Goal: Information Seeking & Learning: Learn about a topic

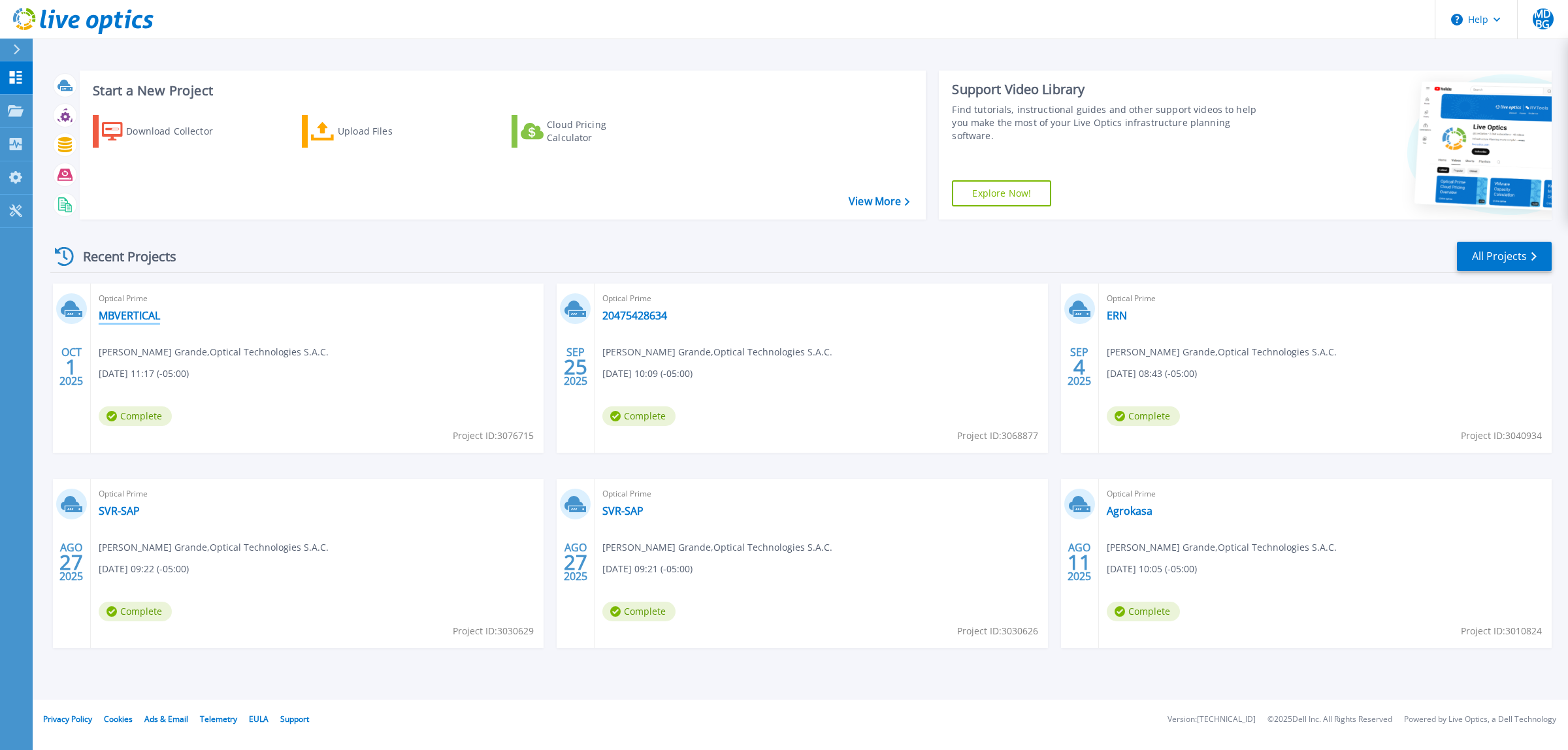
click at [117, 318] on link "MBVERTICAL" at bounding box center [129, 316] width 61 height 13
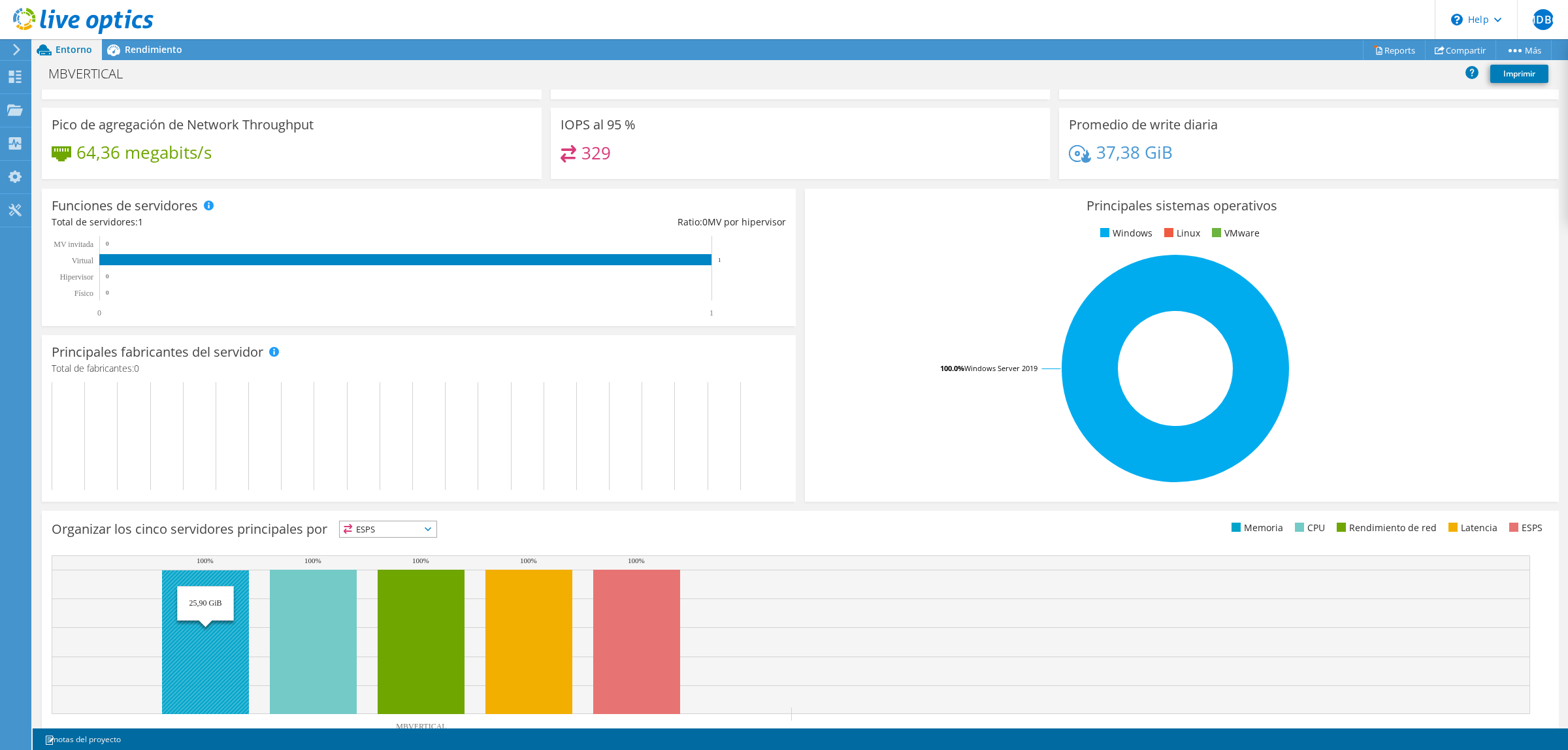
scroll to position [121, 0]
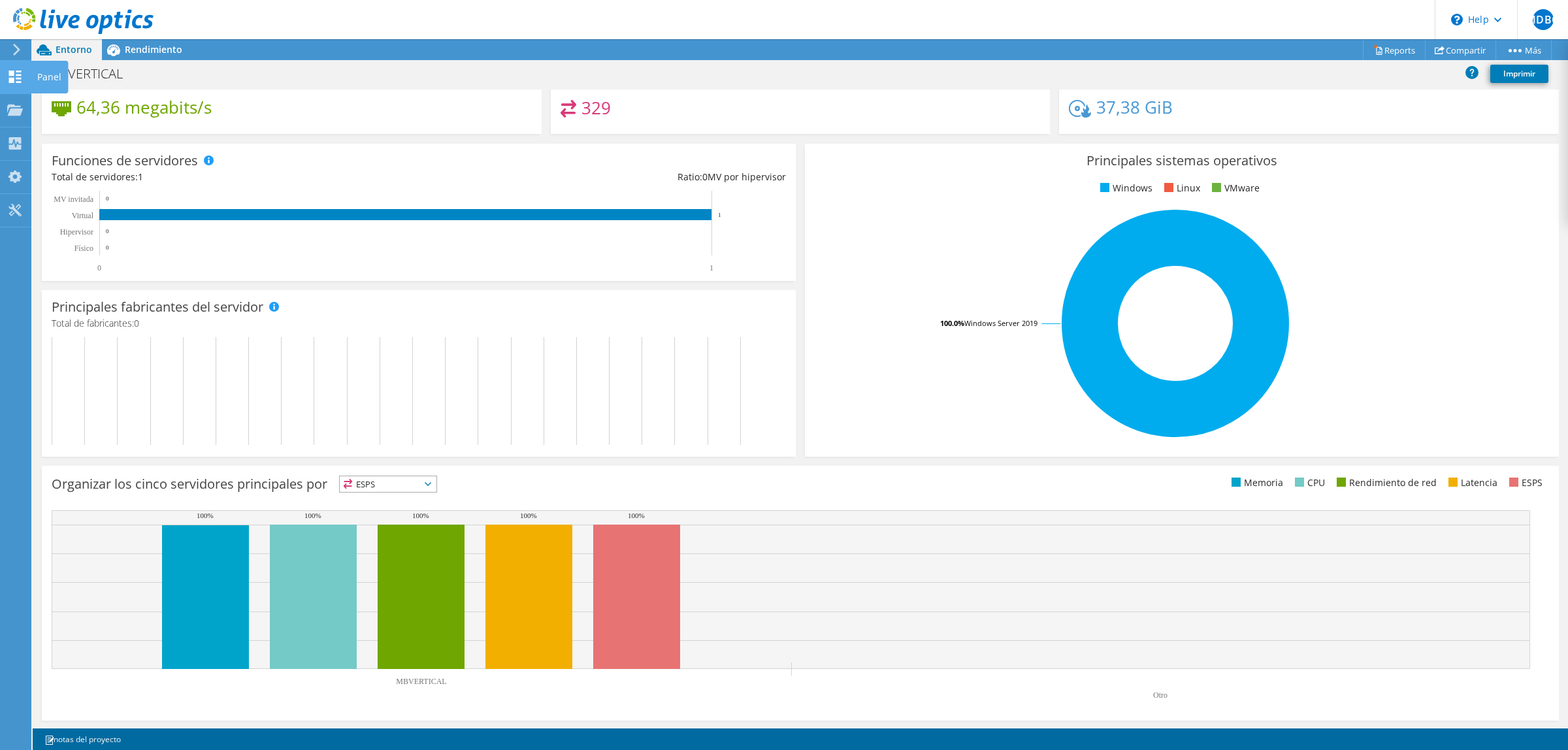
click at [13, 73] on use at bounding box center [15, 77] width 13 height 13
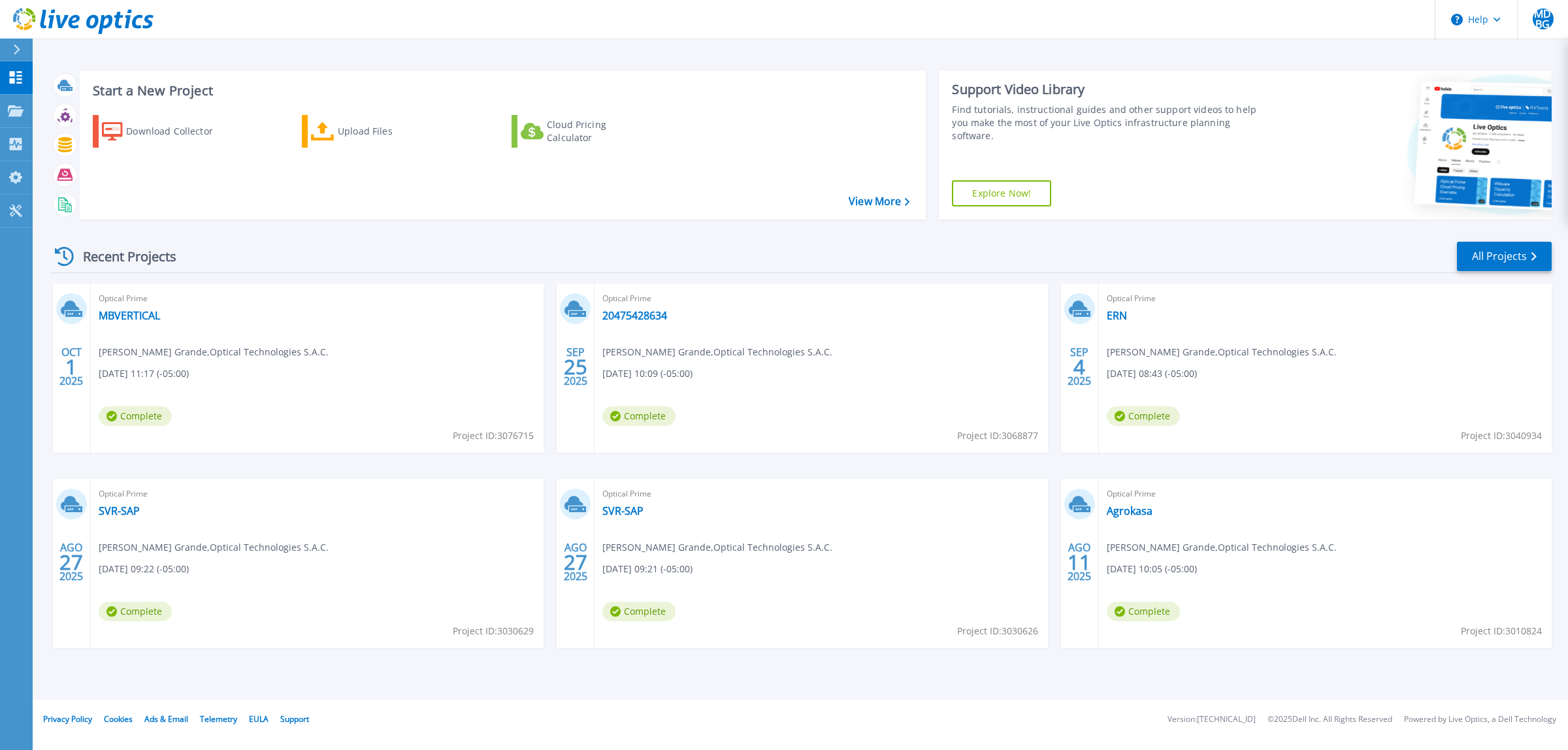
click at [113, 305] on span "Optical Prime" at bounding box center [317, 298] width 437 height 15
click at [117, 311] on link "MBVERTICAL" at bounding box center [129, 316] width 61 height 13
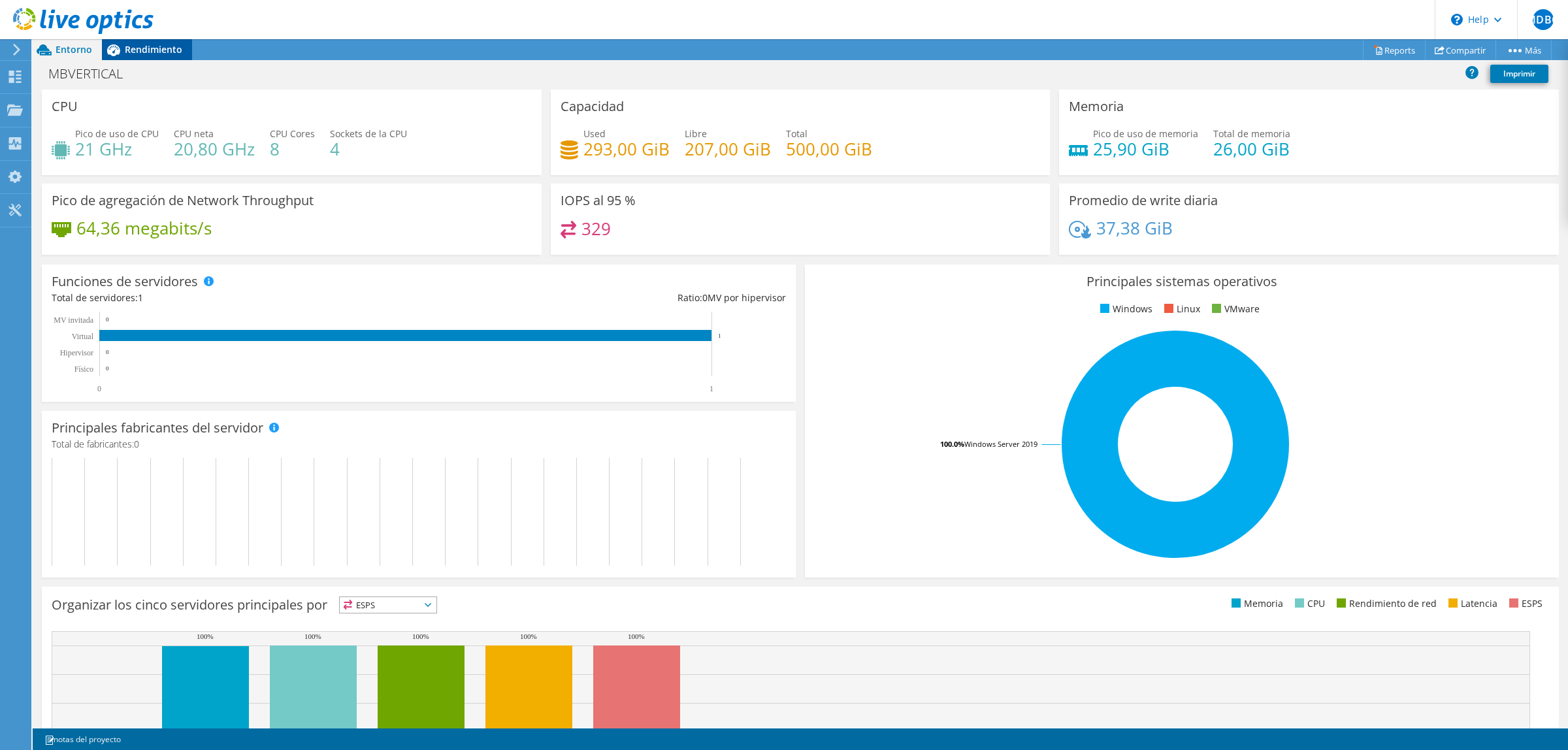
click at [158, 54] on span "Rendimiento" at bounding box center [154, 50] width 57 height 13
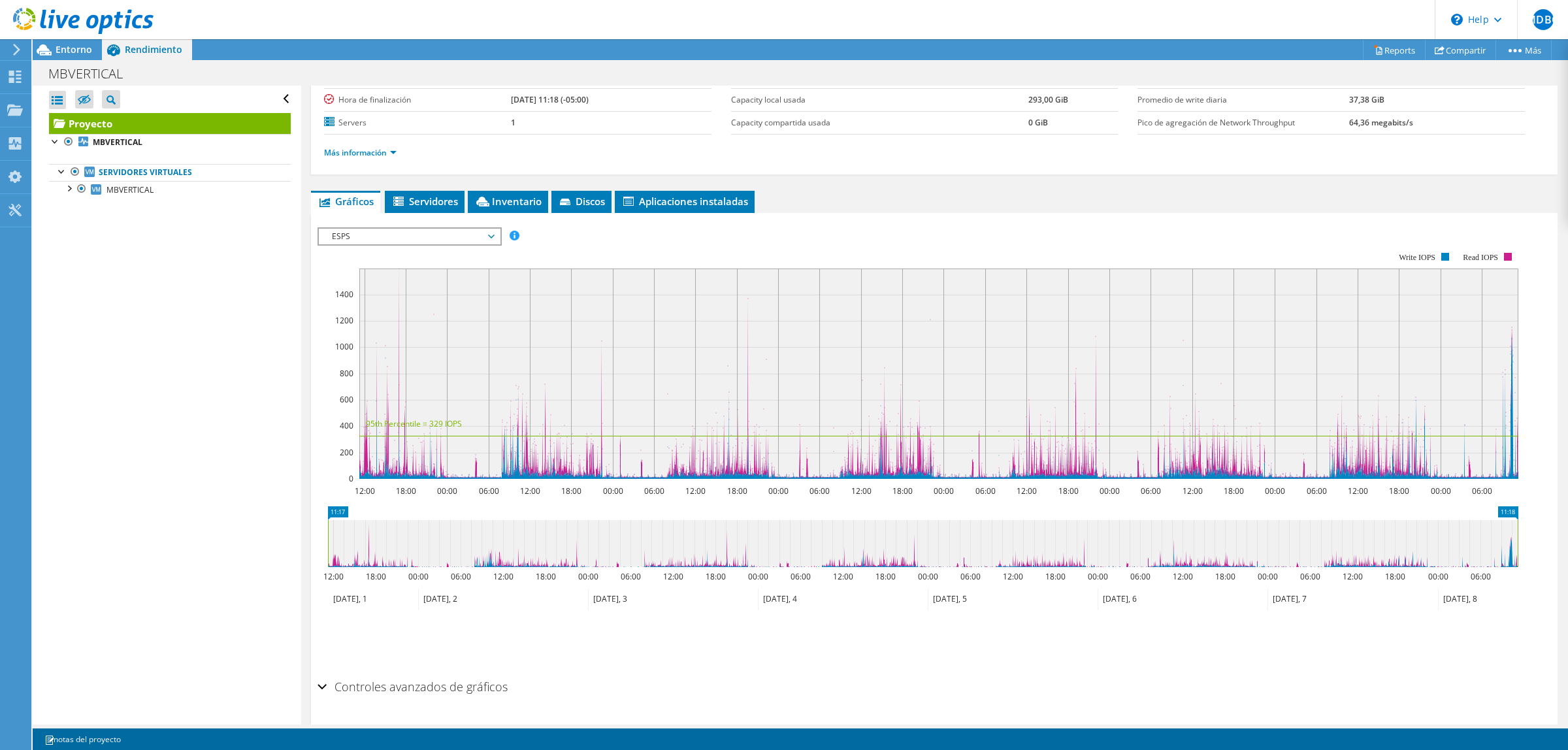
scroll to position [163, 0]
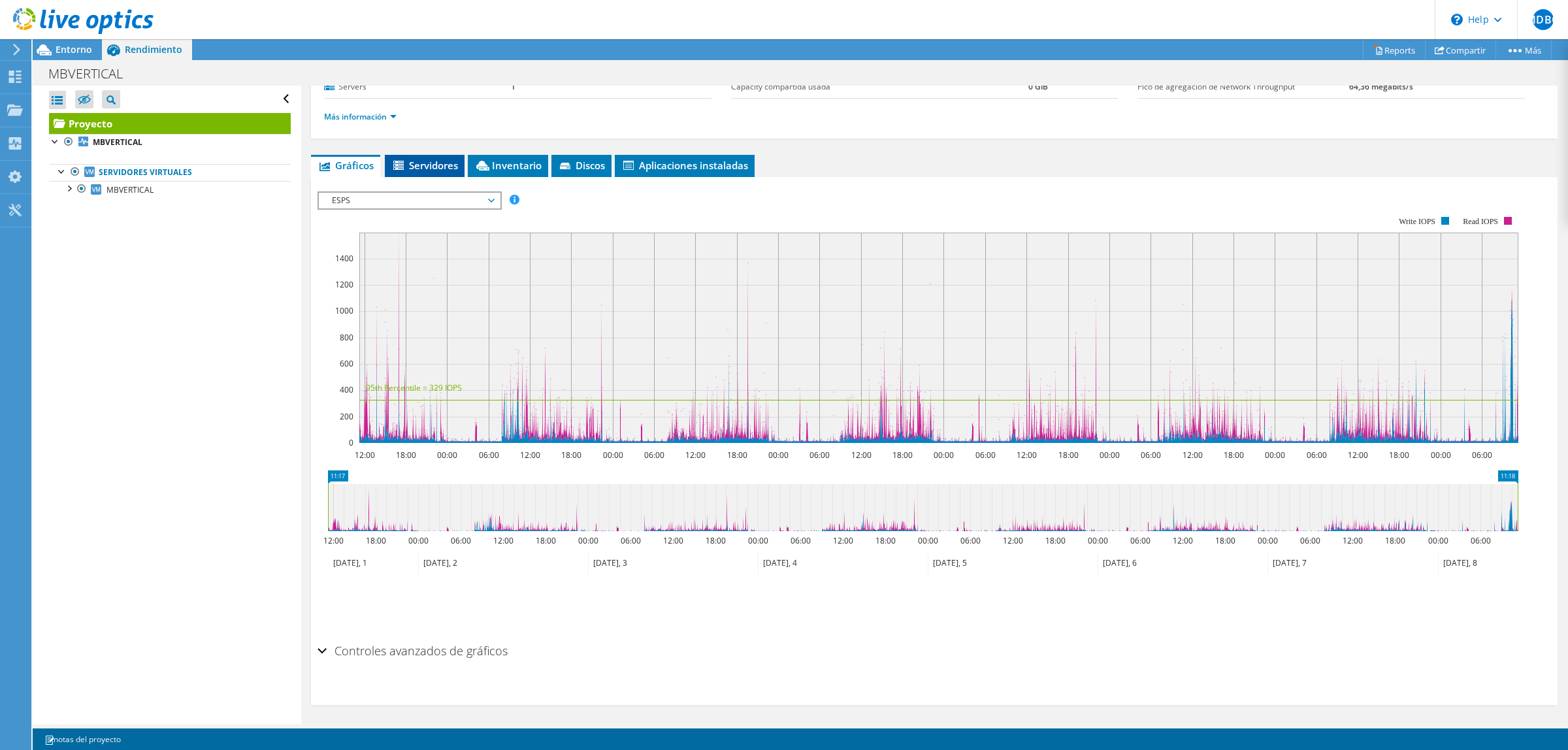
click at [439, 165] on span "Servidores" at bounding box center [424, 165] width 66 height 13
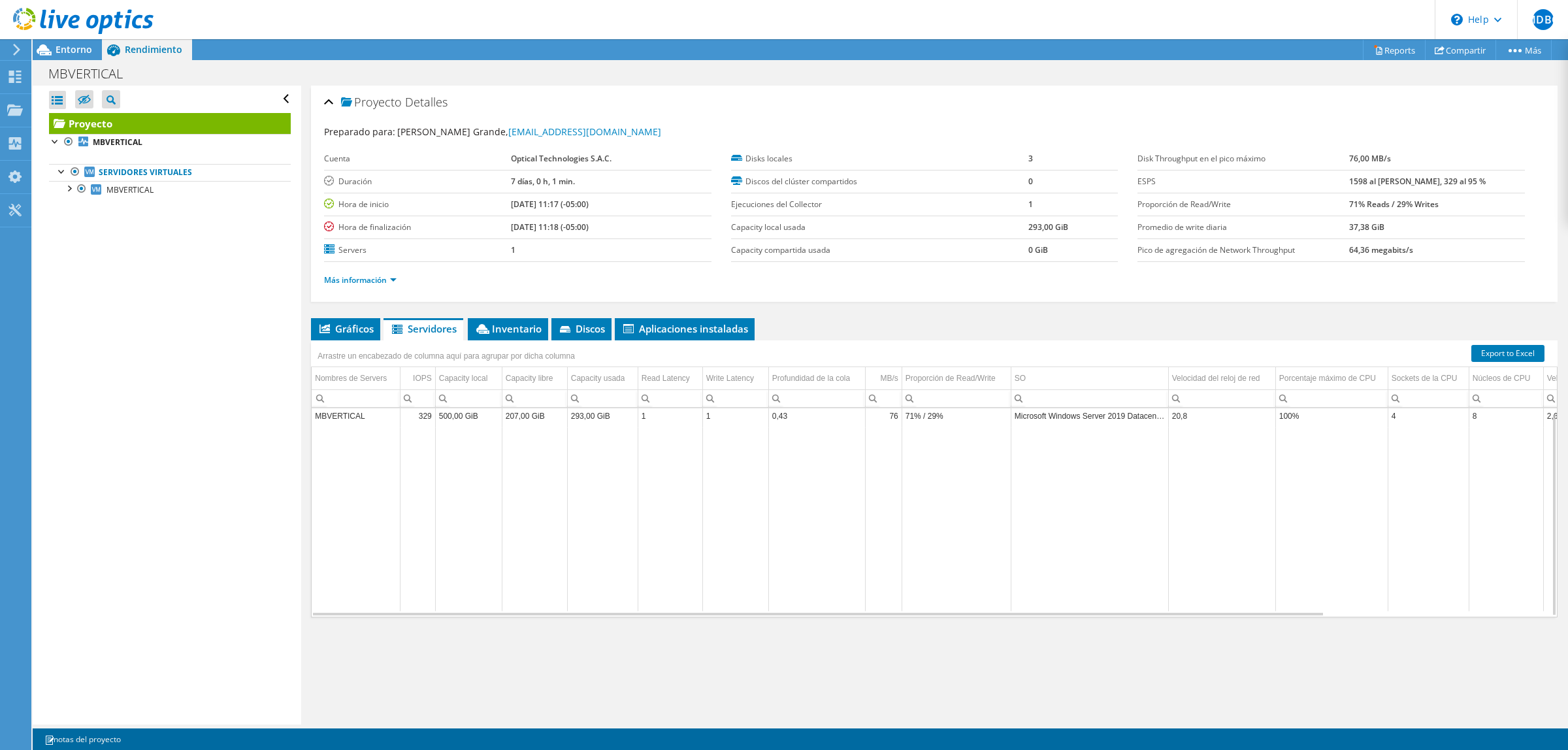
scroll to position [0, 0]
click at [498, 328] on span "Inventario" at bounding box center [508, 328] width 67 height 13
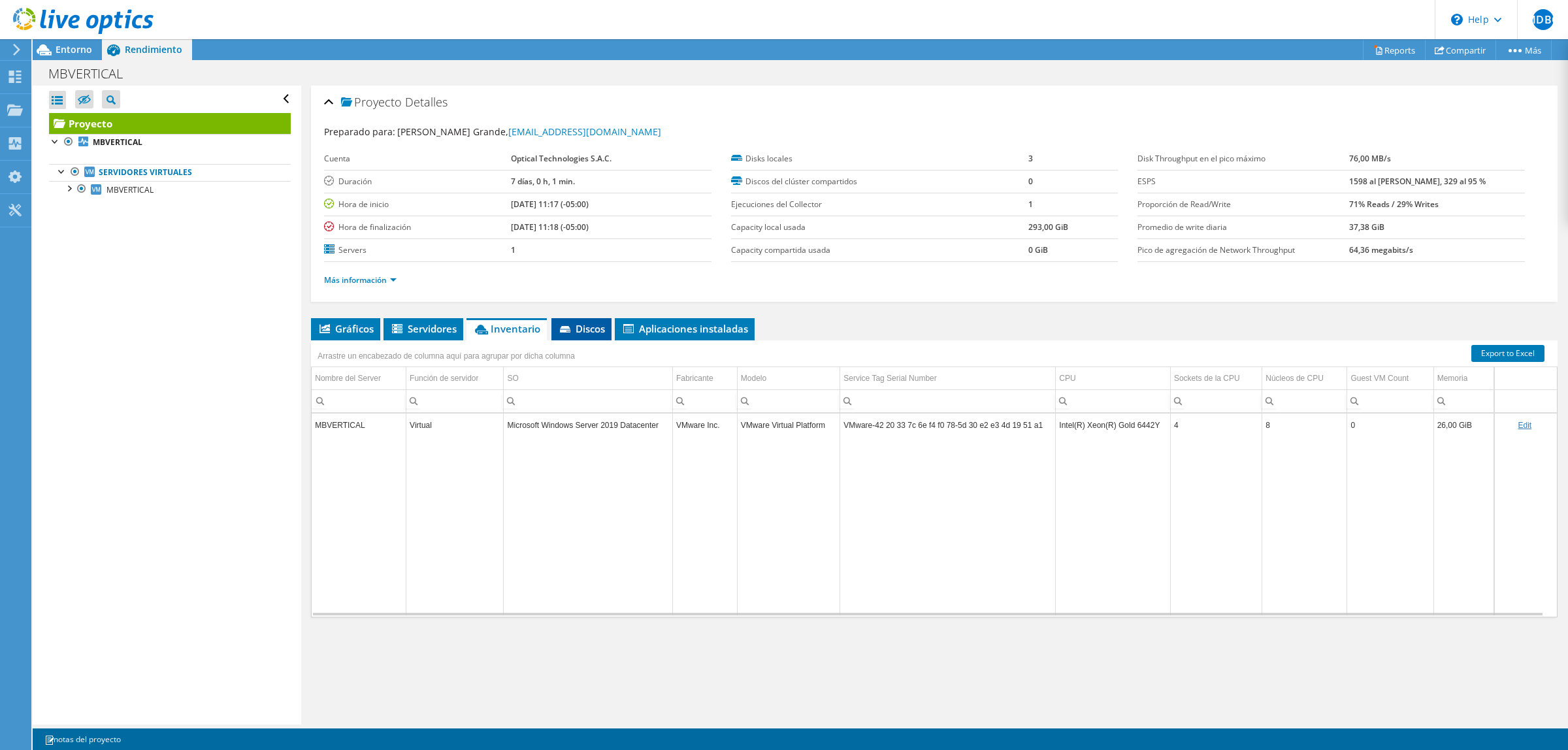
click at [566, 334] on icon at bounding box center [566, 330] width 13 height 8
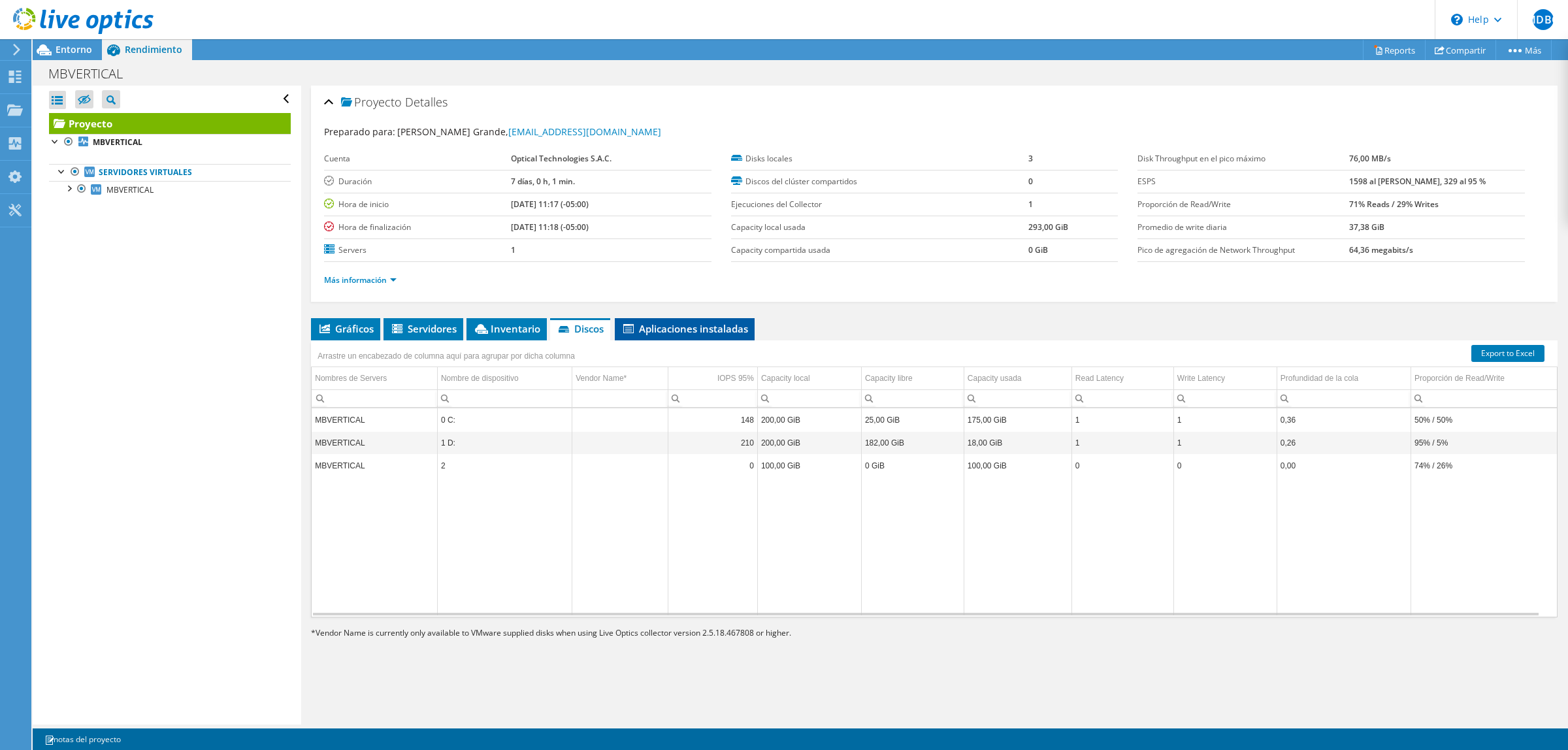
click at [660, 333] on span "Aplicaciones instaladas" at bounding box center [685, 328] width 127 height 13
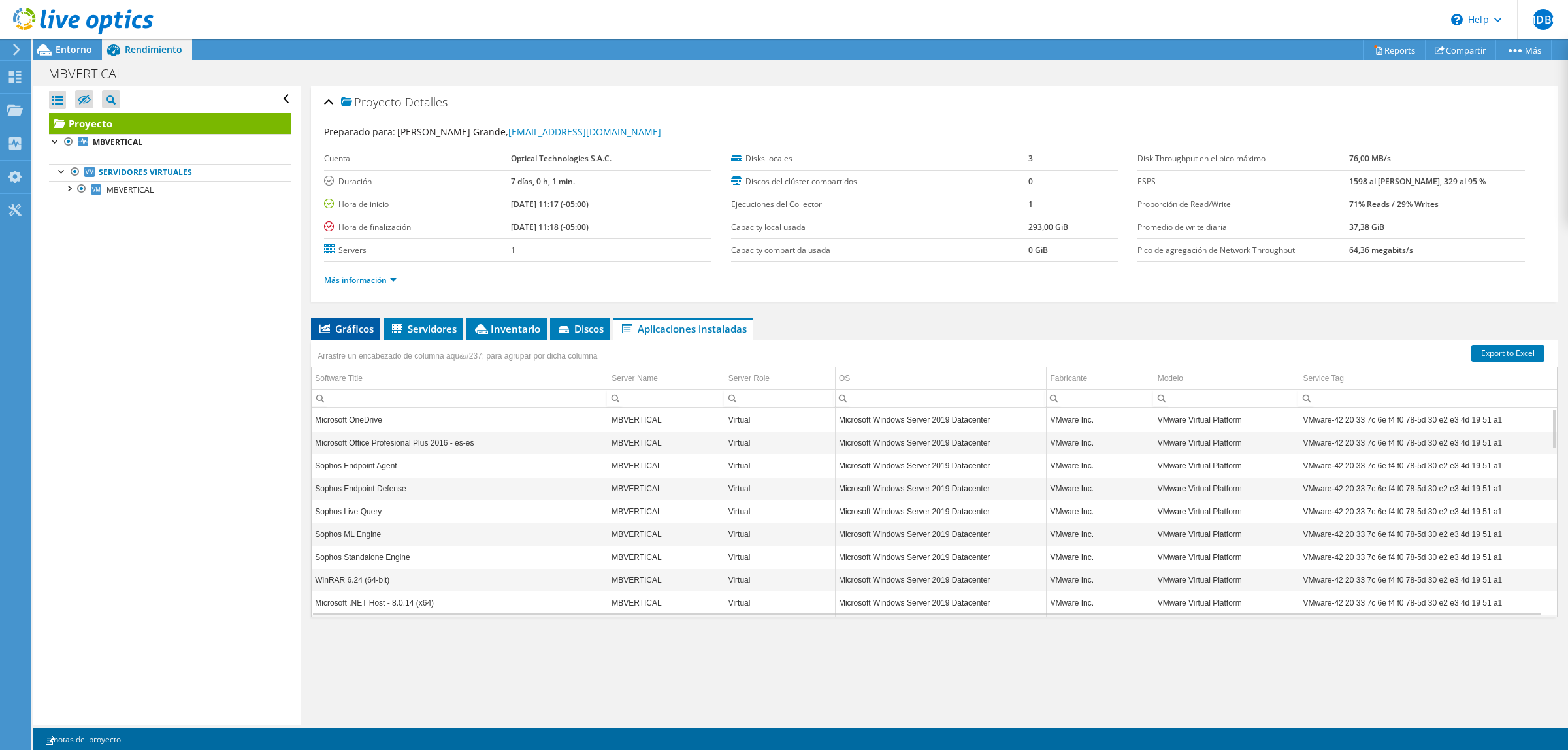
click at [364, 330] on span "Gráficos" at bounding box center [346, 328] width 56 height 13
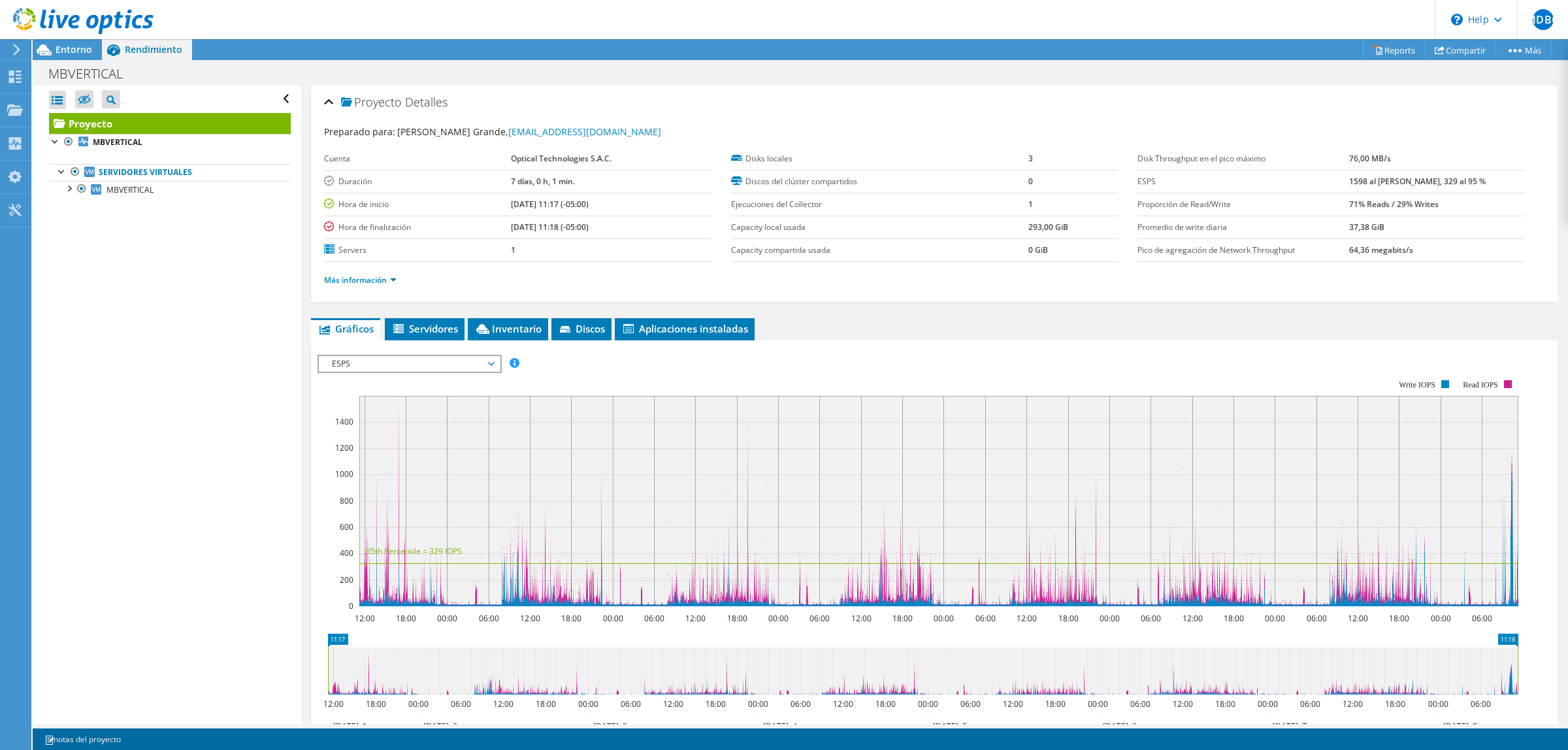
click at [464, 358] on span "ESPS" at bounding box center [409, 364] width 168 height 15
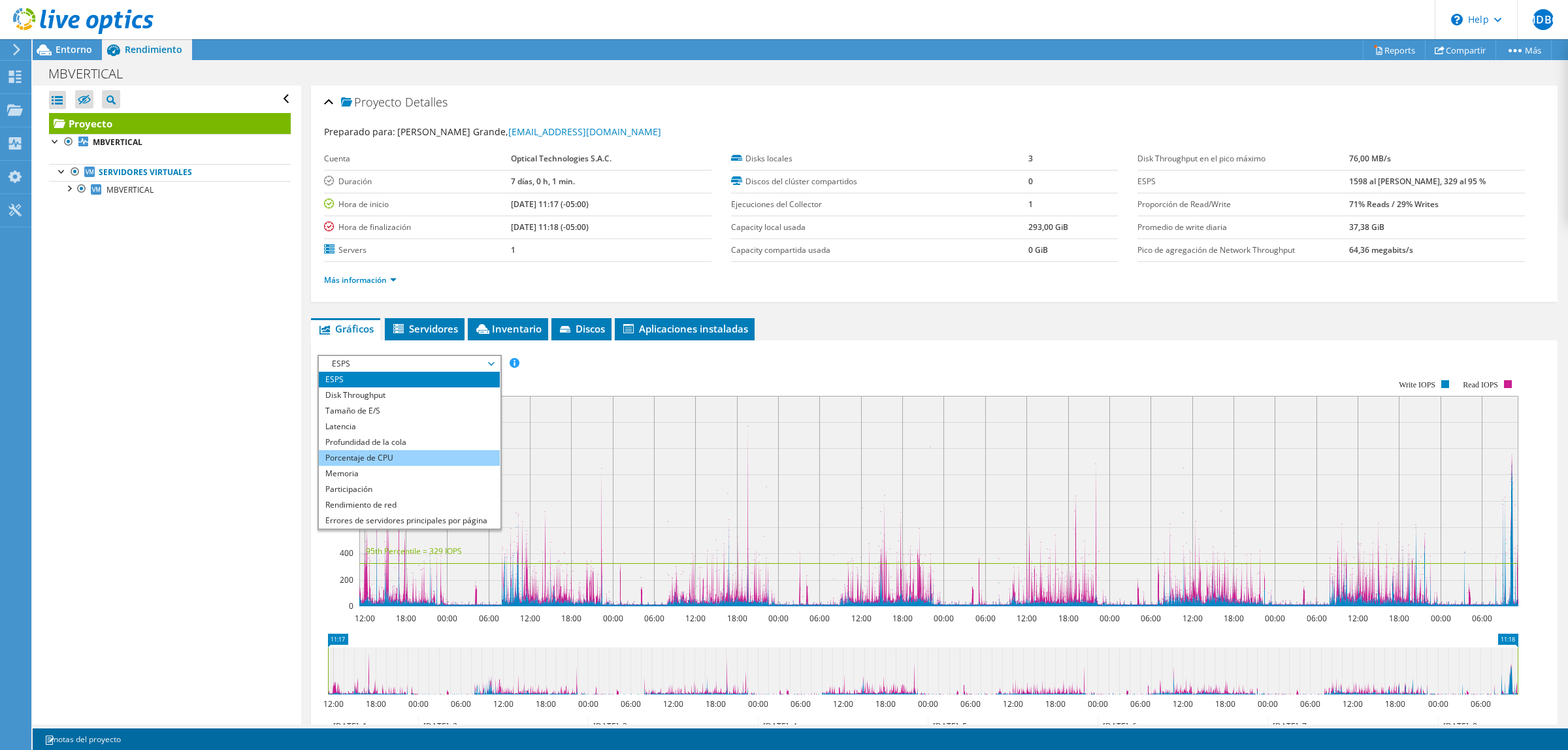
click at [431, 461] on li "Porcentaje de CPU" at bounding box center [409, 458] width 181 height 15
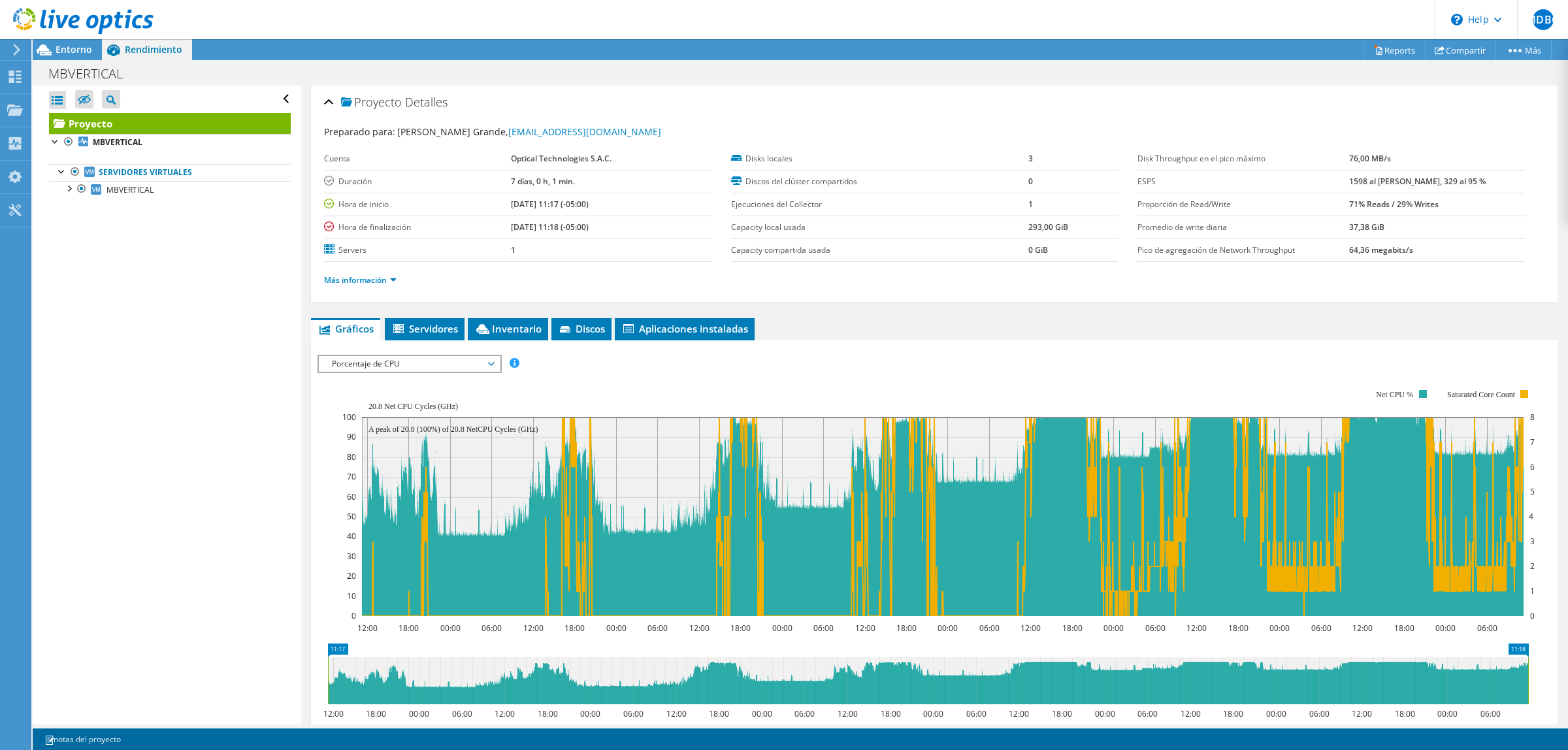
scroll to position [175, 0]
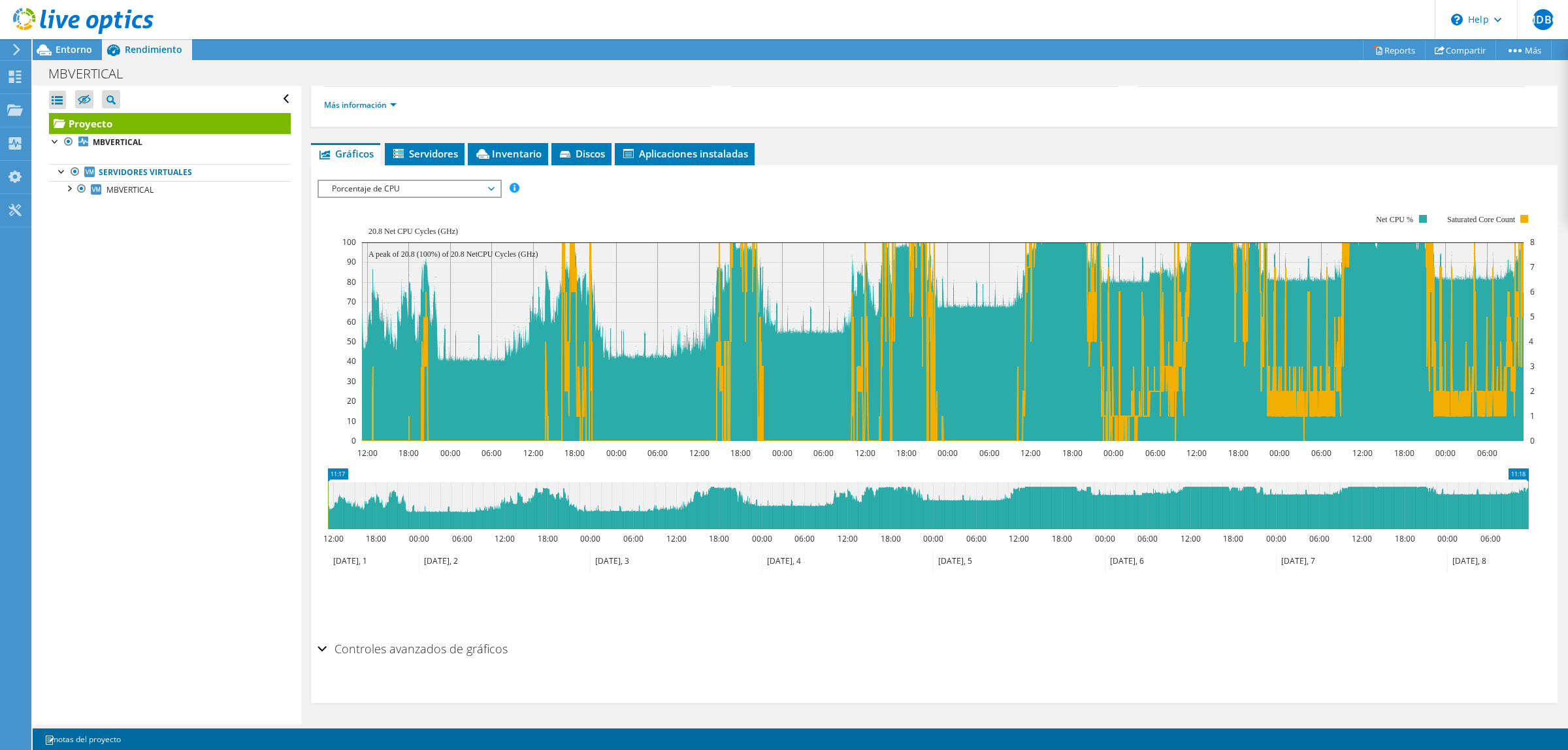
click at [445, 178] on div "ESPS Disk Throughput Tamaño de E/S Latencia Profundidad de la cola Porcentaje d…" at bounding box center [934, 404] width 1234 height 463
click at [431, 191] on span "Porcentaje de CPU" at bounding box center [409, 189] width 168 height 15
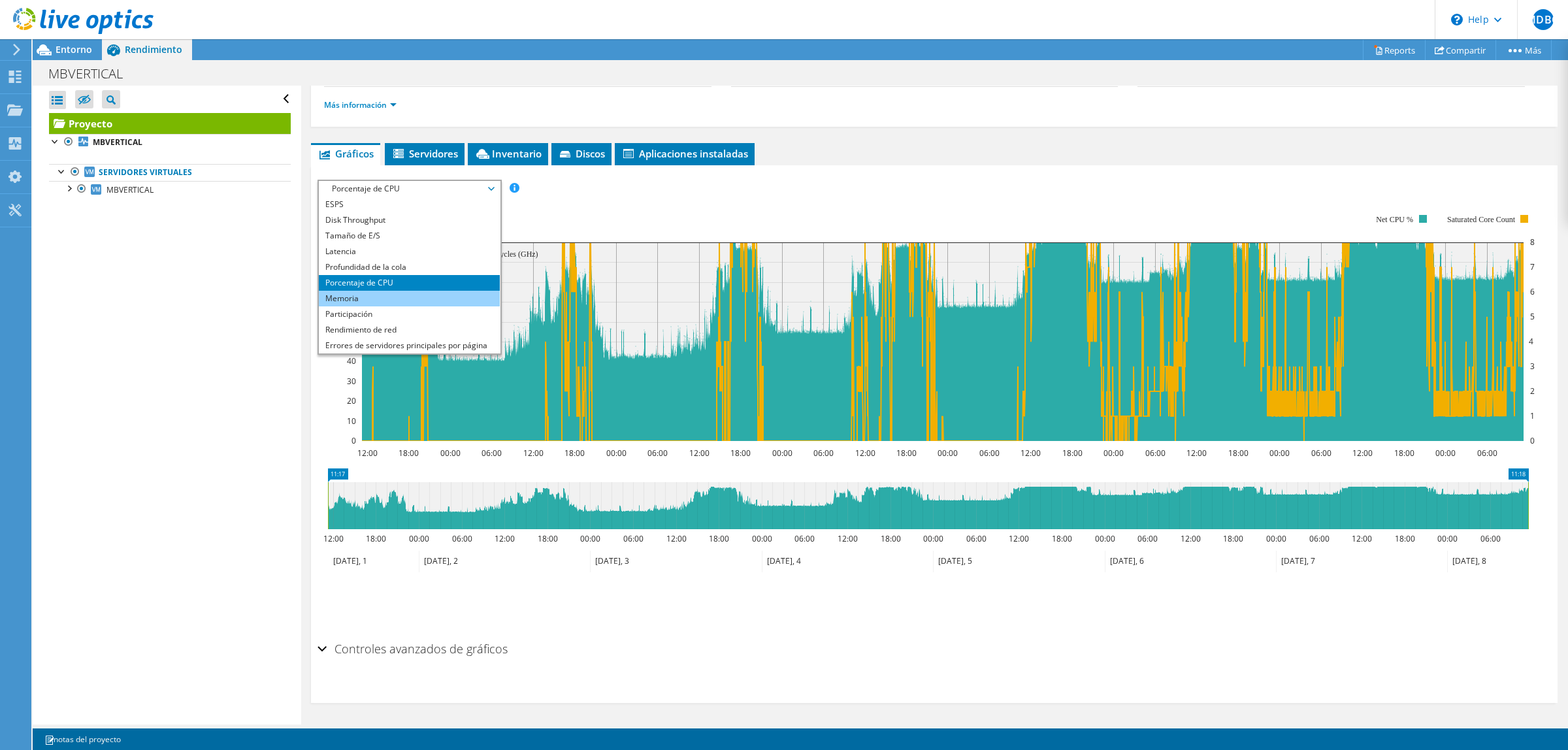
click at [369, 301] on li "Memoria" at bounding box center [409, 298] width 181 height 15
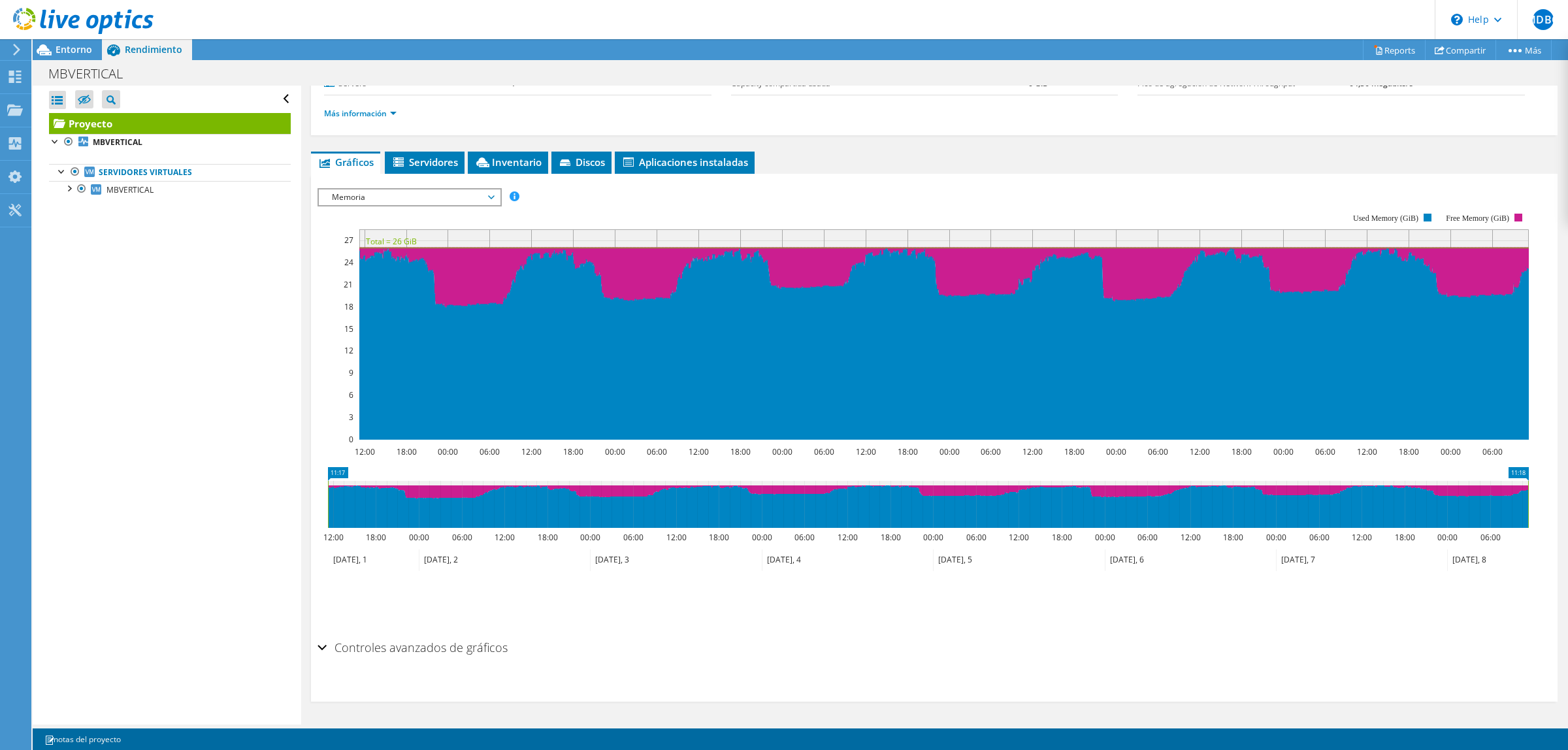
scroll to position [166, 0]
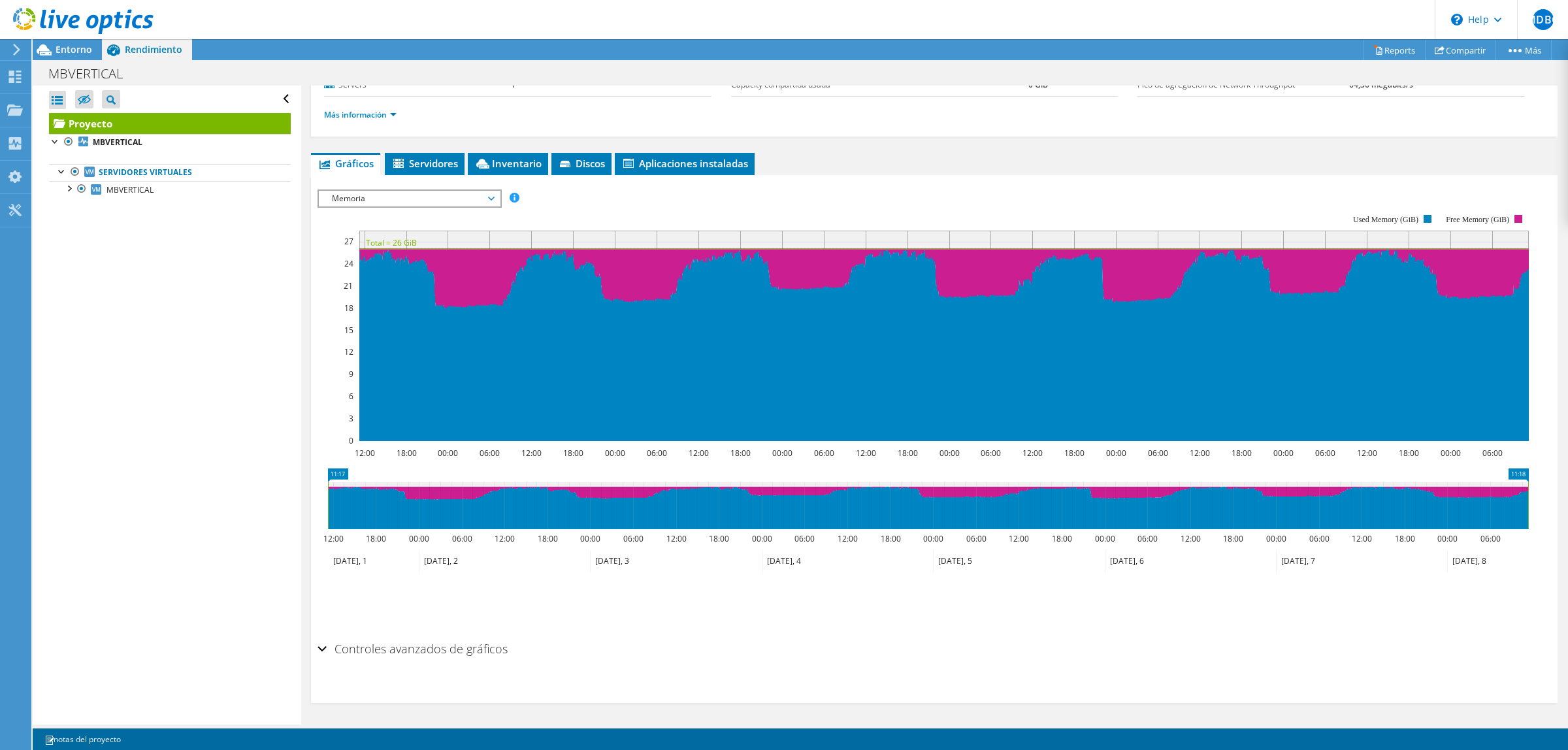
click at [441, 199] on span "Memoria" at bounding box center [409, 198] width 168 height 15
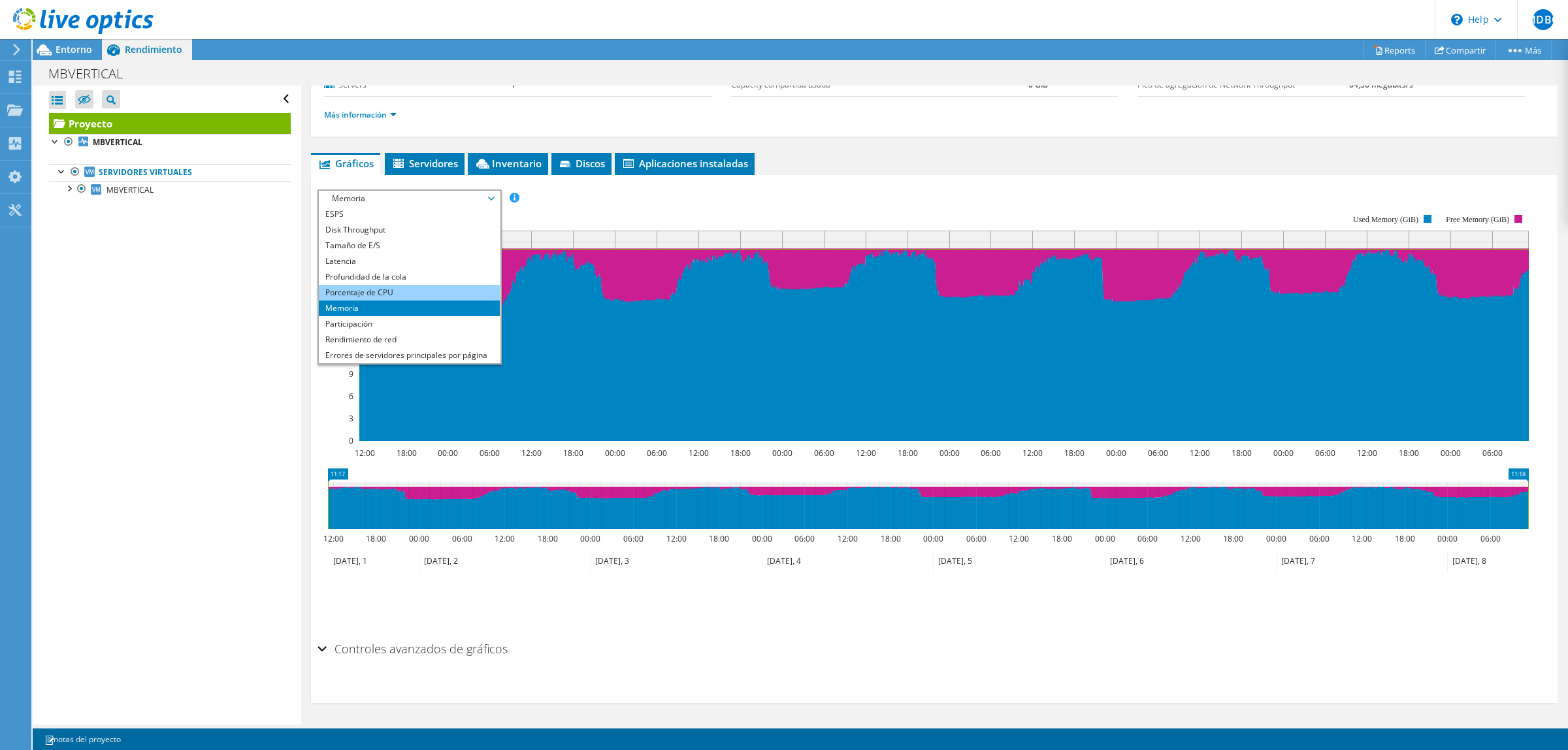
click at [406, 289] on li "Porcentaje de CPU" at bounding box center [409, 293] width 181 height 15
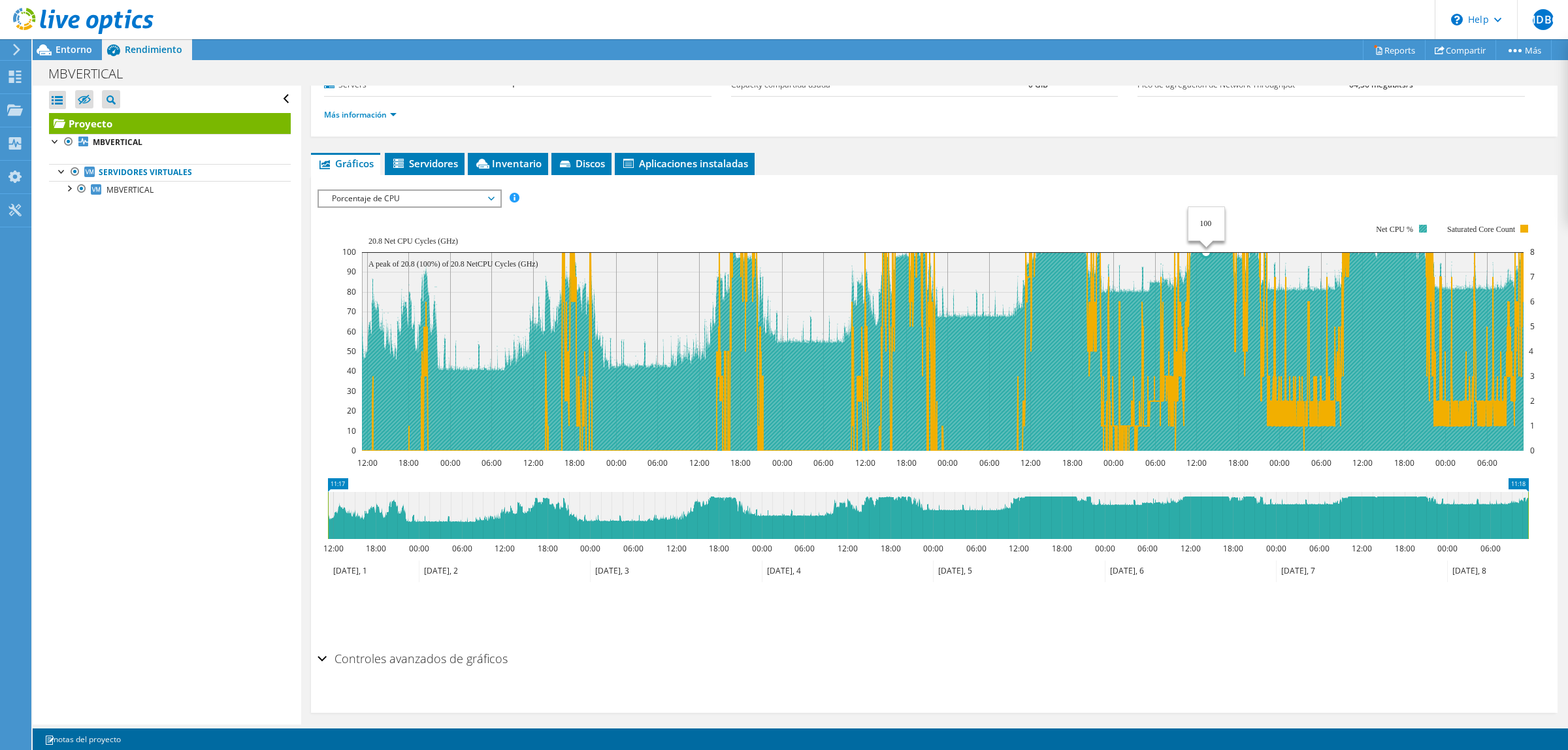
click at [1207, 281] on icon at bounding box center [943, 351] width 1162 height 199
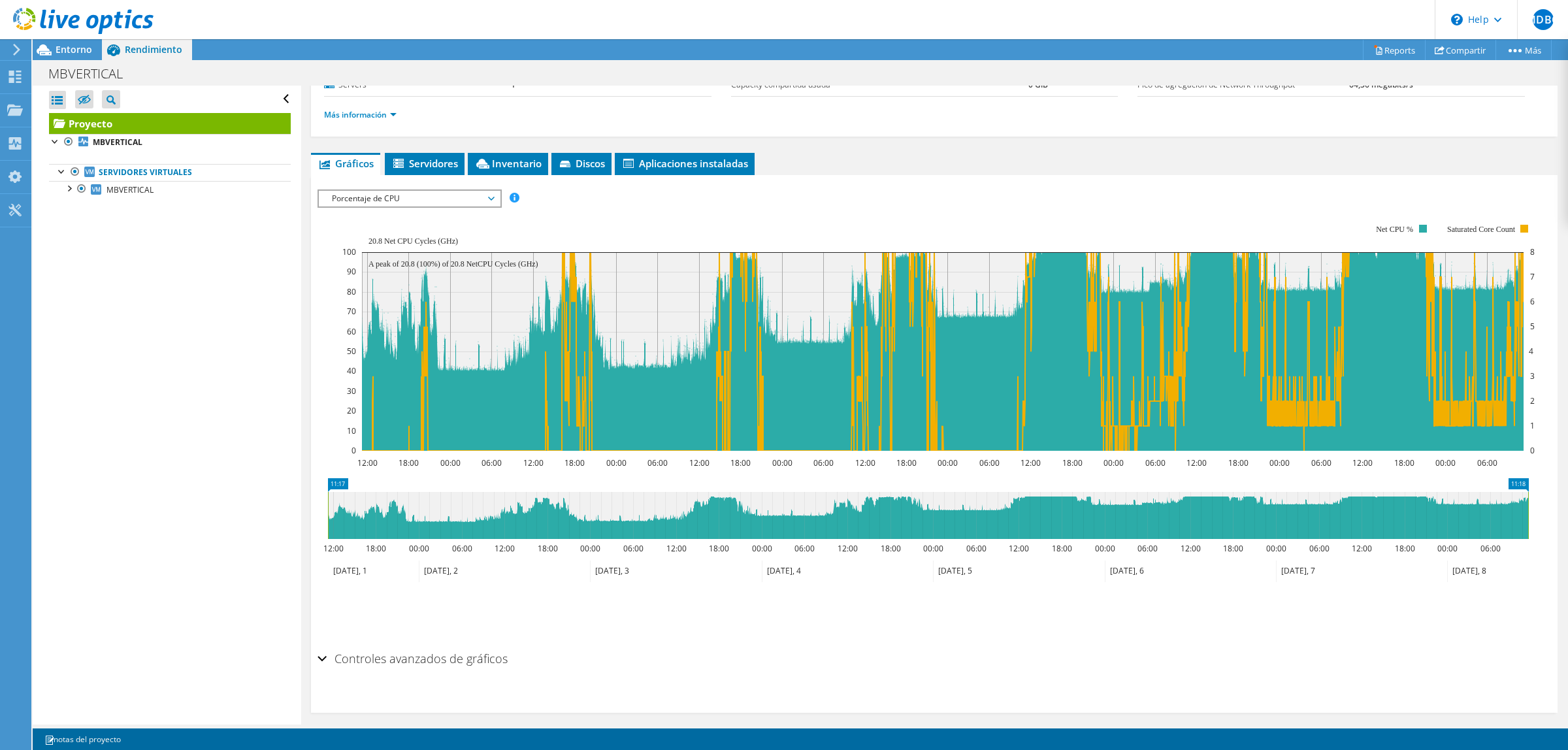
click at [433, 184] on div "ESPS Disk Throughput Tamaño de E/S Latencia Profundidad de la cola Porcentaje d…" at bounding box center [934, 414] width 1234 height 463
click at [436, 193] on span "Porcentaje de CPU" at bounding box center [409, 198] width 168 height 15
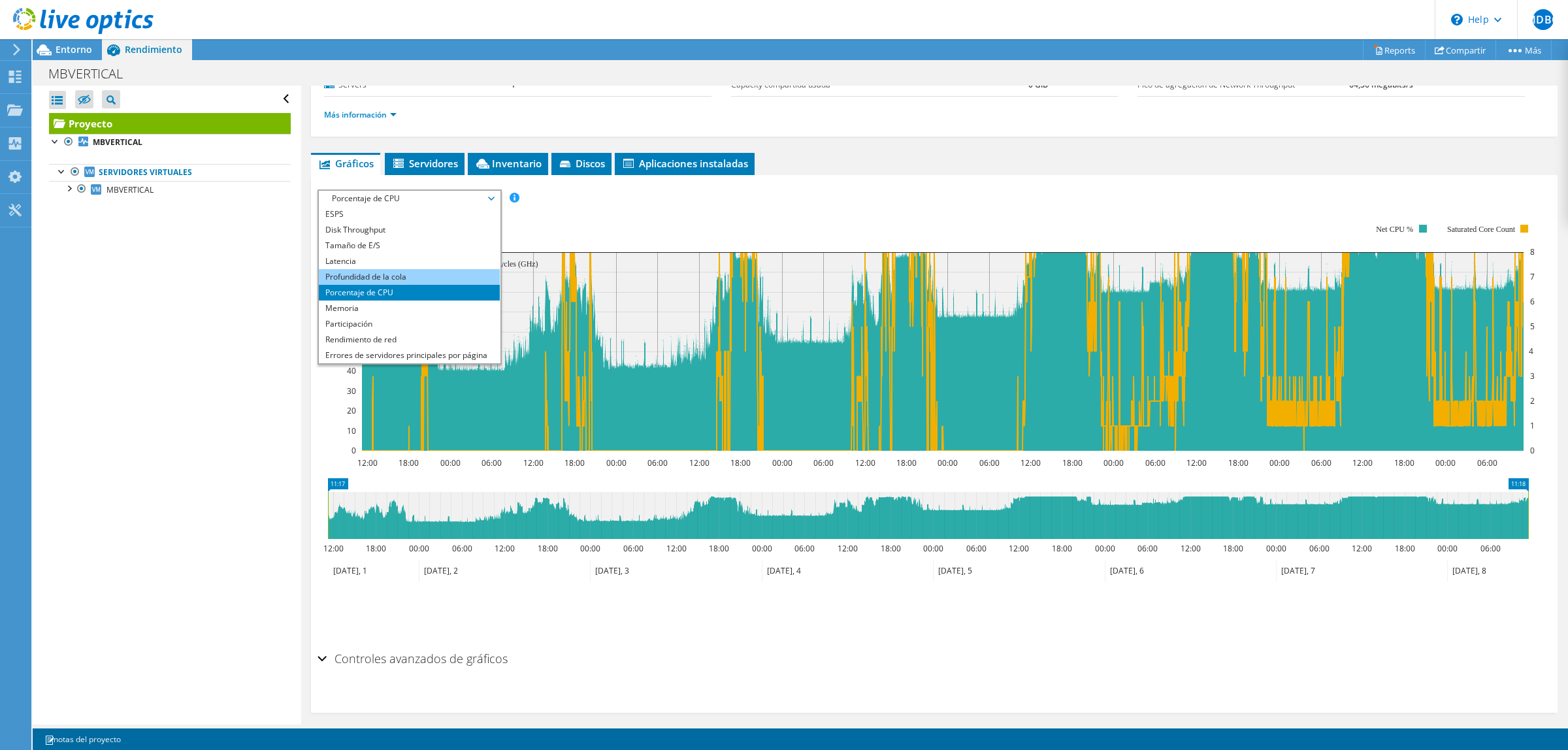
click at [403, 272] on li "Profundidad de la cola" at bounding box center [409, 277] width 181 height 15
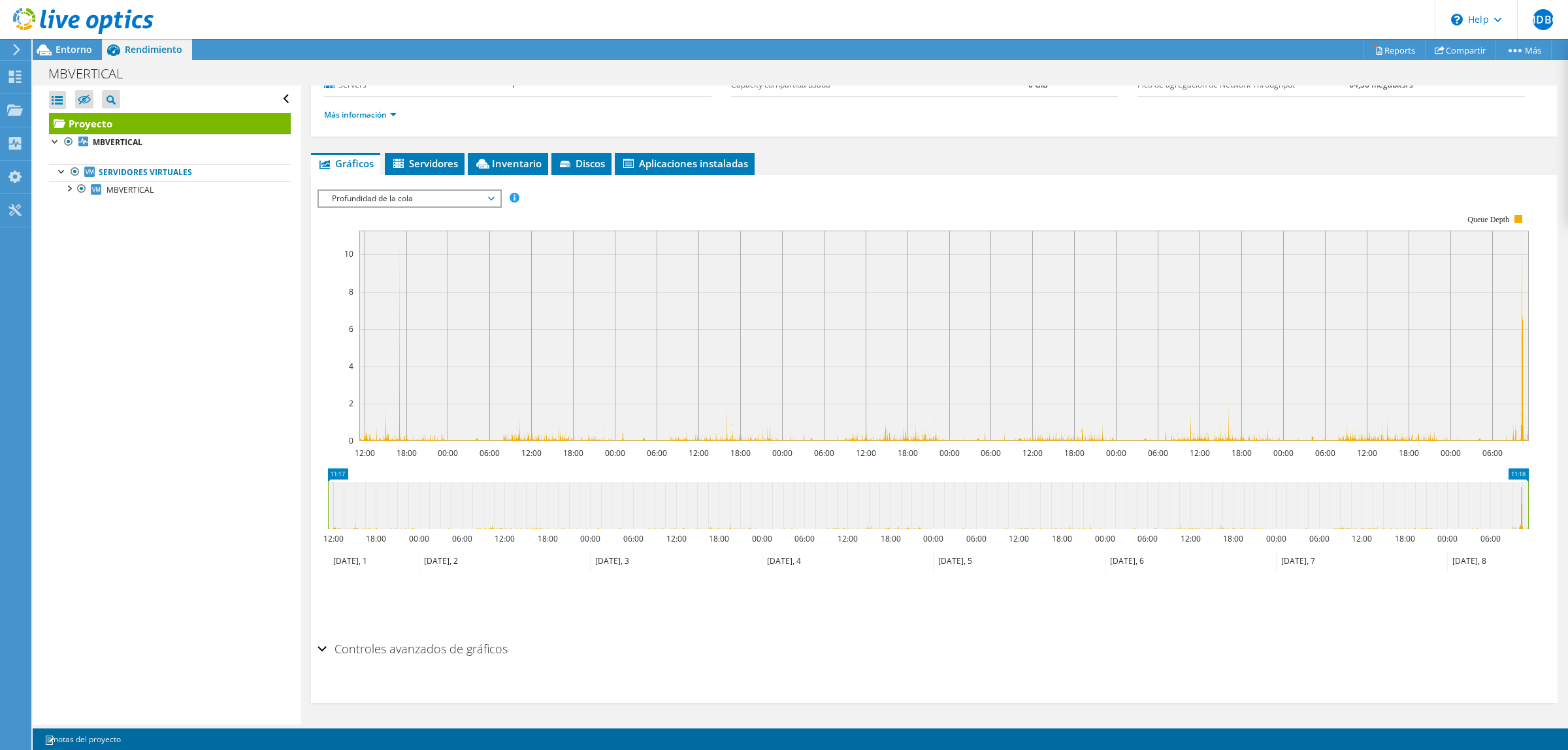
click at [427, 205] on span "Profundidad de la cola" at bounding box center [409, 198] width 168 height 15
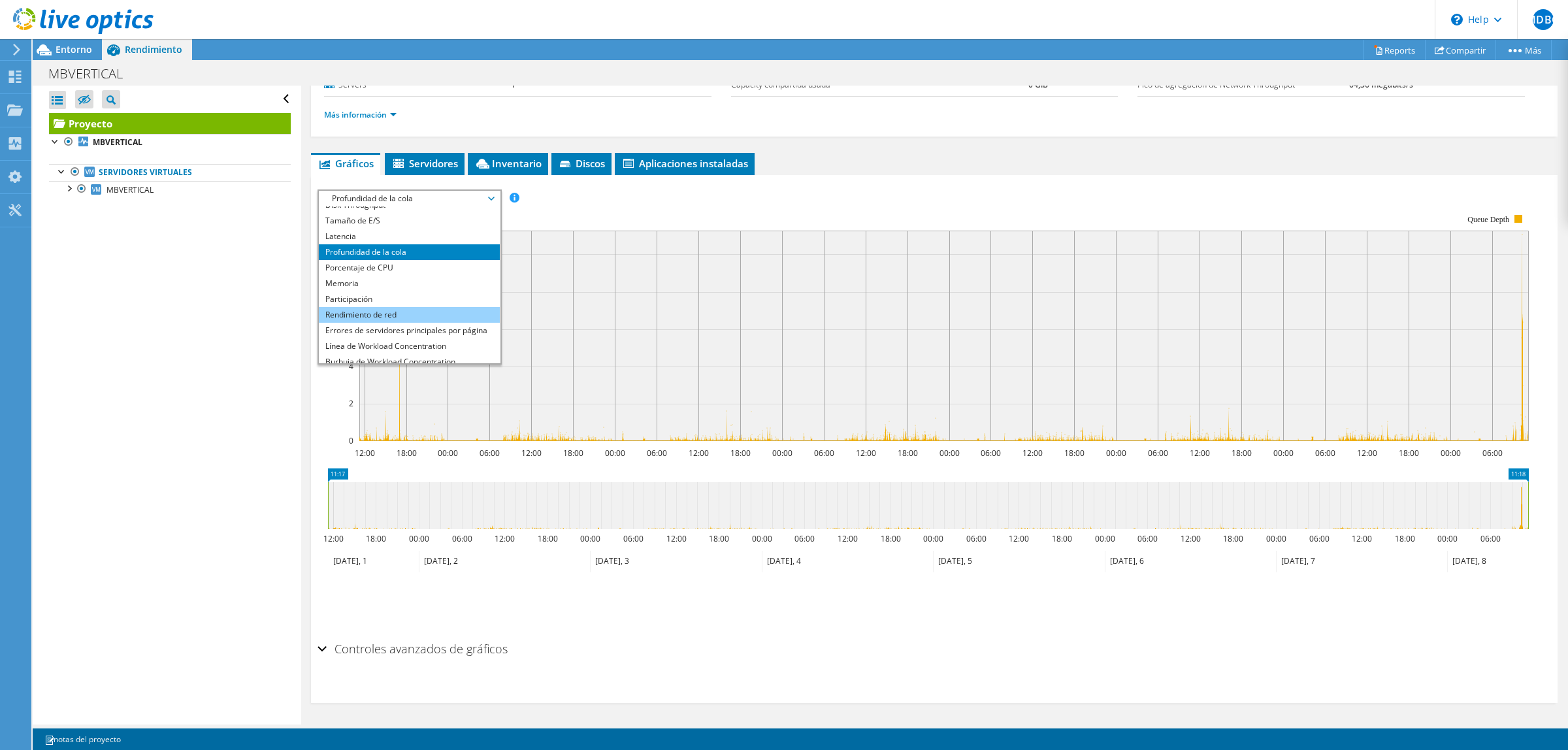
scroll to position [47, 0]
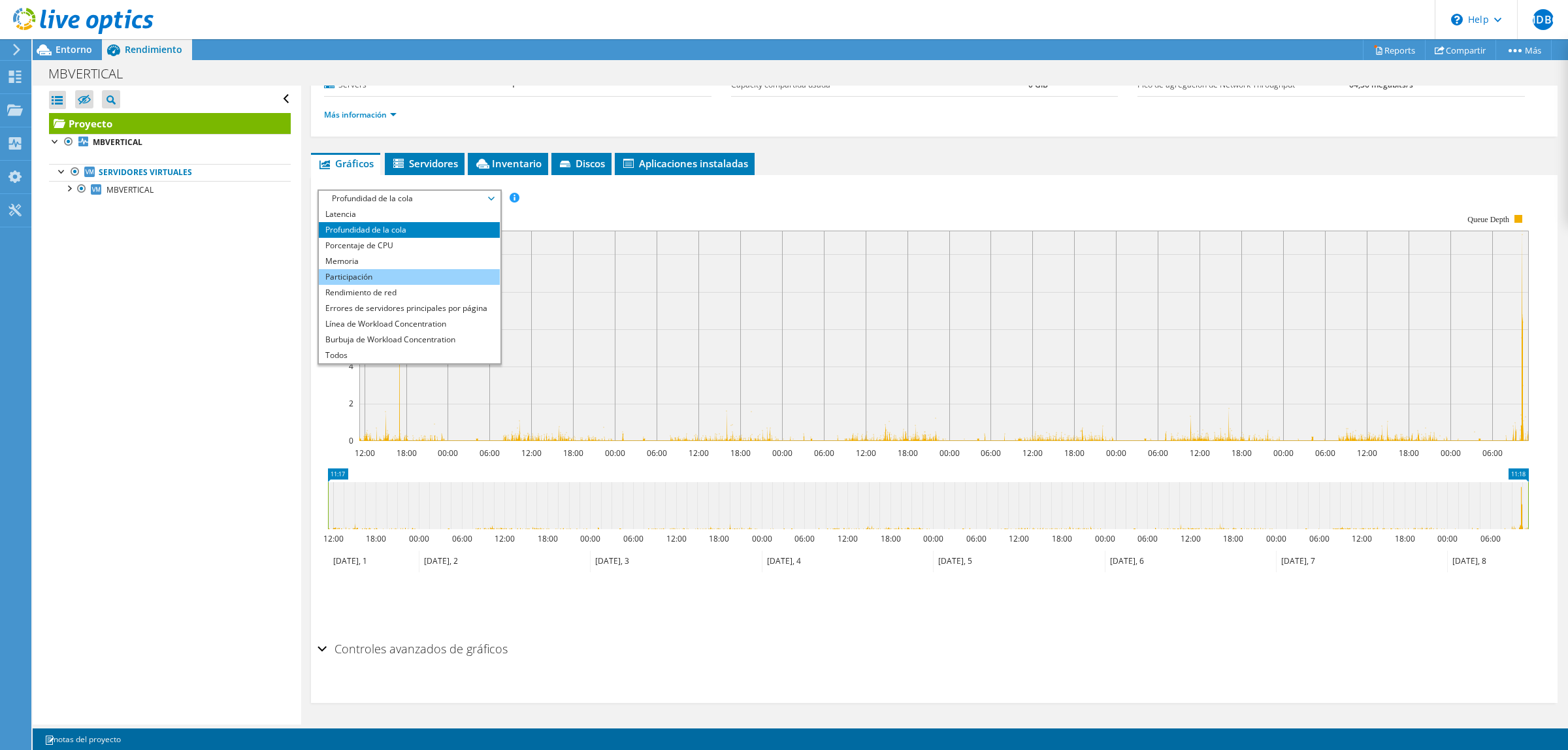
click at [436, 270] on li "Participación" at bounding box center [409, 277] width 181 height 15
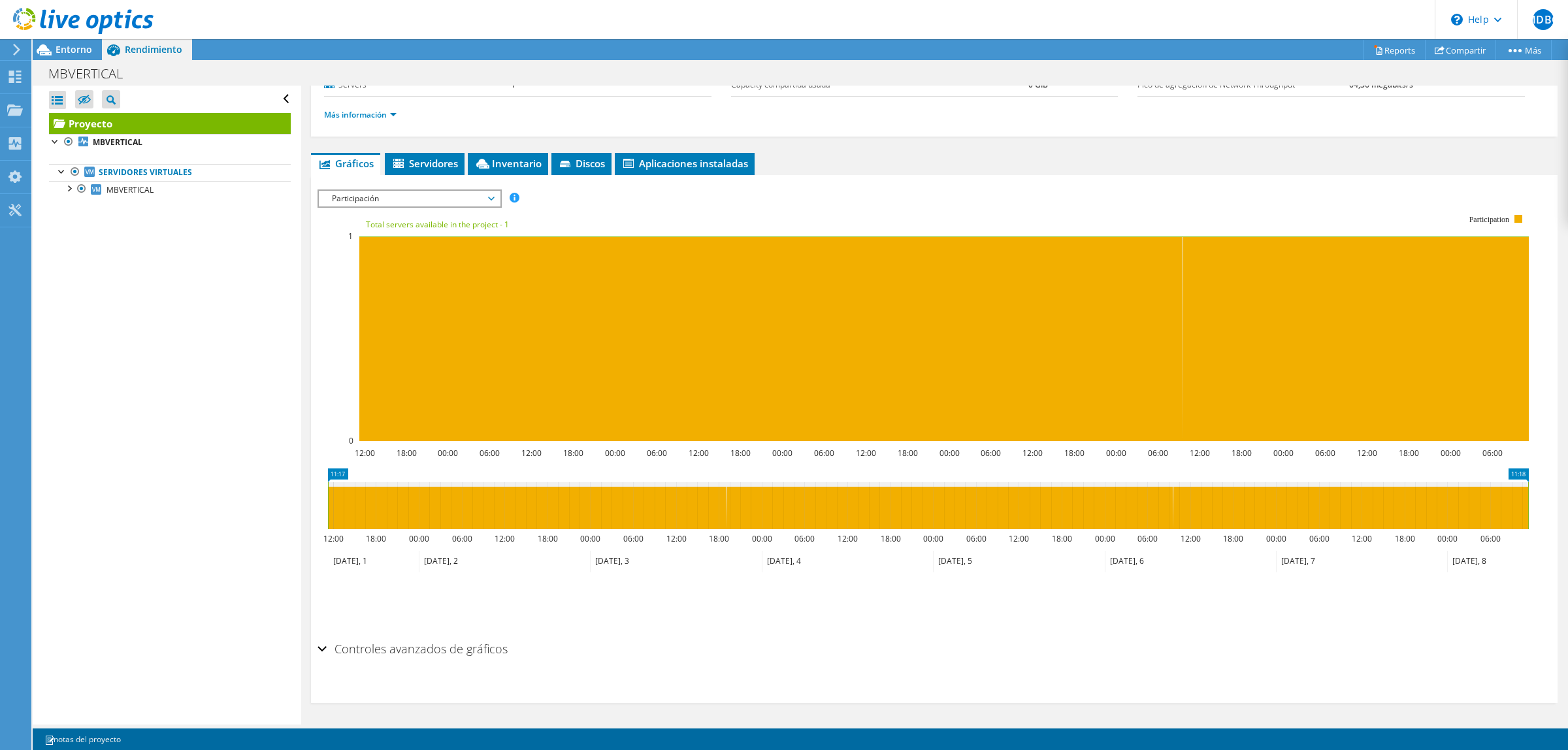
click at [475, 191] on span "Participación" at bounding box center [409, 198] width 168 height 15
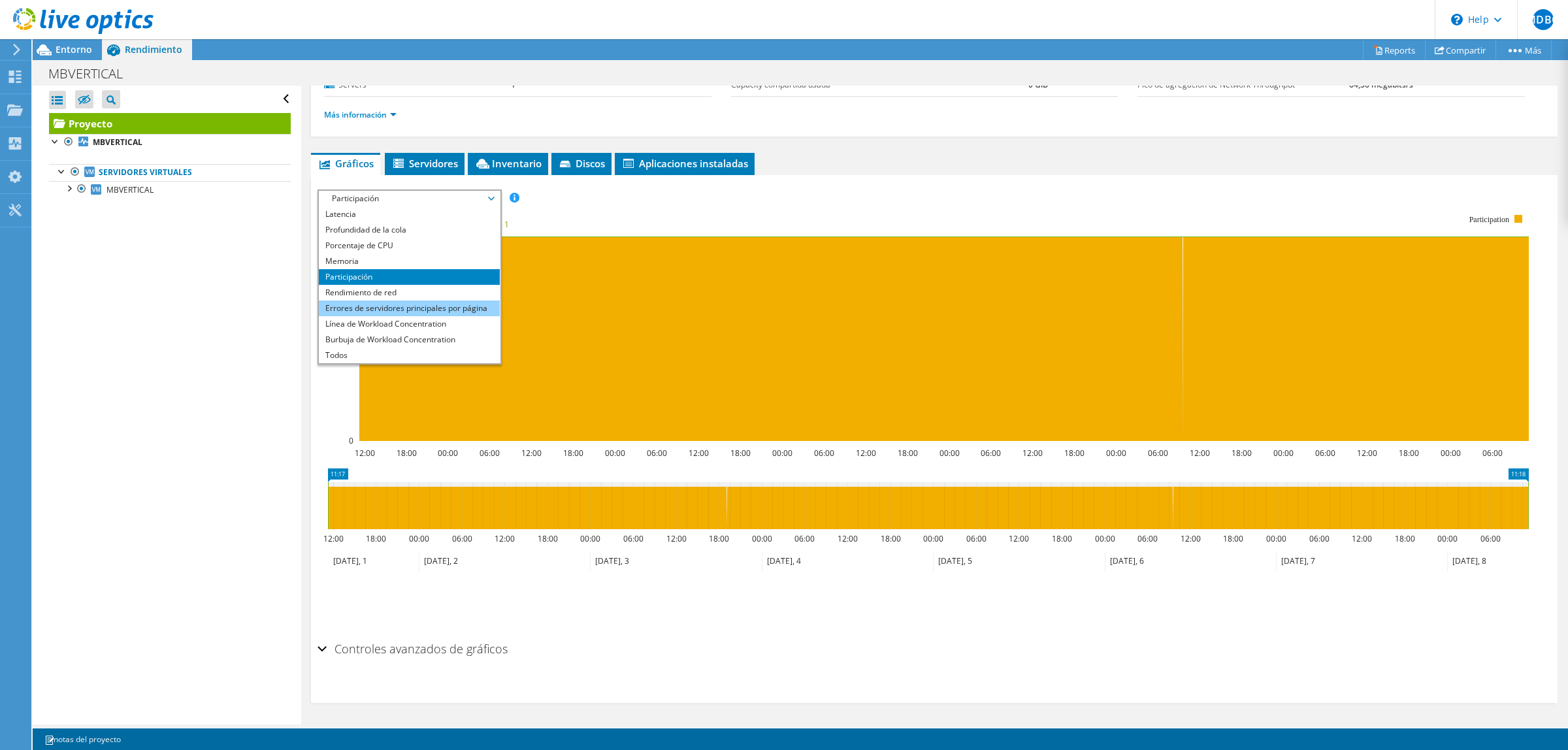
click at [440, 305] on li "Errores de servidores principales por página" at bounding box center [409, 309] width 181 height 15
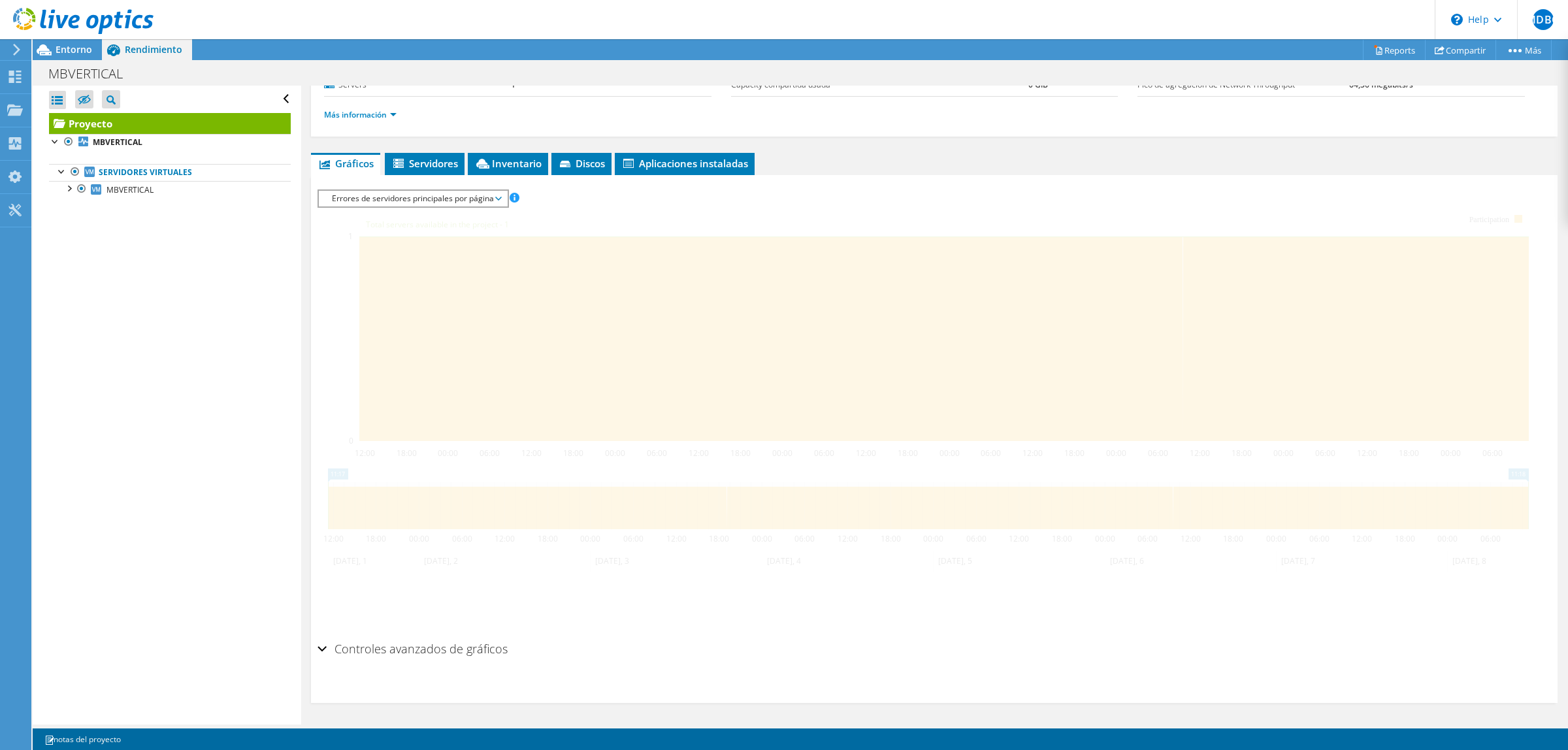
scroll to position [135, 0]
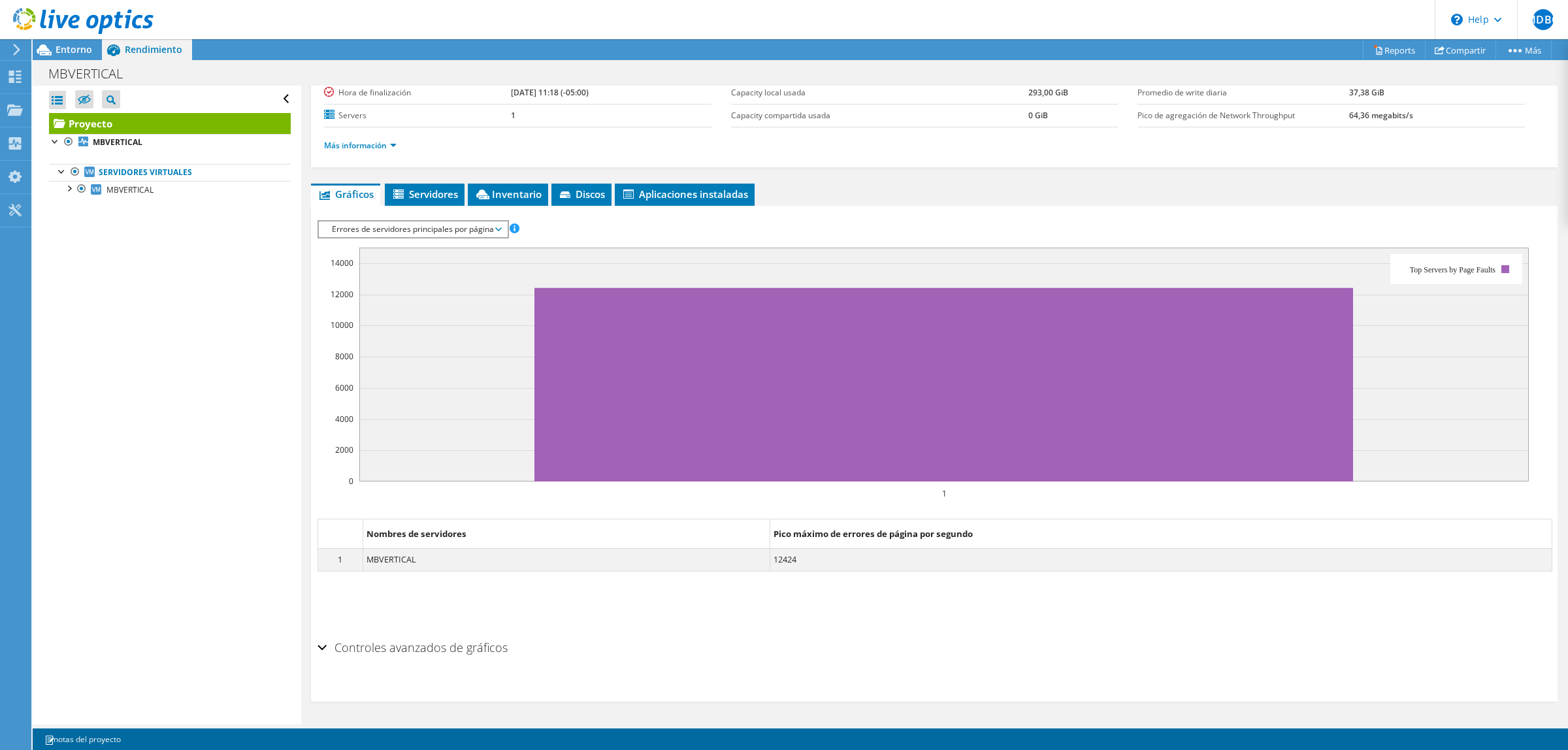
click at [424, 233] on span "Errores de servidores principales por página" at bounding box center [413, 229] width 175 height 15
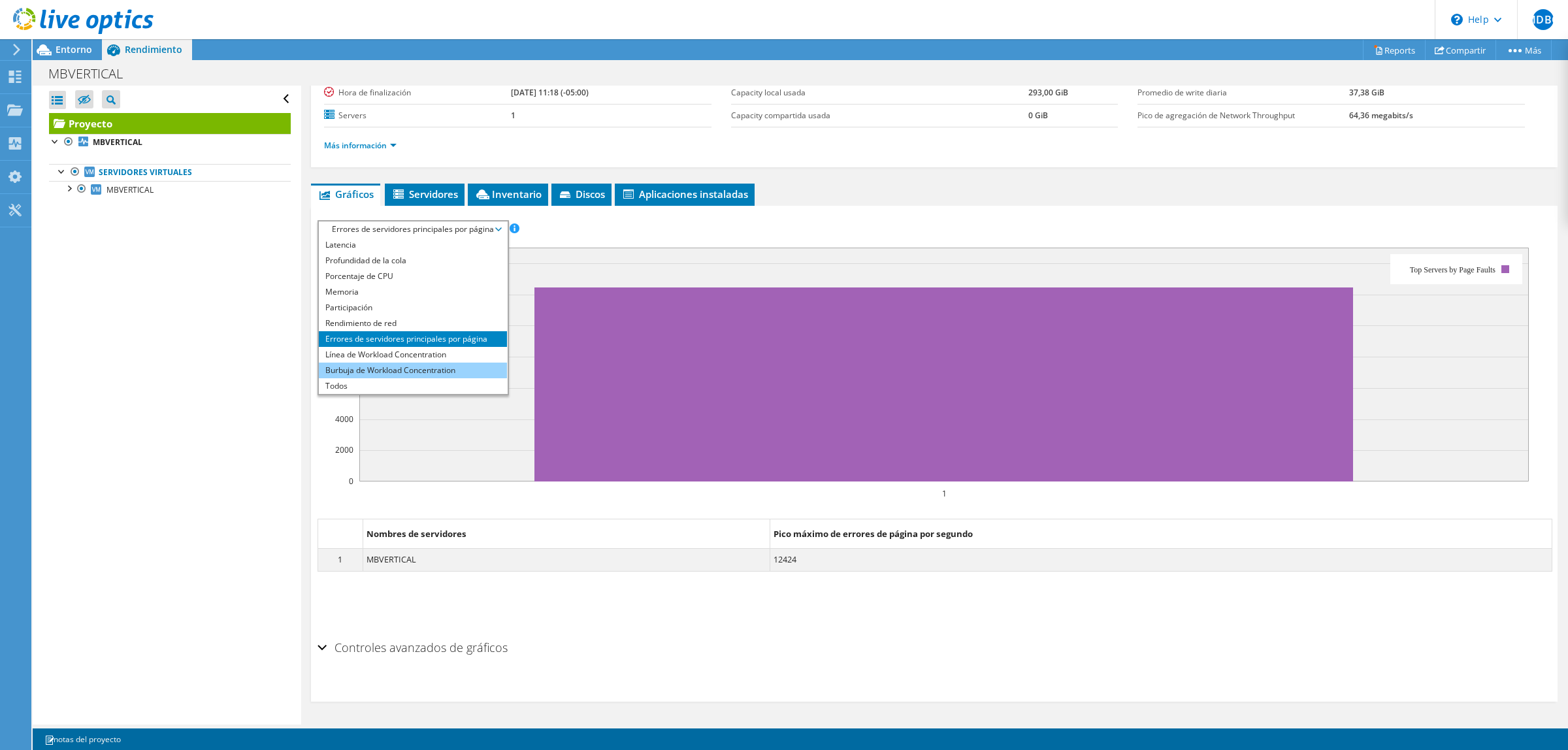
scroll to position [134, 0]
click at [423, 376] on li "Burbuja de Workload Concentration" at bounding box center [413, 371] width 188 height 15
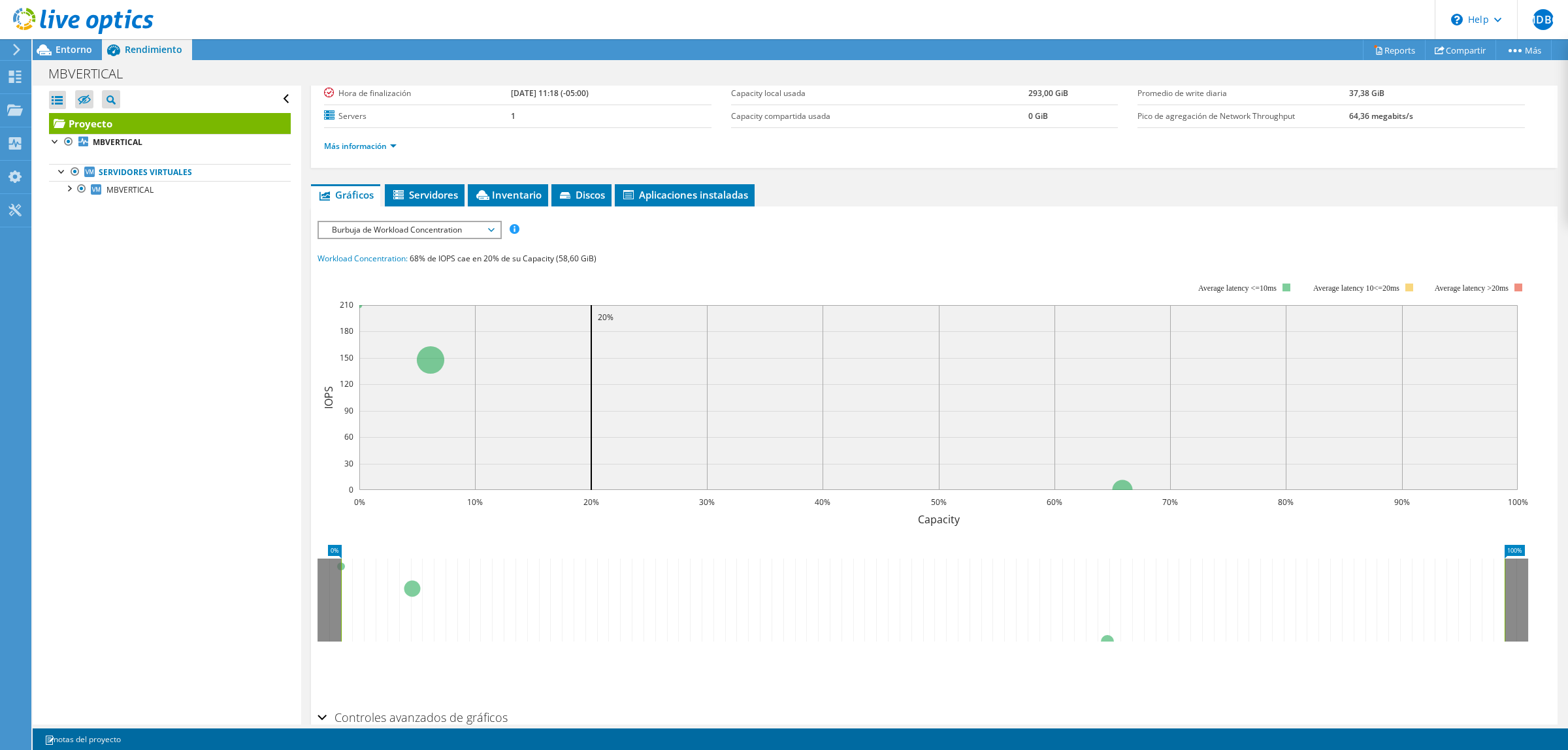
click at [418, 228] on span "Burbuja de Workload Concentration" at bounding box center [409, 230] width 168 height 15
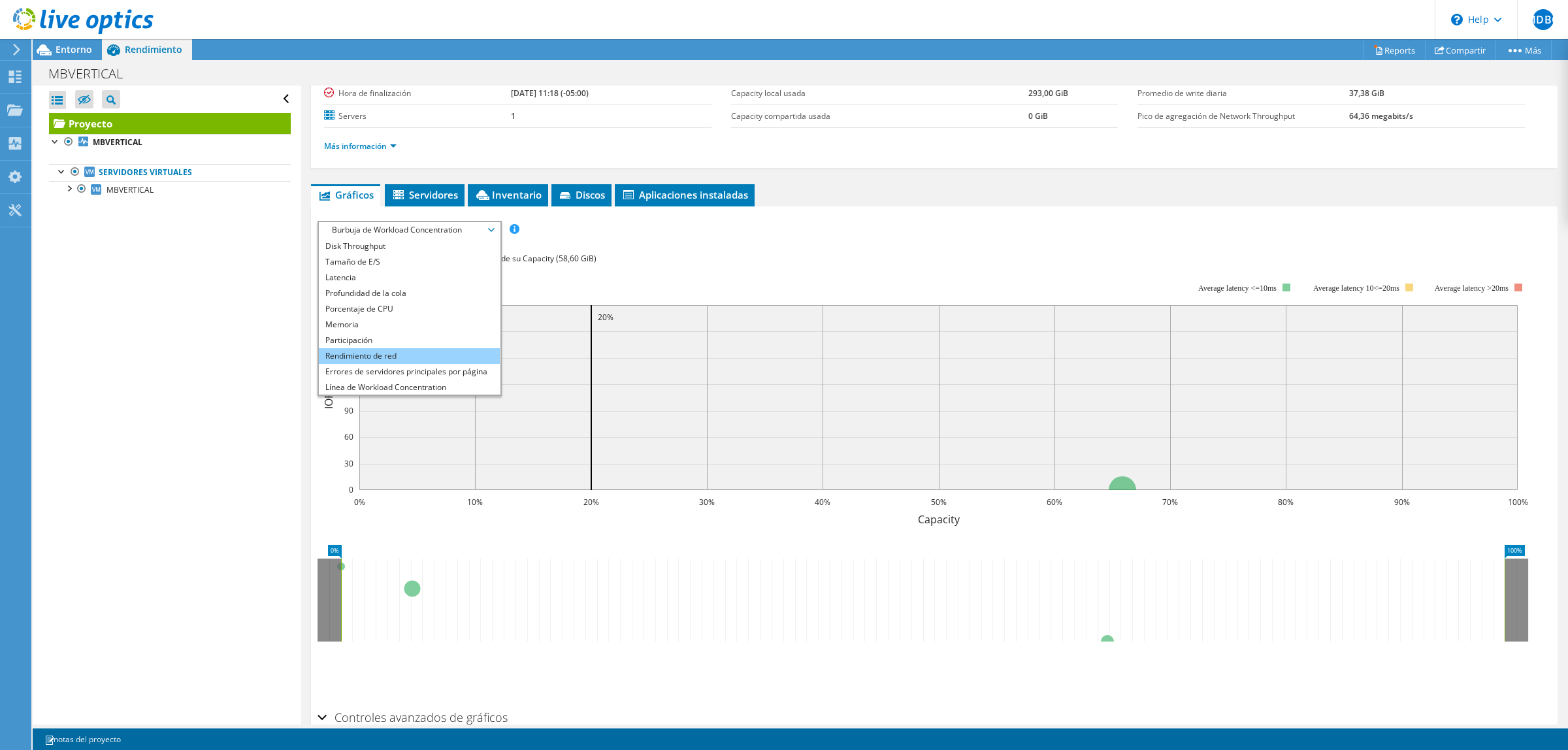
scroll to position [0, 0]
click at [422, 321] on li "Porcentaje de CPU" at bounding box center [409, 324] width 181 height 15
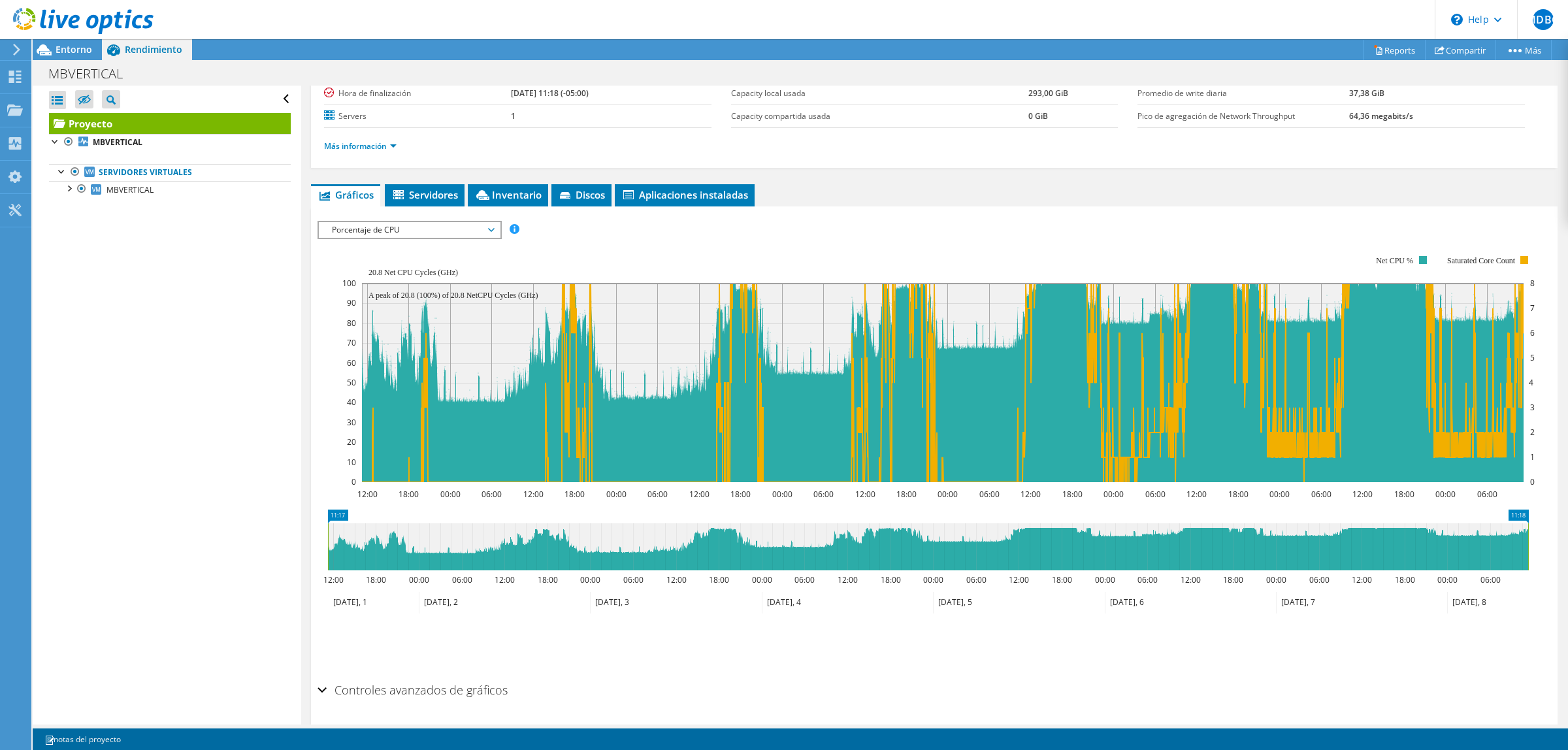
click at [416, 226] on span "Porcentaje de CPU" at bounding box center [409, 230] width 168 height 15
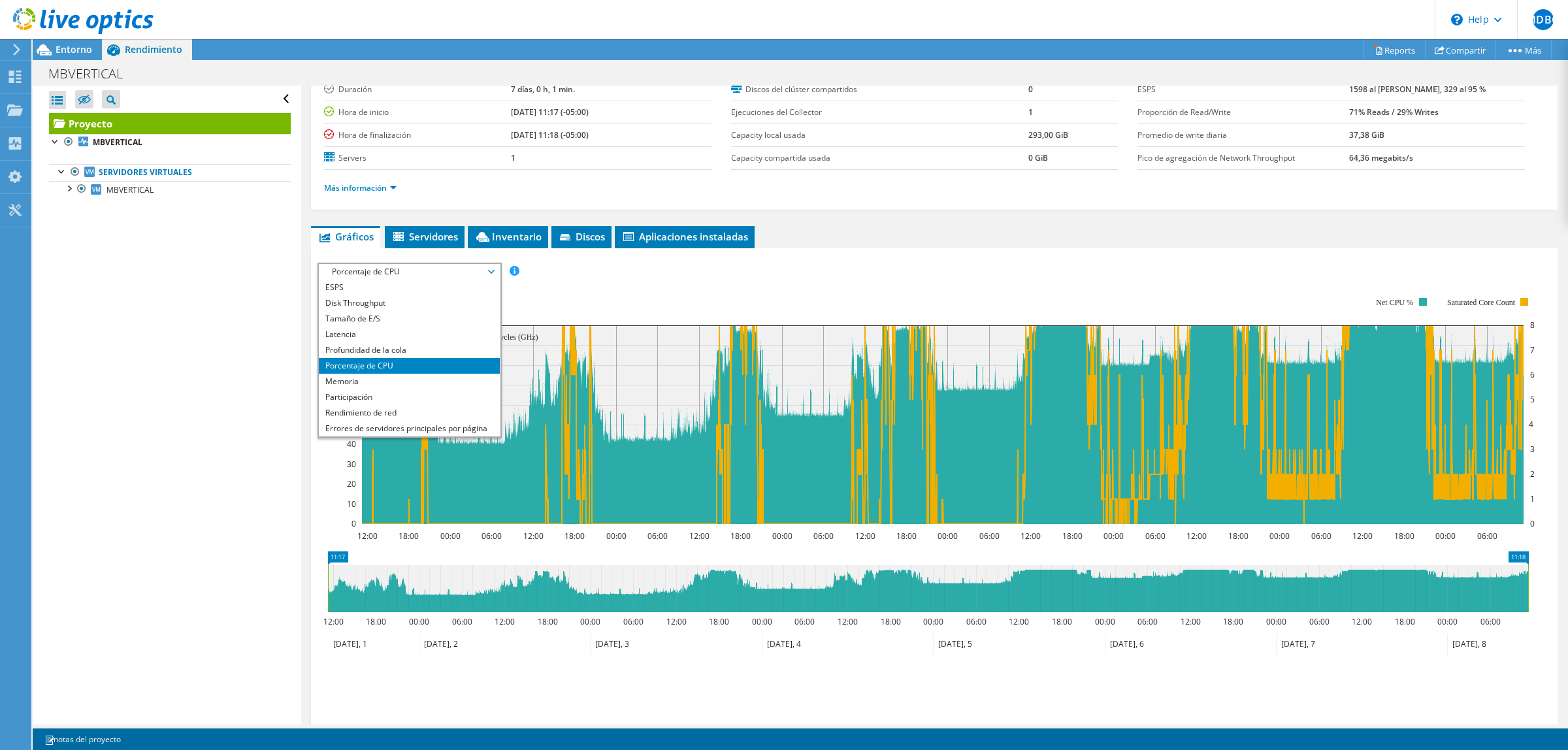
scroll to position [175, 0]
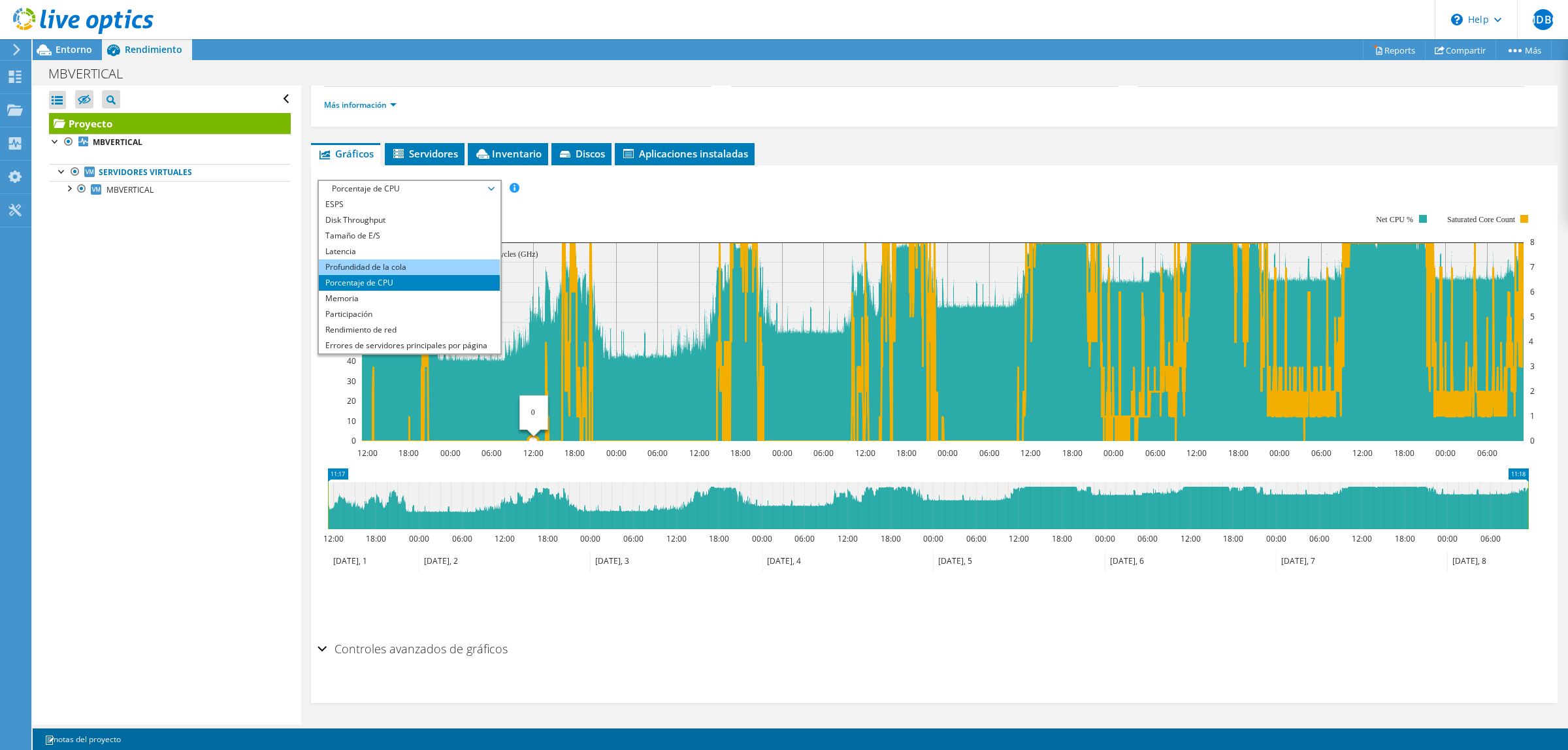
click at [402, 263] on li "Profundidad de la cola" at bounding box center [409, 267] width 181 height 15
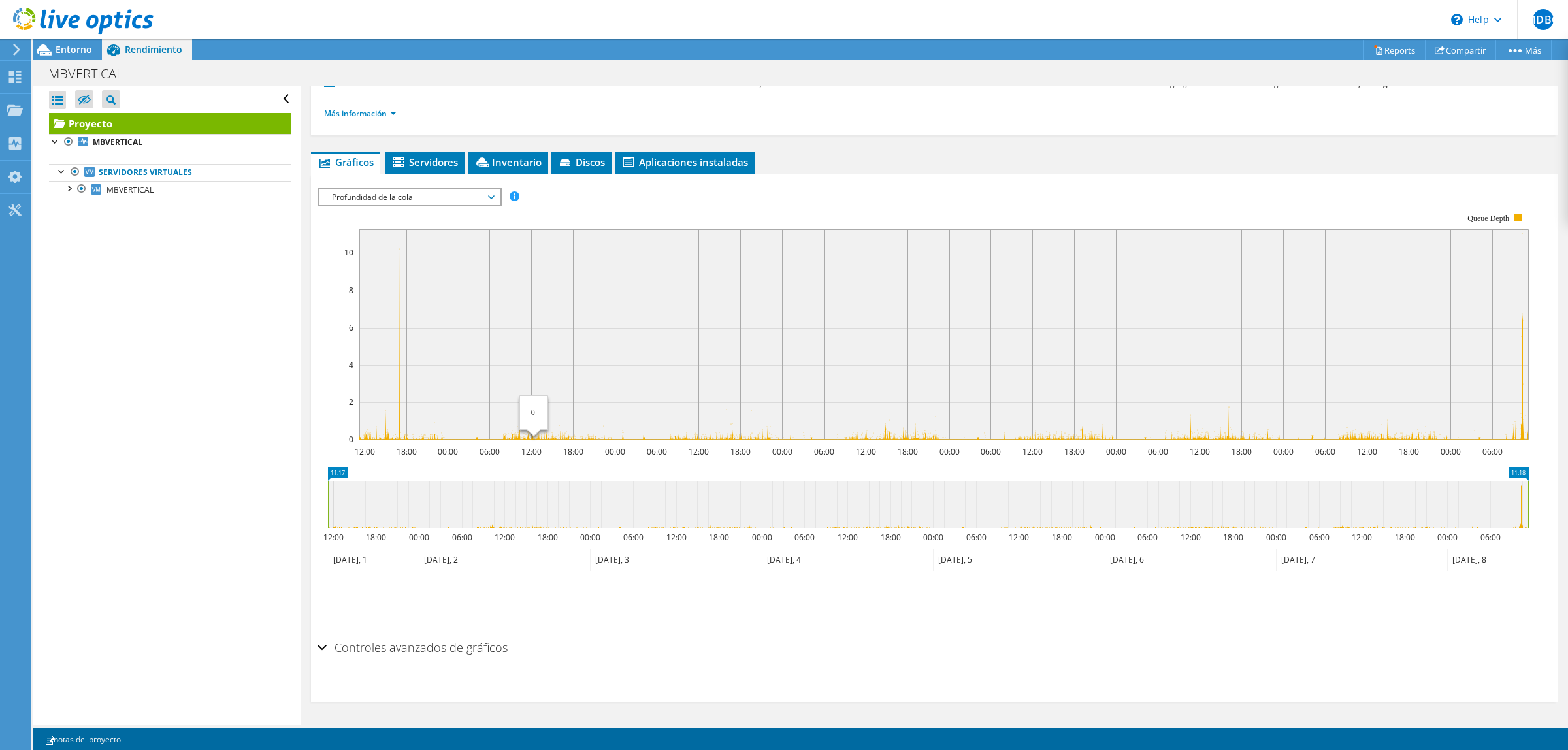
scroll to position [166, 0]
click at [440, 185] on div "ESPS Disk Throughput Tamaño de E/S Latencia Profundidad de la cola Porcentaje d…" at bounding box center [934, 409] width 1234 height 453
click at [436, 194] on span "Profundidad de la cola" at bounding box center [409, 198] width 168 height 15
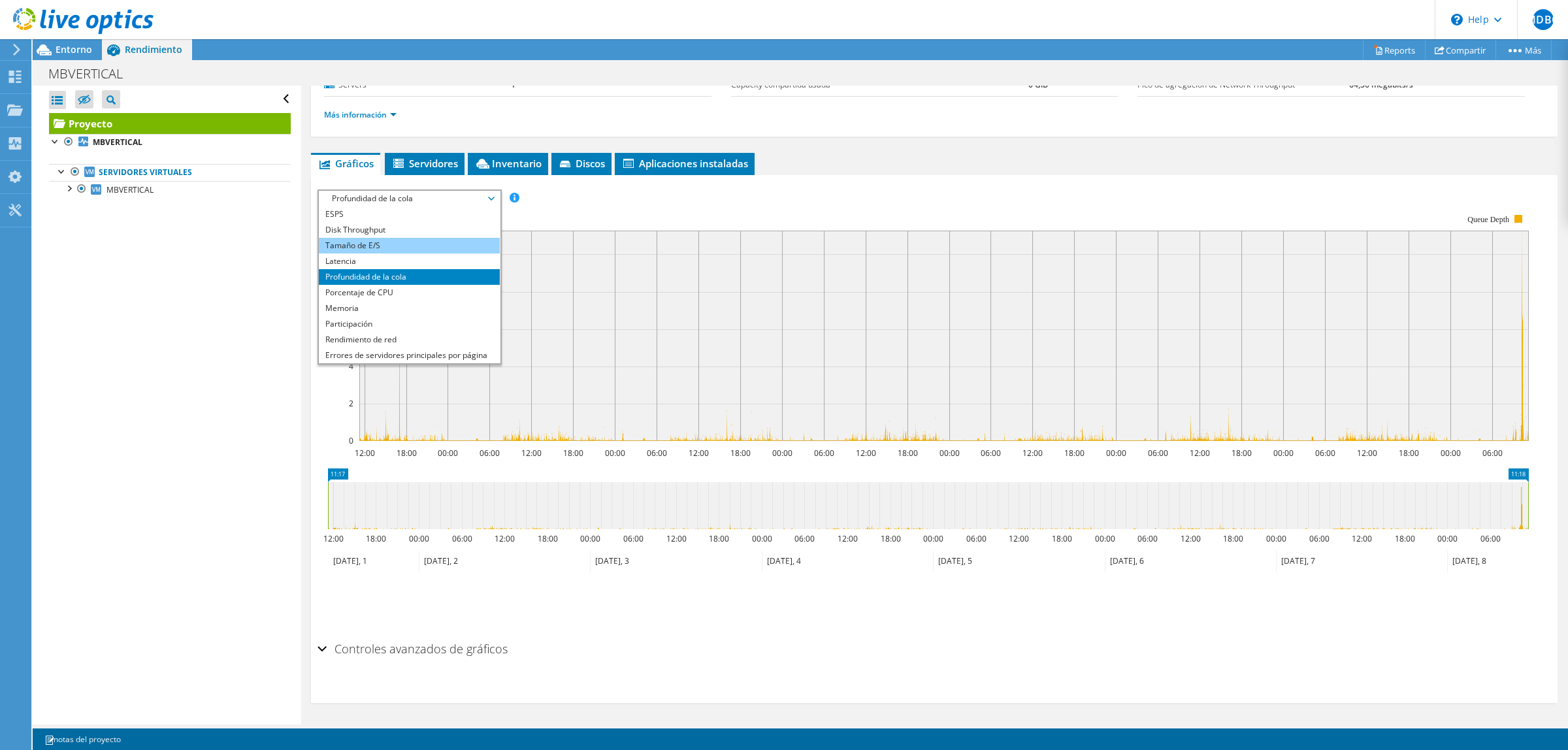
click at [439, 240] on li "Tamaño de E/S" at bounding box center [409, 246] width 181 height 15
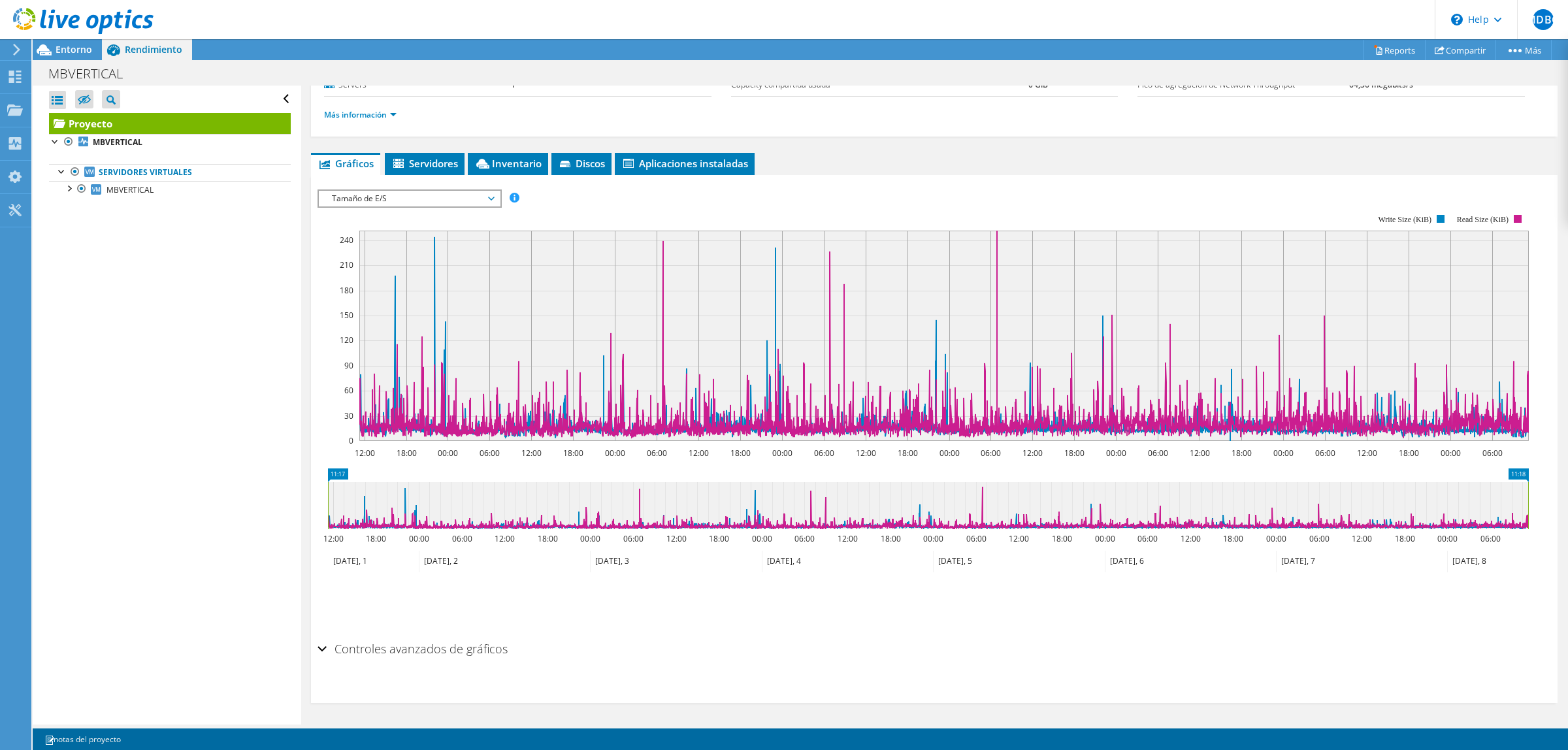
click at [430, 209] on rect at bounding box center [923, 328] width 1211 height 261
click at [128, 193] on span "MBVERTICAL" at bounding box center [130, 190] width 47 height 11
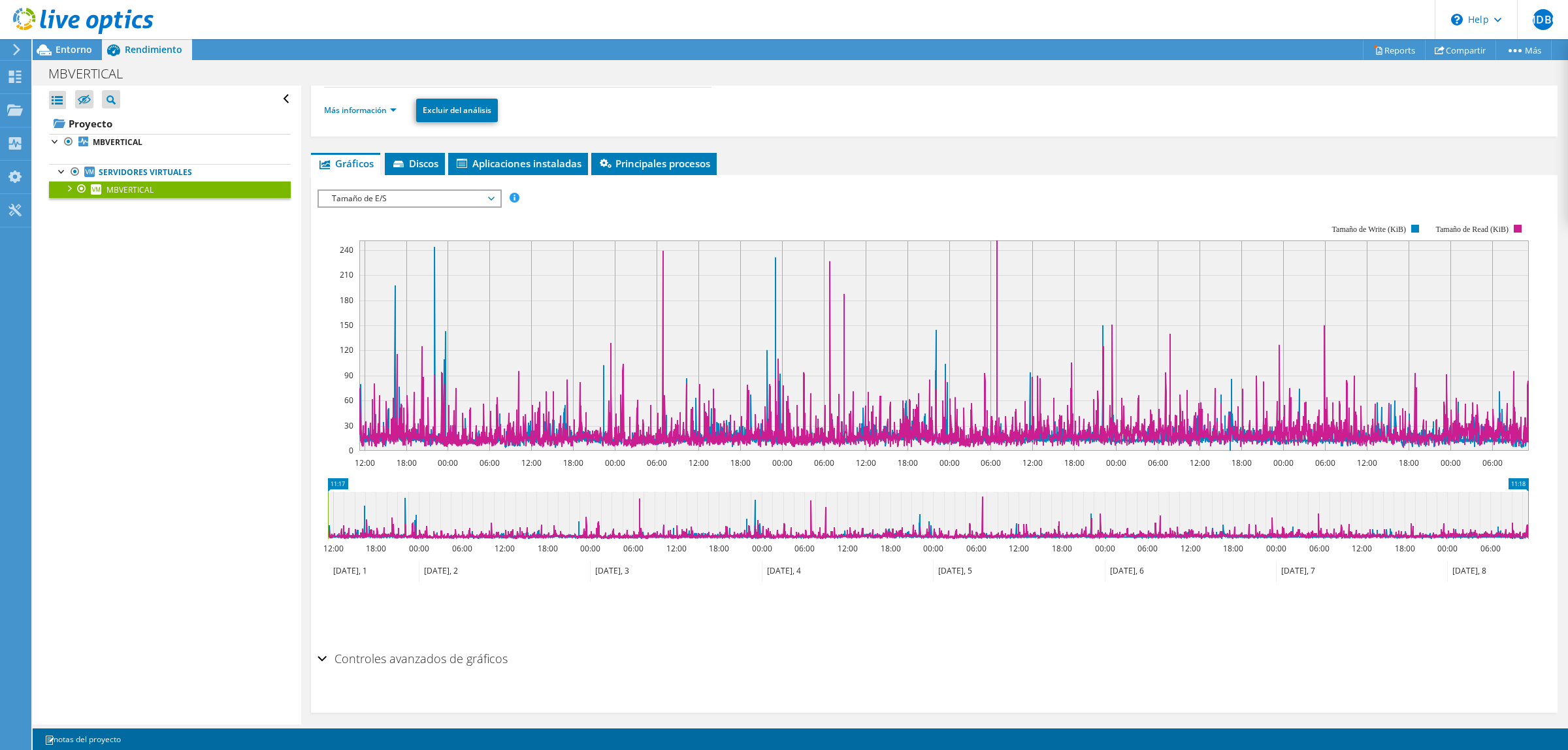
scroll to position [138, 0]
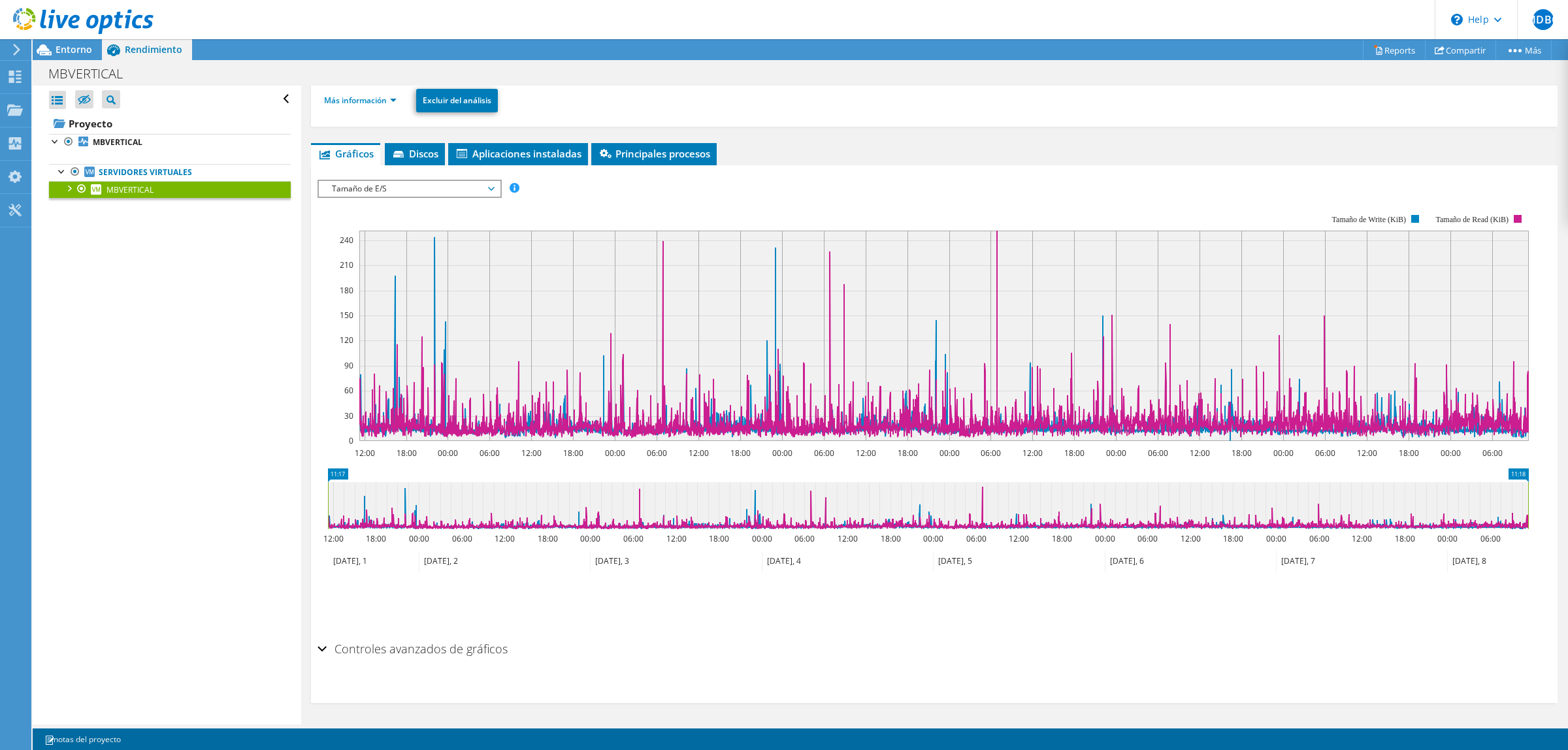
click at [451, 187] on span "Tamaño de E/S" at bounding box center [409, 189] width 168 height 15
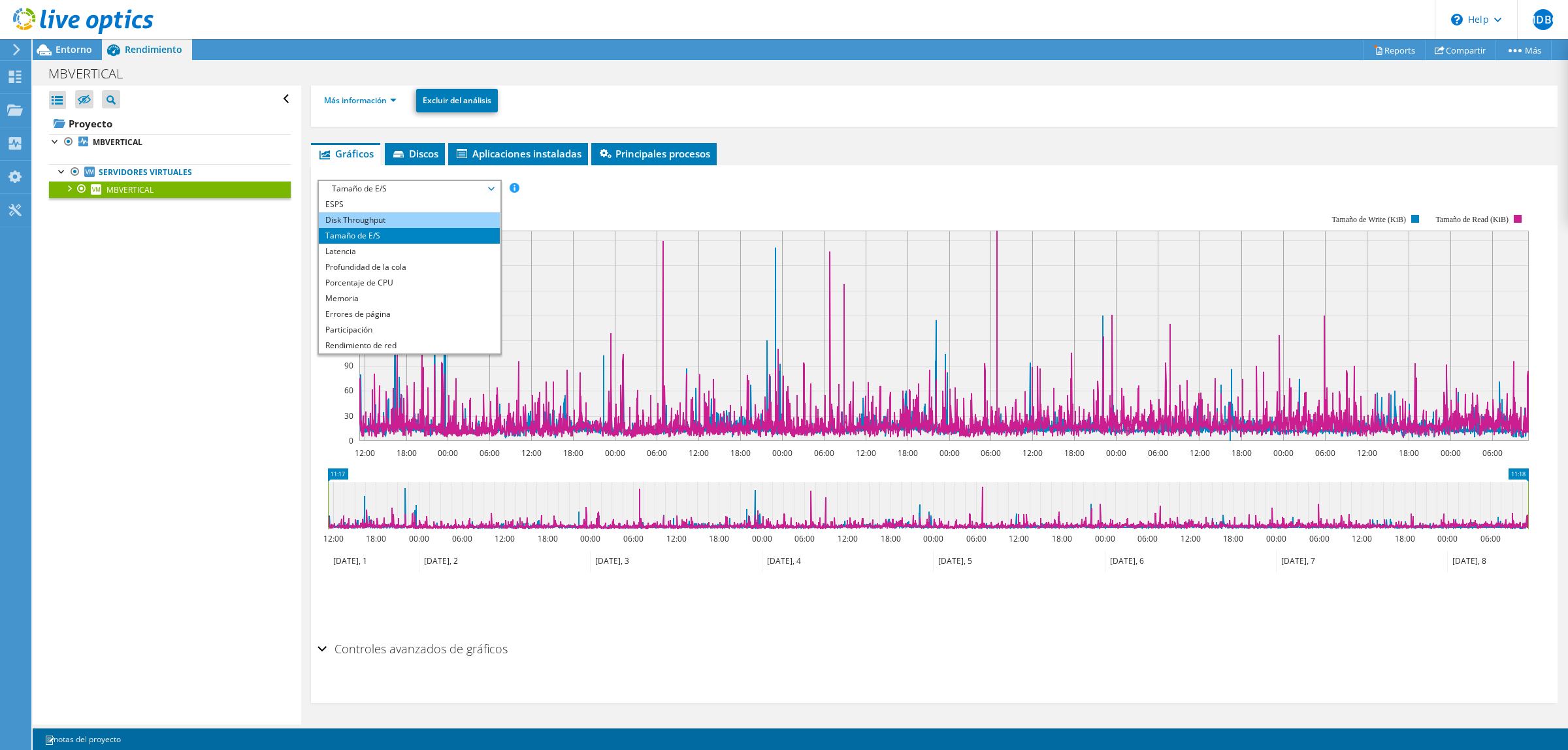
click at [438, 220] on li "Disk Throughput" at bounding box center [409, 220] width 181 height 15
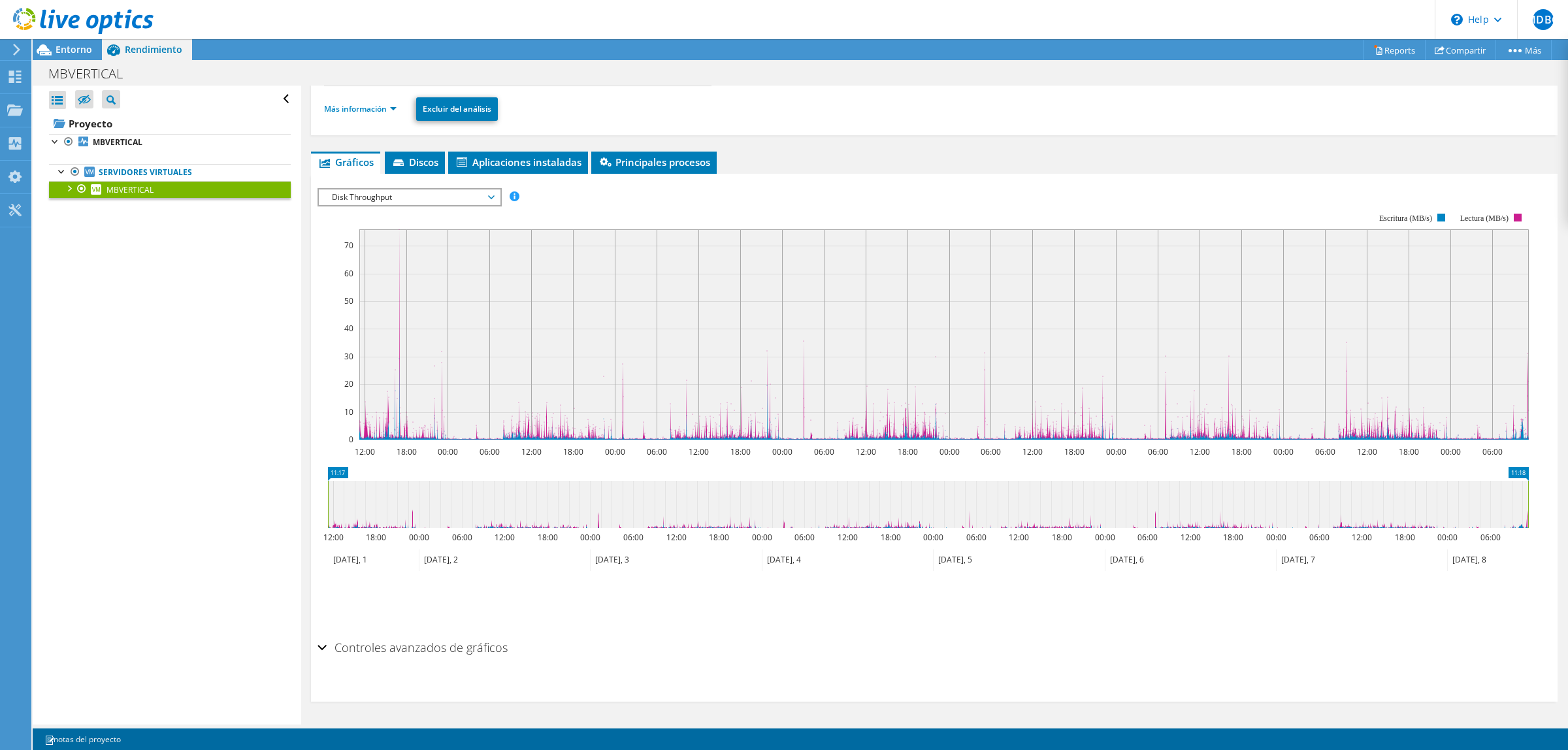
scroll to position [128, 0]
click at [440, 189] on div "Disk Throughput ESPS Disk Throughput Tamaño de E/S Latencia Profundidad de la c…" at bounding box center [410, 198] width 184 height 18
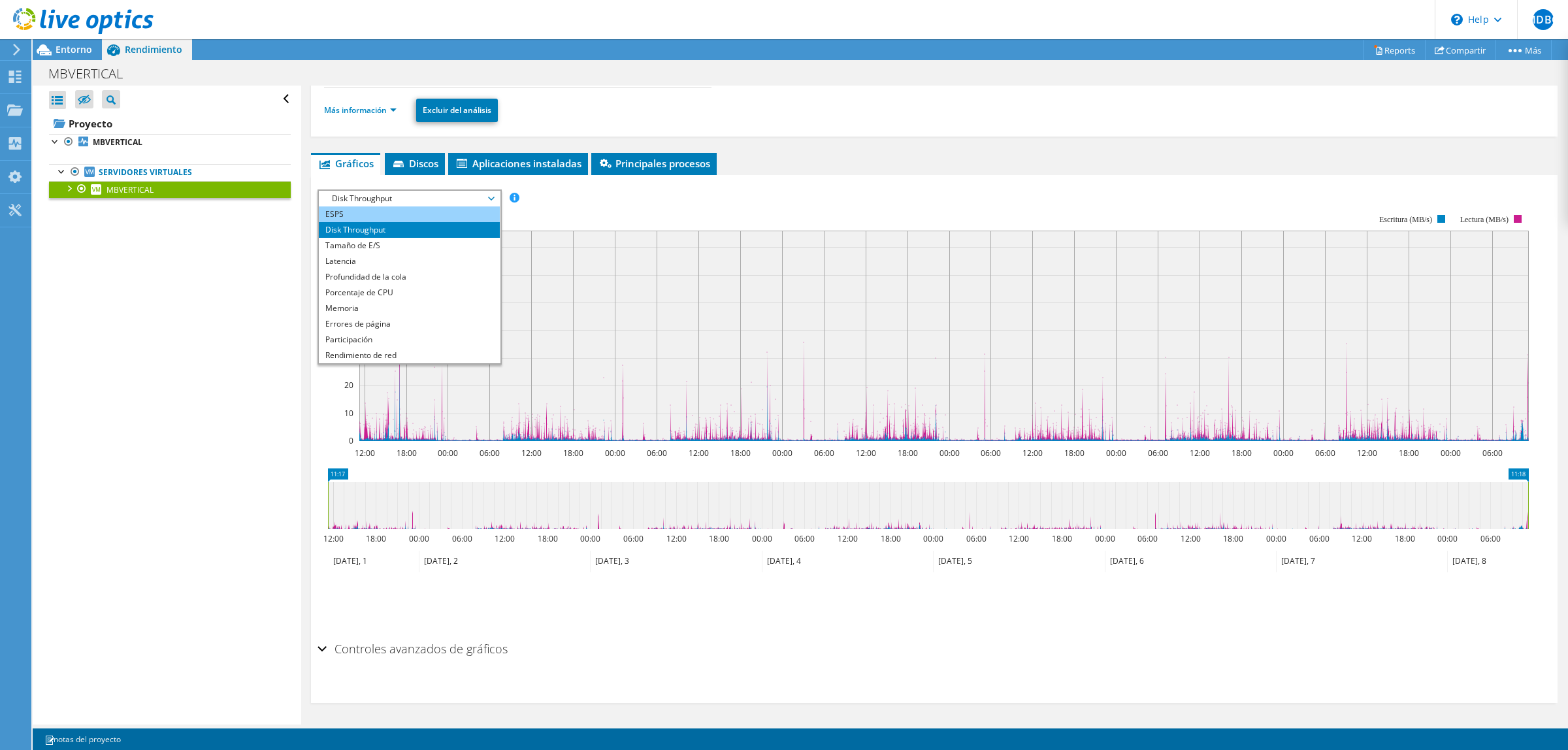
click at [418, 216] on li "ESPS" at bounding box center [409, 214] width 181 height 15
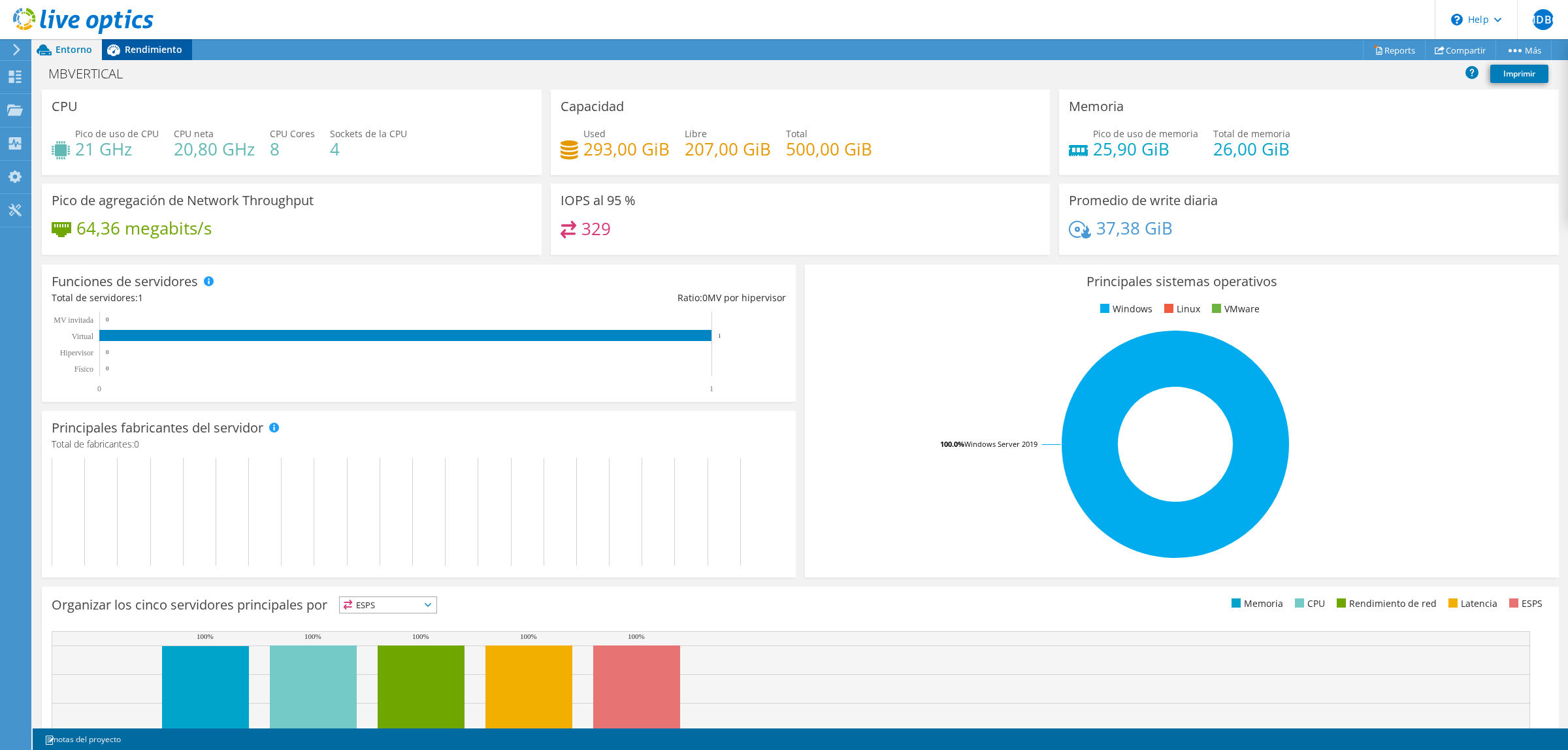
click at [115, 47] on icon at bounding box center [113, 50] width 23 height 23
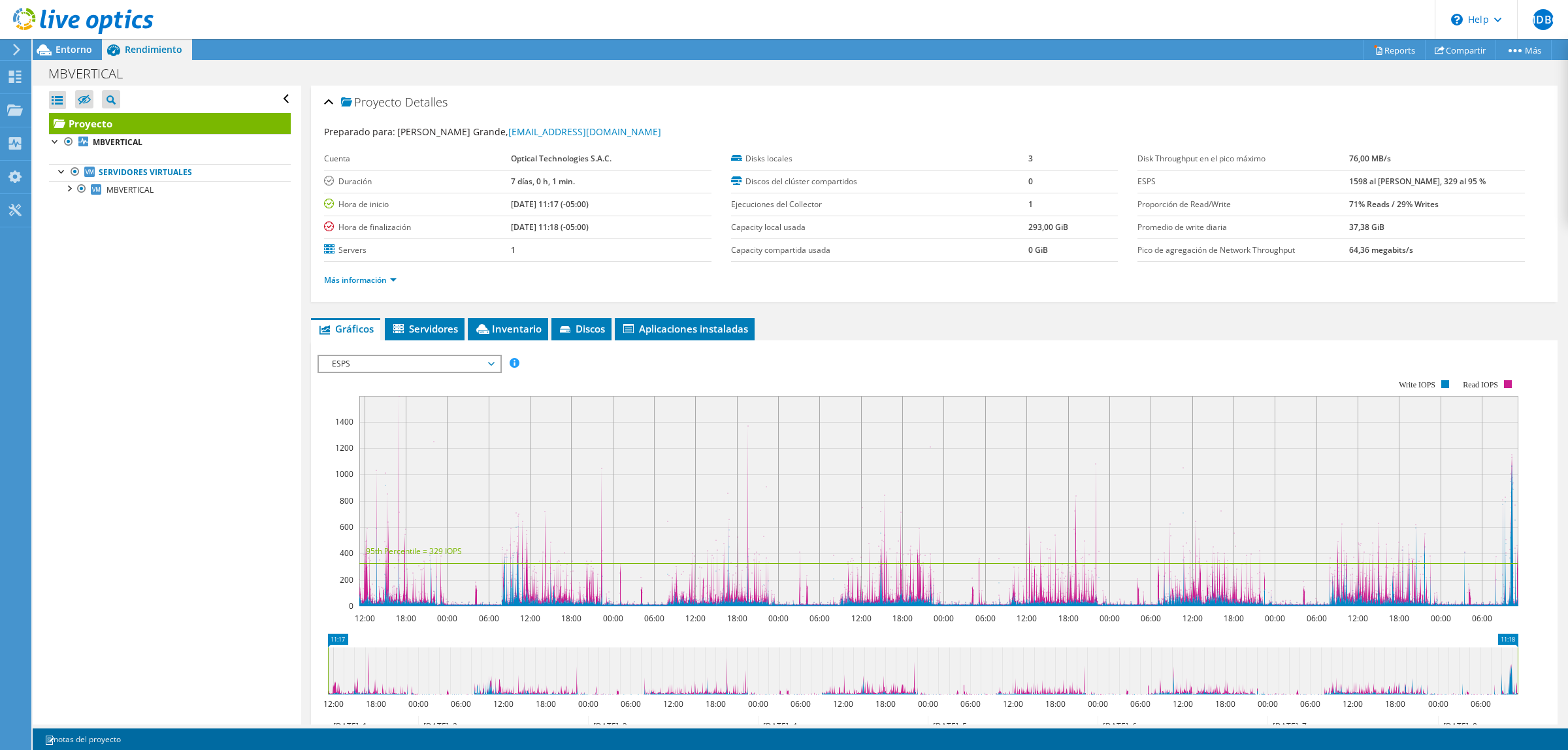
scroll to position [166, 0]
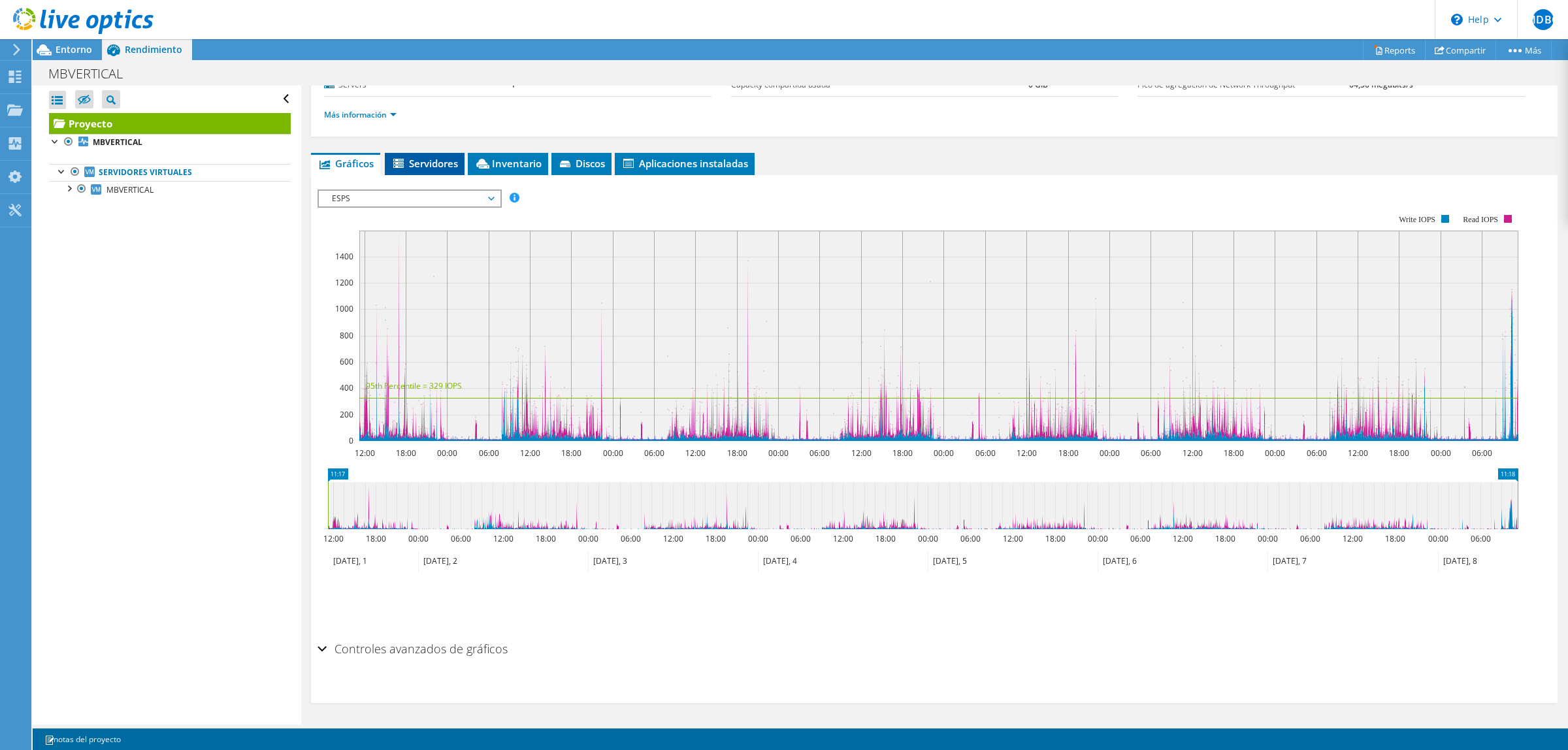
click at [419, 173] on li "Servidores" at bounding box center [424, 164] width 80 height 22
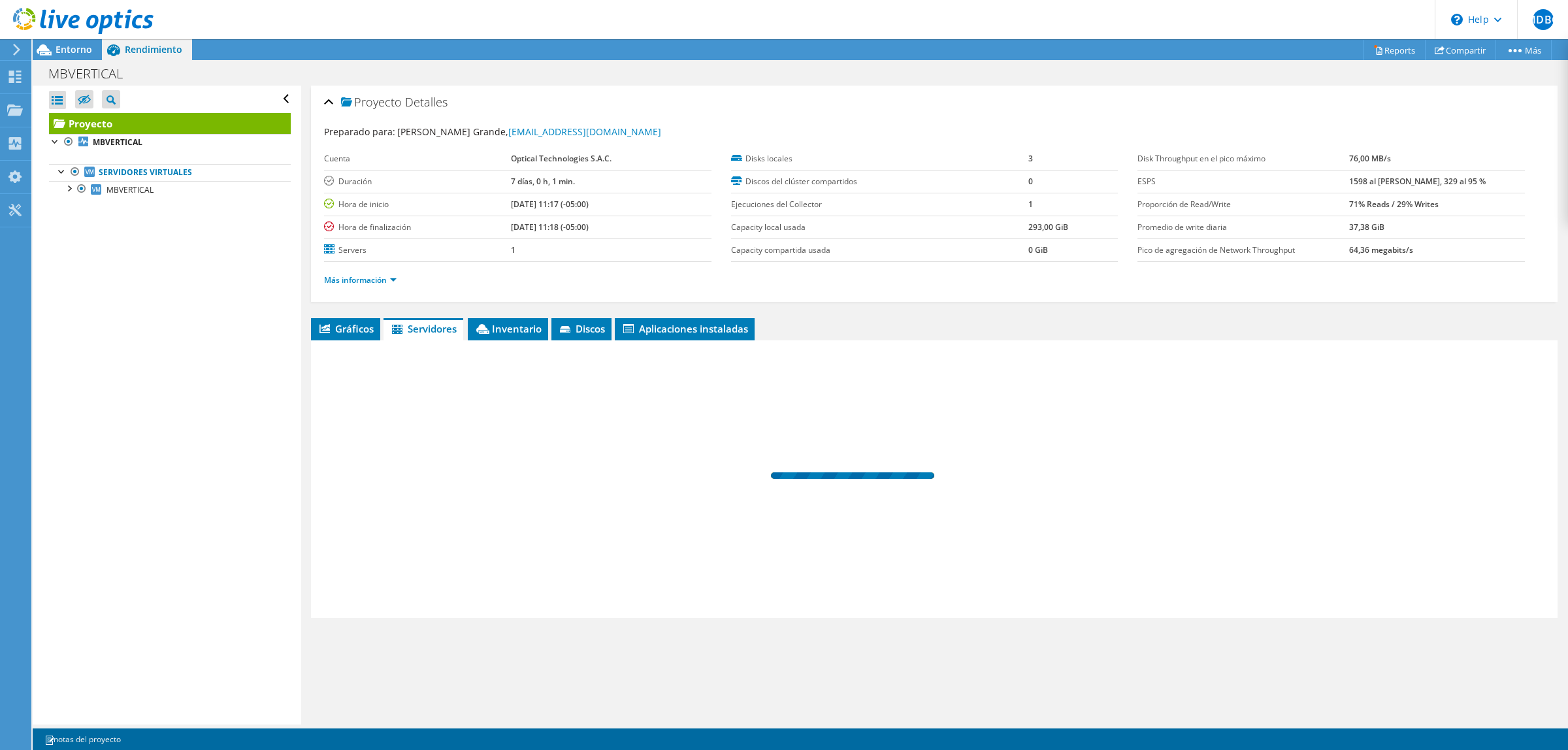
scroll to position [0, 0]
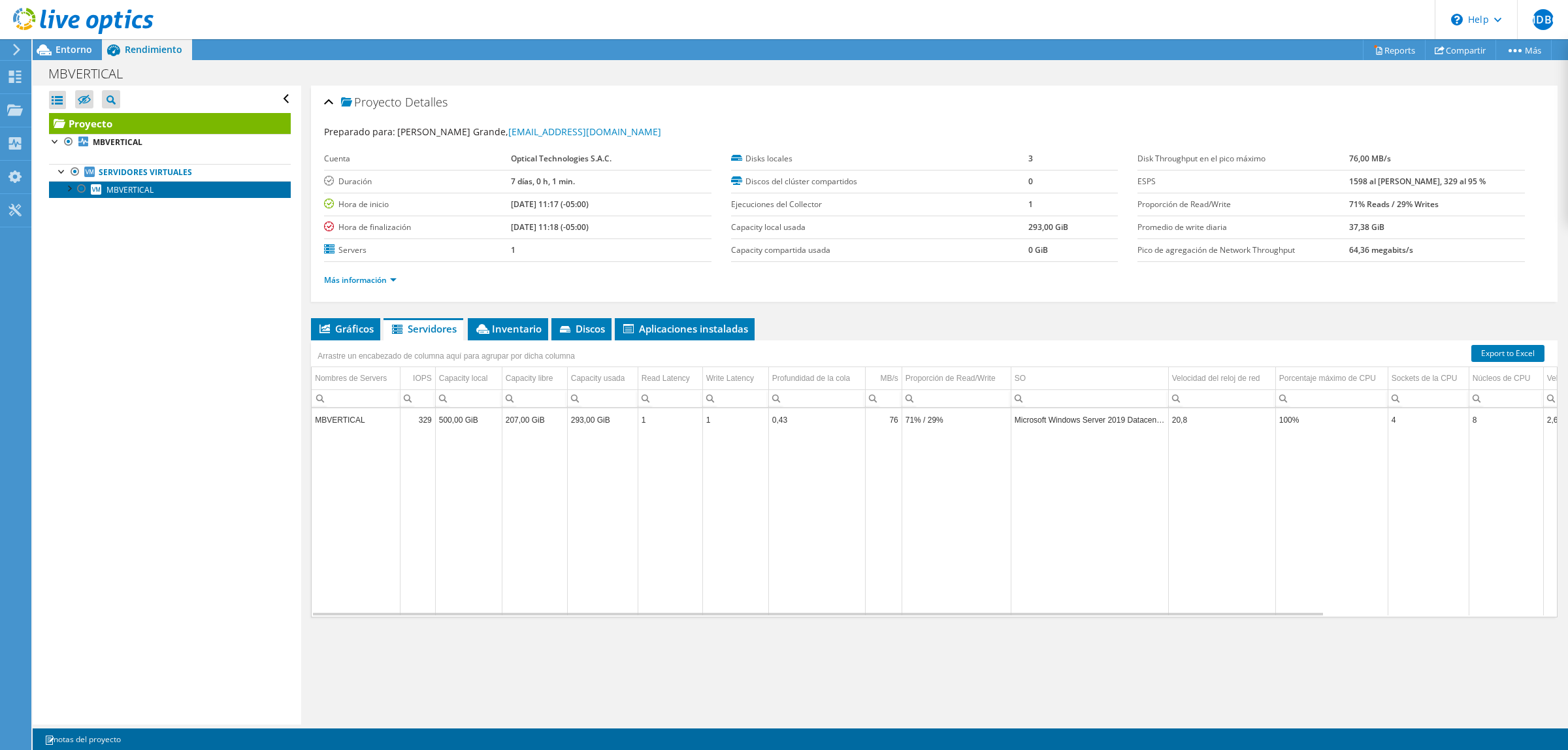
click at [114, 181] on link "MBVERTICAL" at bounding box center [170, 189] width 242 height 17
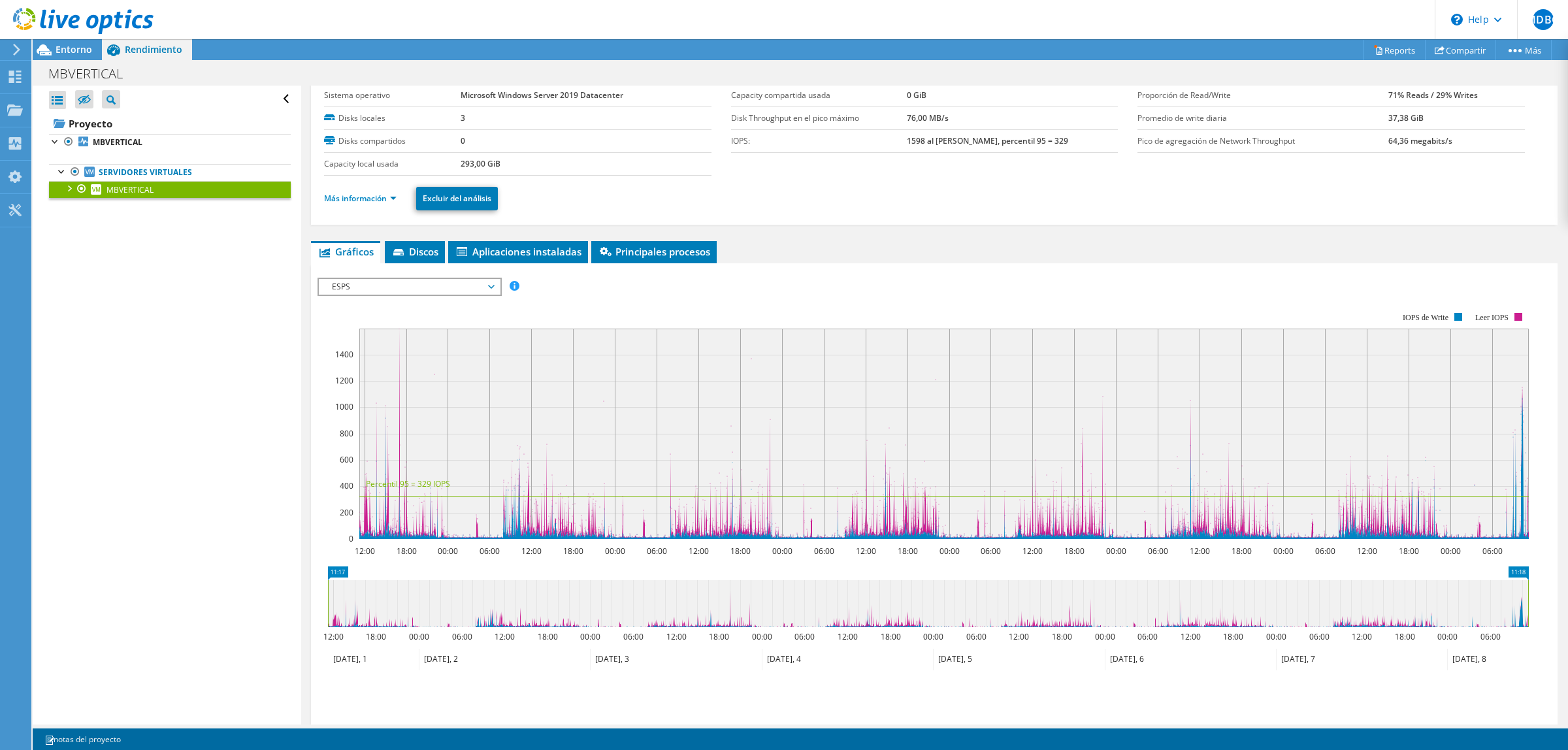
scroll to position [138, 0]
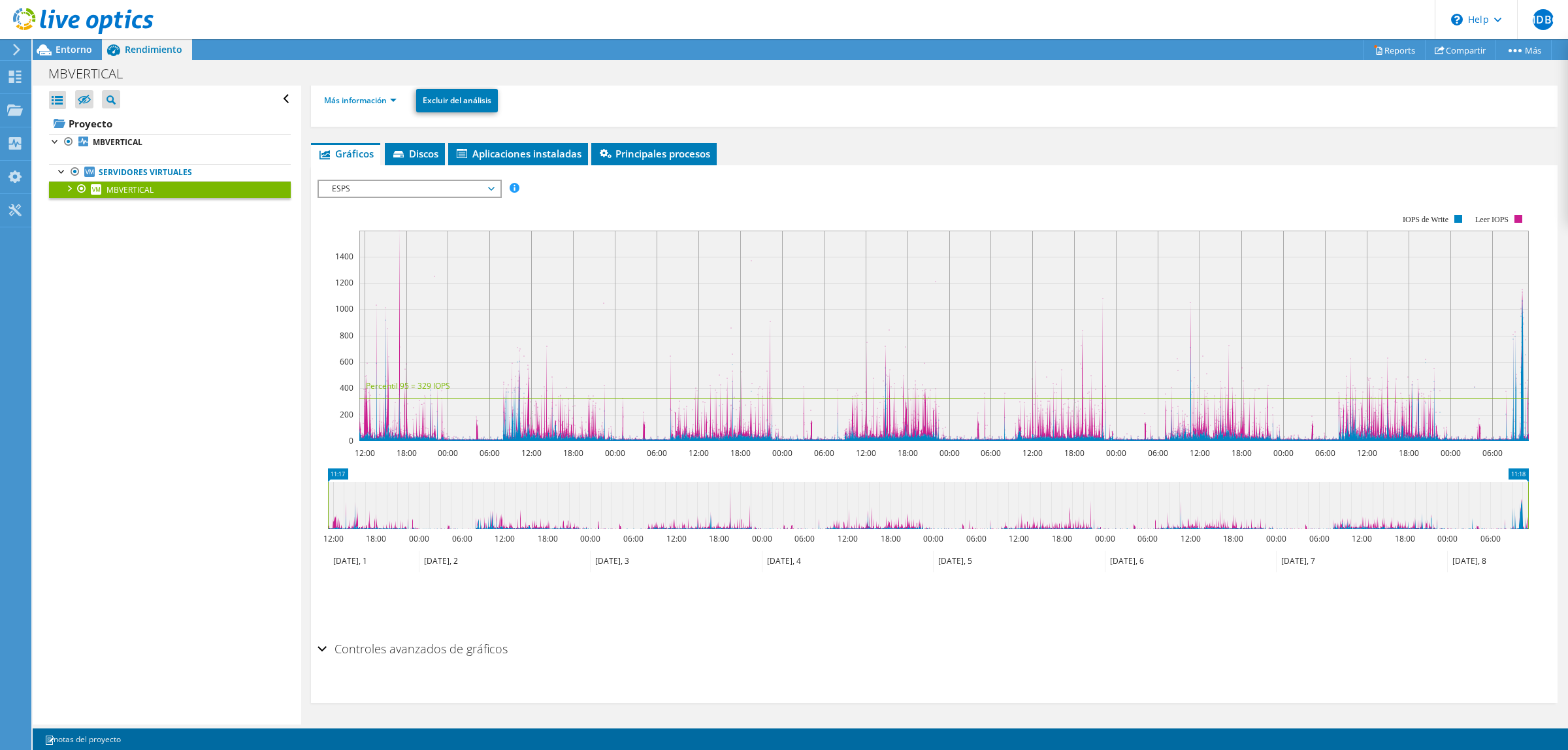
click at [357, 187] on span "ESPS" at bounding box center [409, 189] width 168 height 15
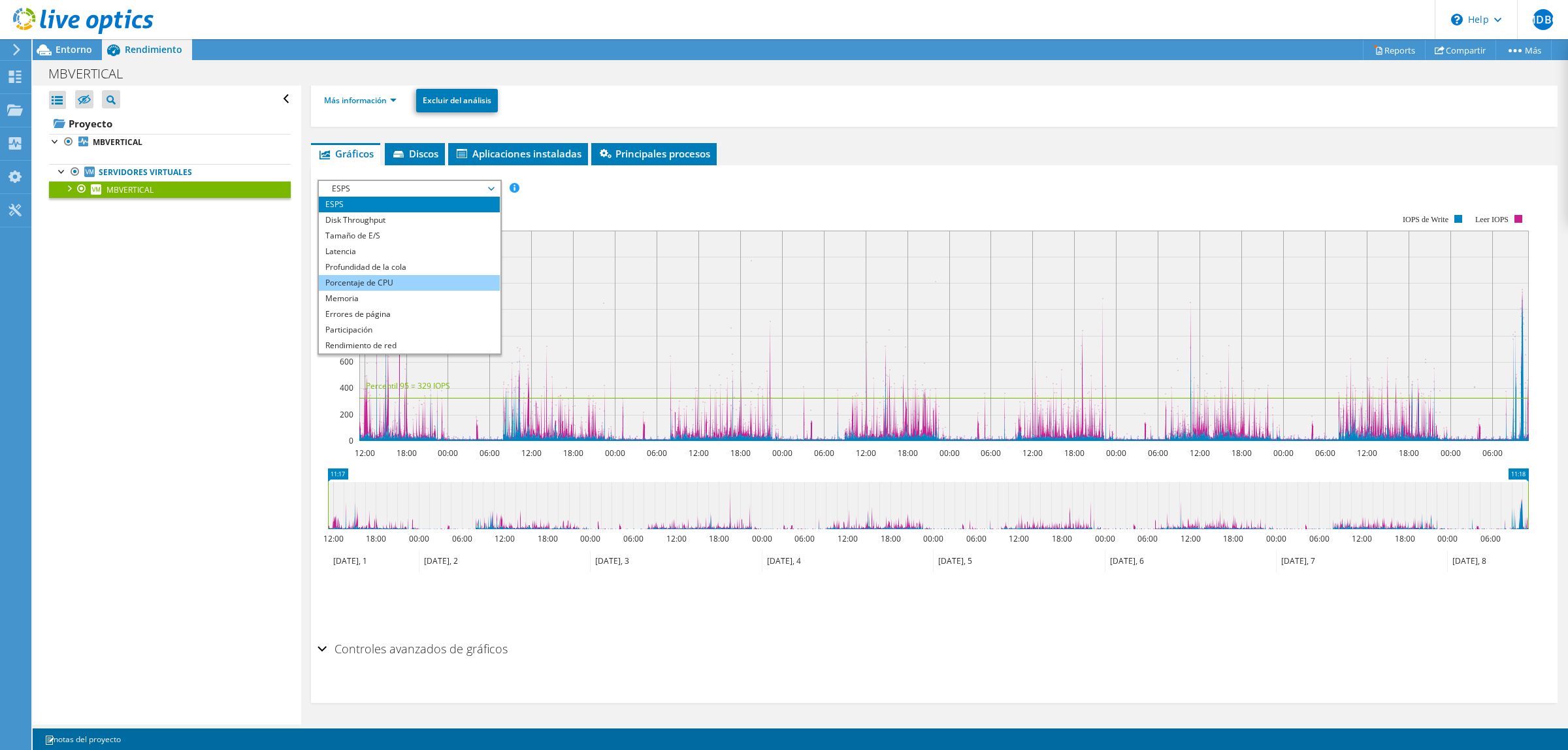
click at [406, 279] on li "Porcentaje de CPU" at bounding box center [409, 283] width 181 height 15
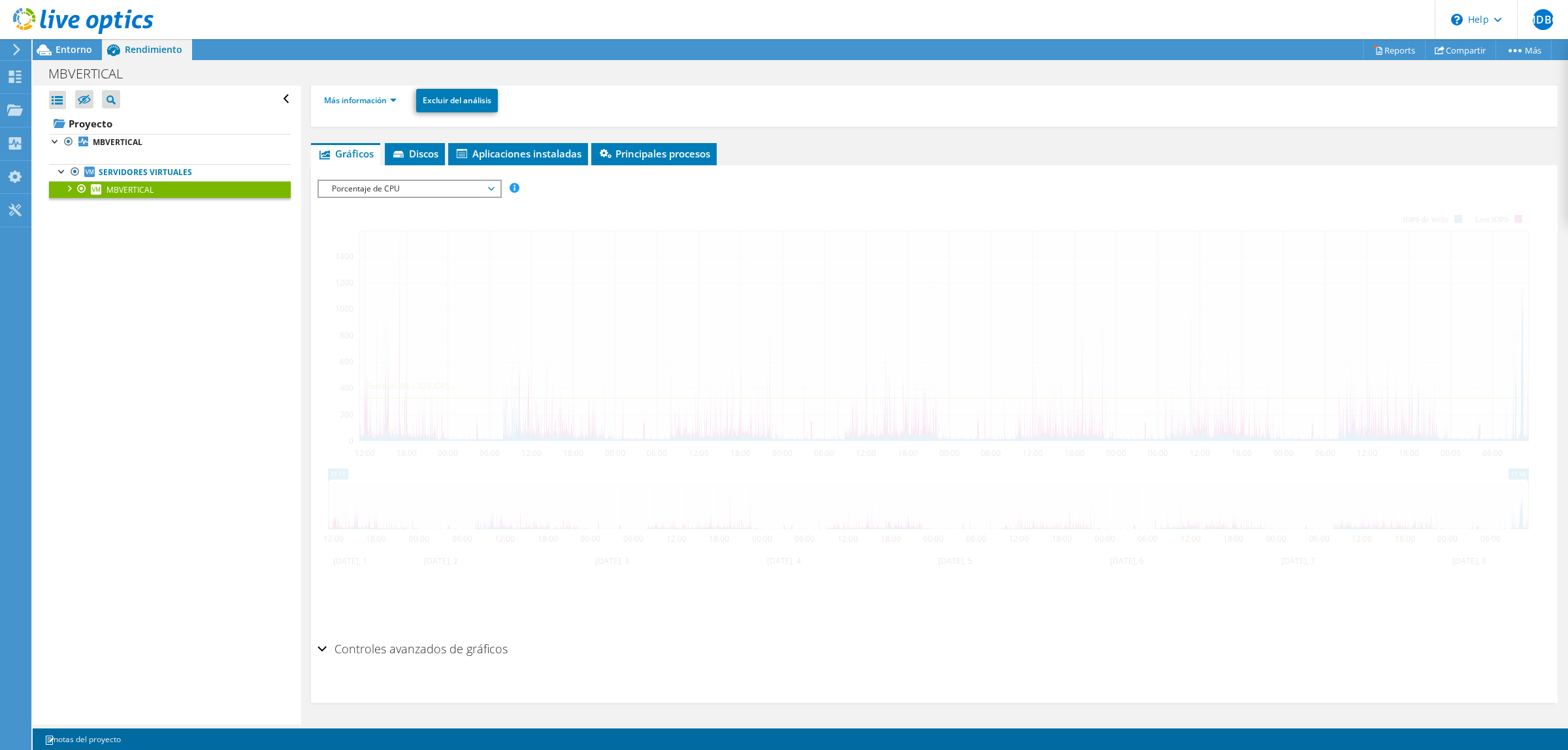
click at [448, 182] on span "Porcentaje de CPU" at bounding box center [409, 189] width 168 height 15
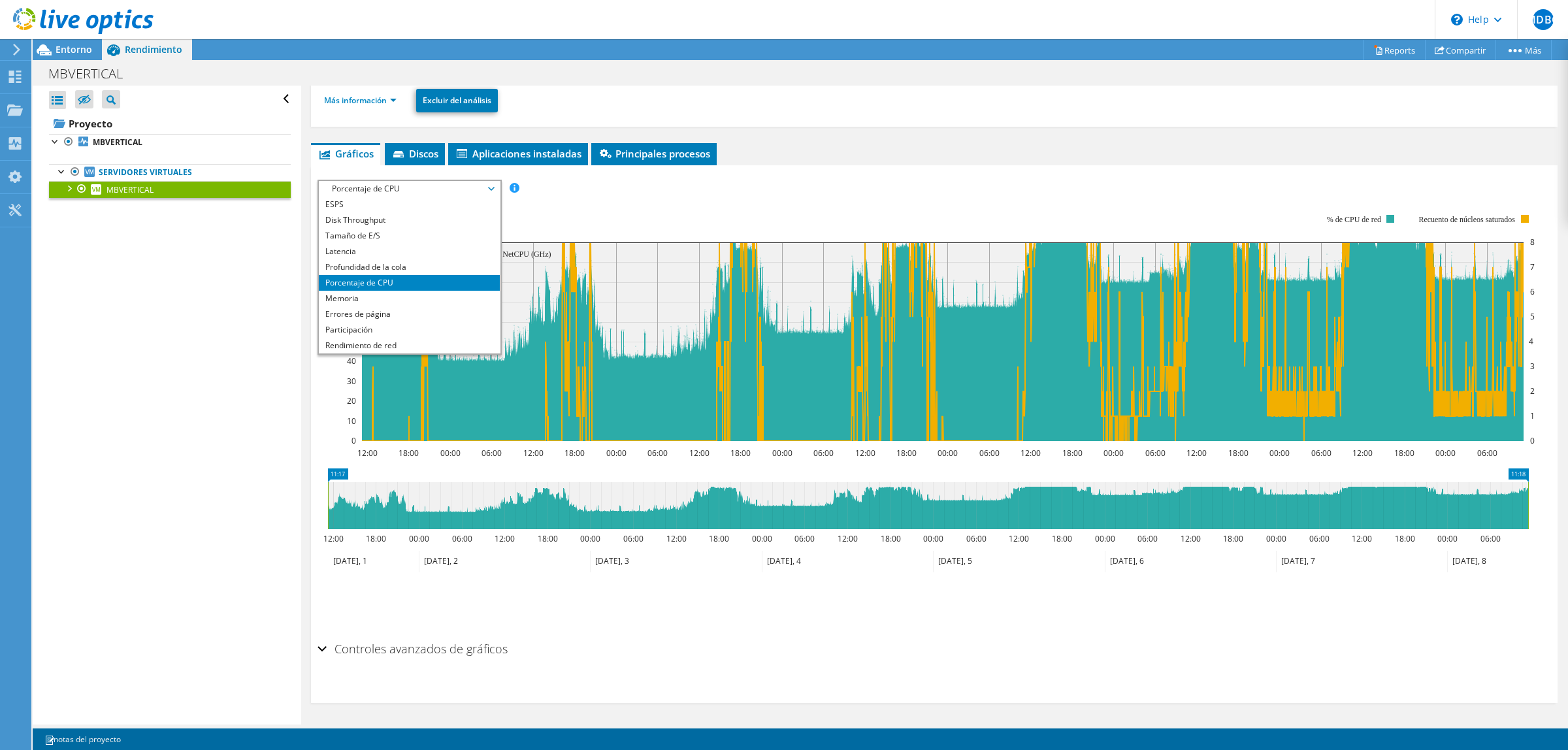
click at [449, 184] on span "Porcentaje de CPU" at bounding box center [409, 189] width 168 height 15
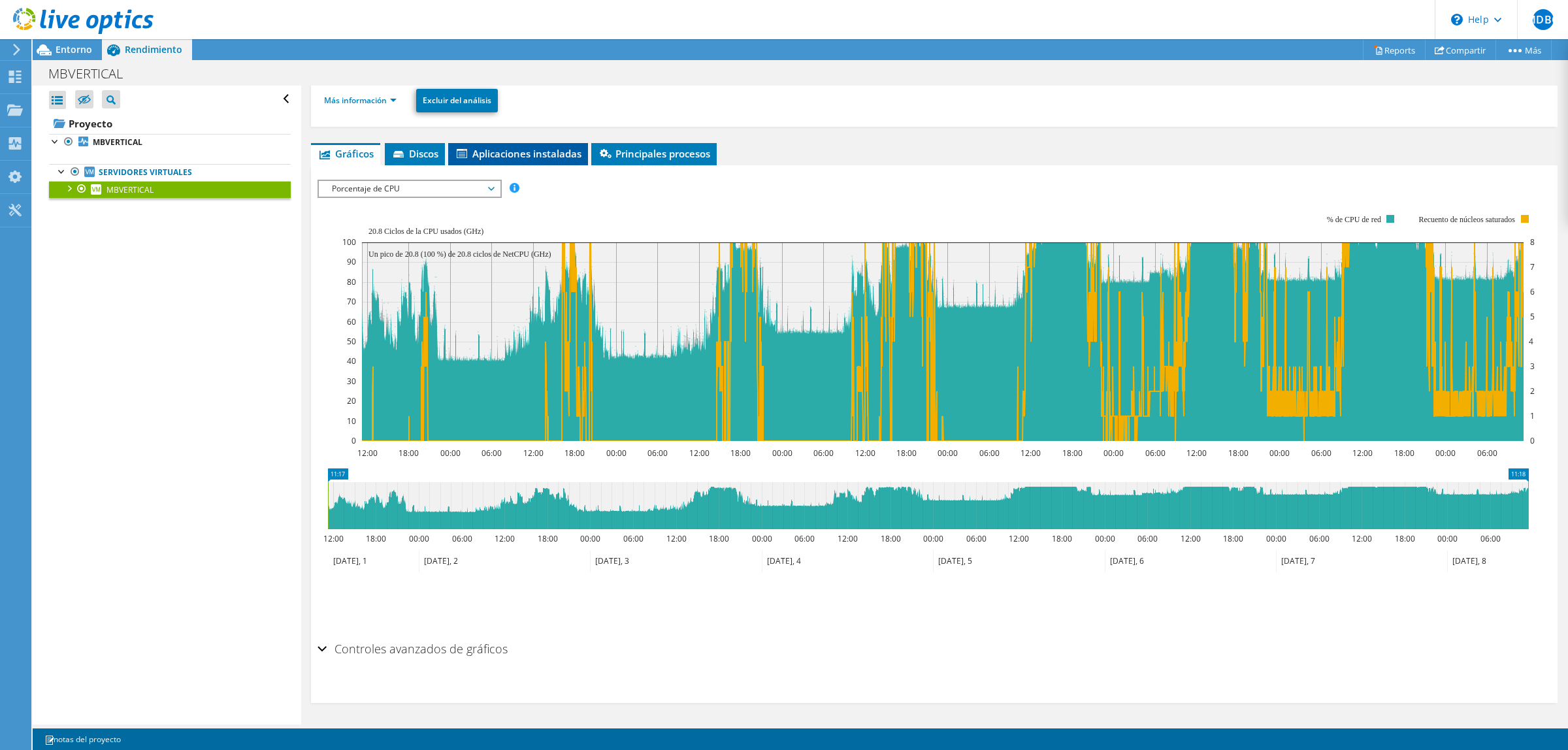
click at [523, 149] on span "Aplicaciones instaladas" at bounding box center [518, 154] width 127 height 13
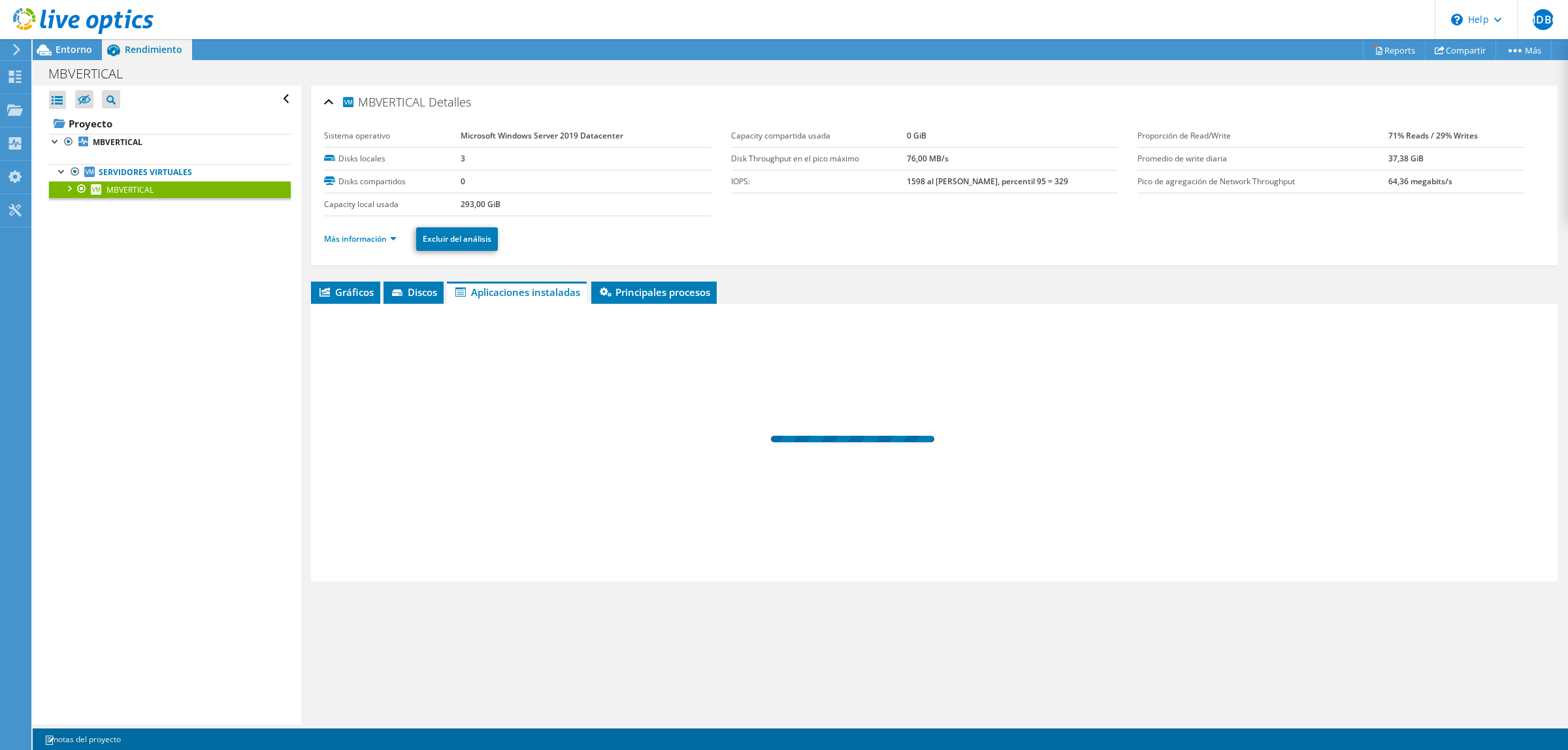
scroll to position [0, 0]
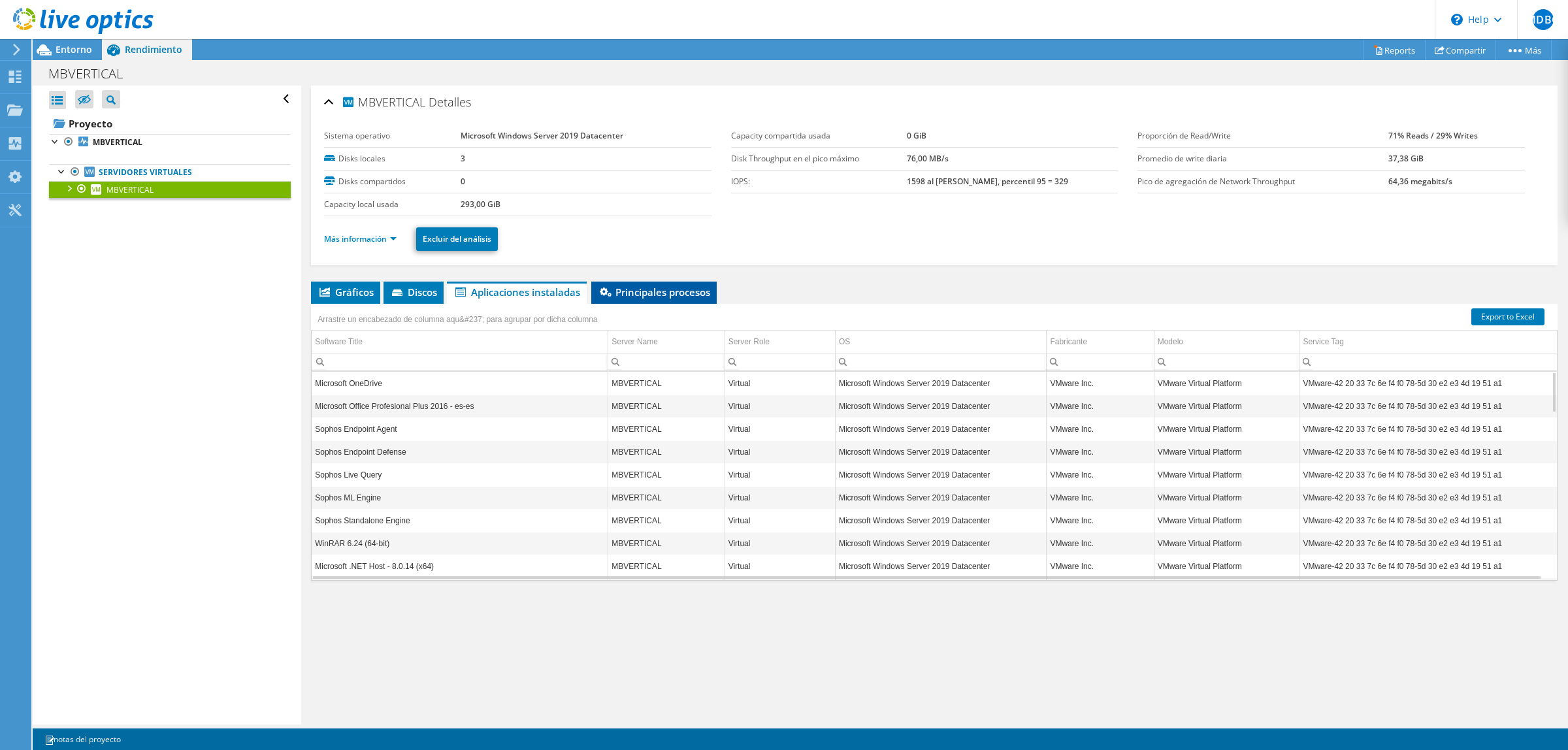
click at [635, 297] on span "Principales procesos" at bounding box center [653, 292] width 112 height 13
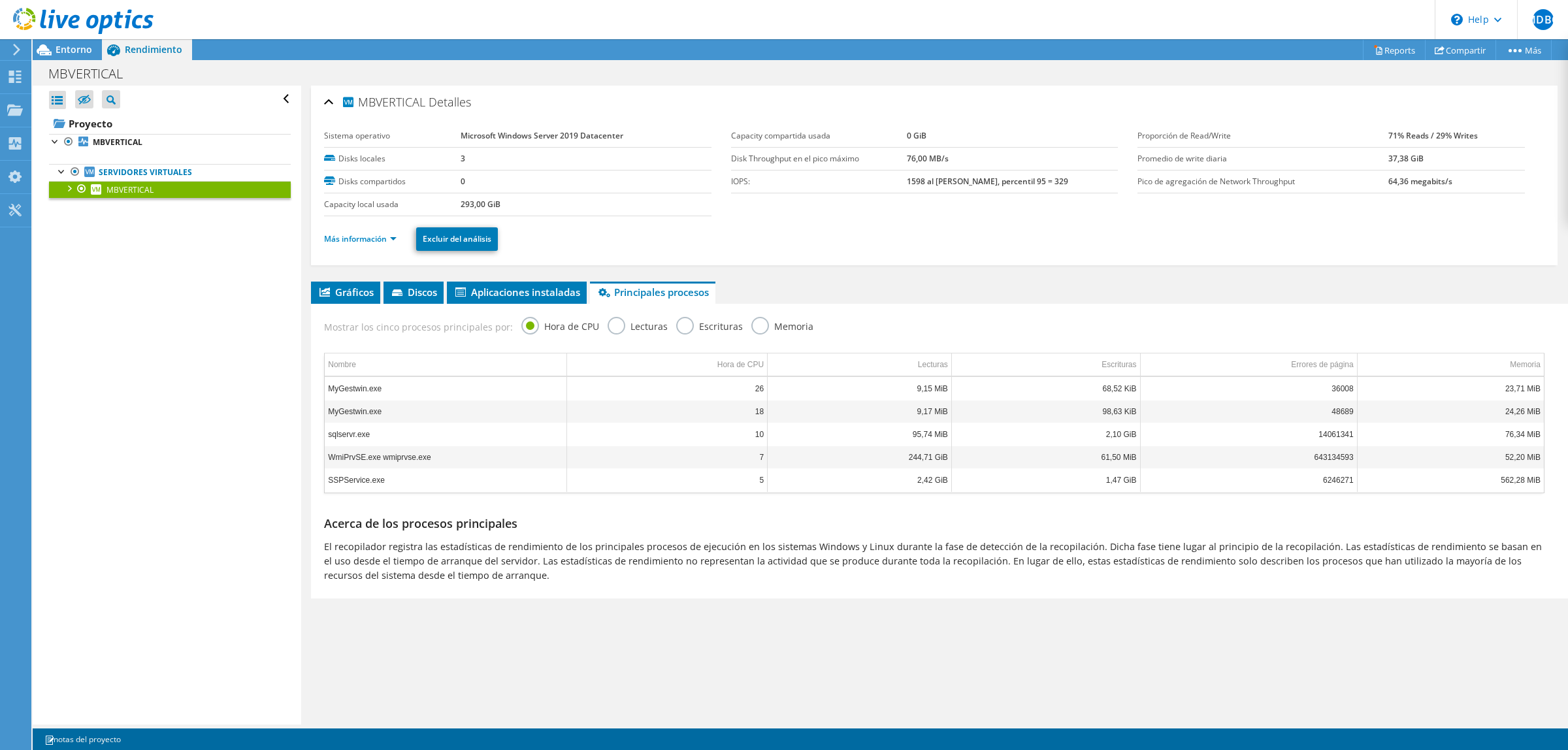
click at [72, 190] on div at bounding box center [68, 187] width 13 height 13
click at [155, 189] on link "MBVERTICAL" at bounding box center [170, 189] width 242 height 17
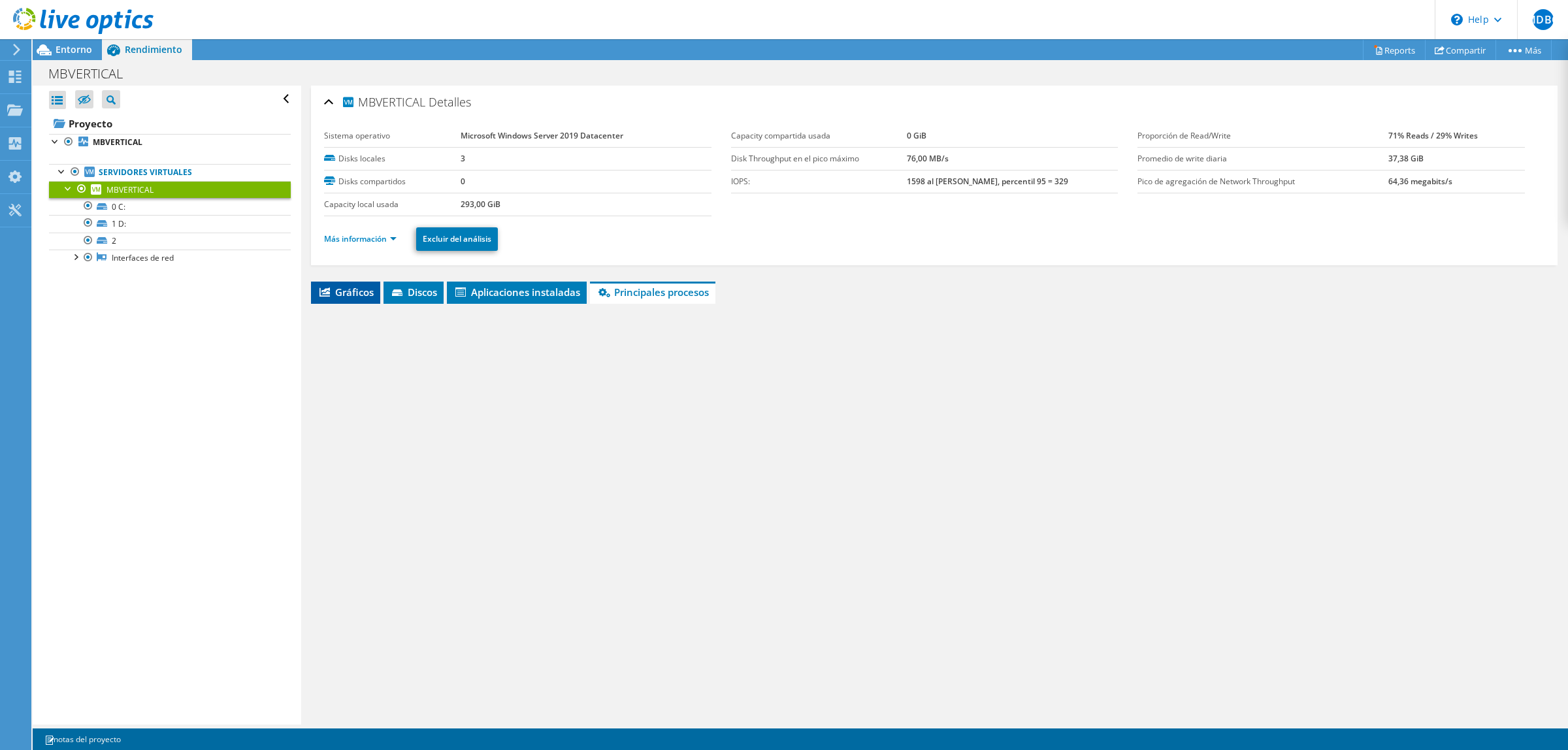
click at [362, 291] on span "Gráficos" at bounding box center [346, 292] width 56 height 13
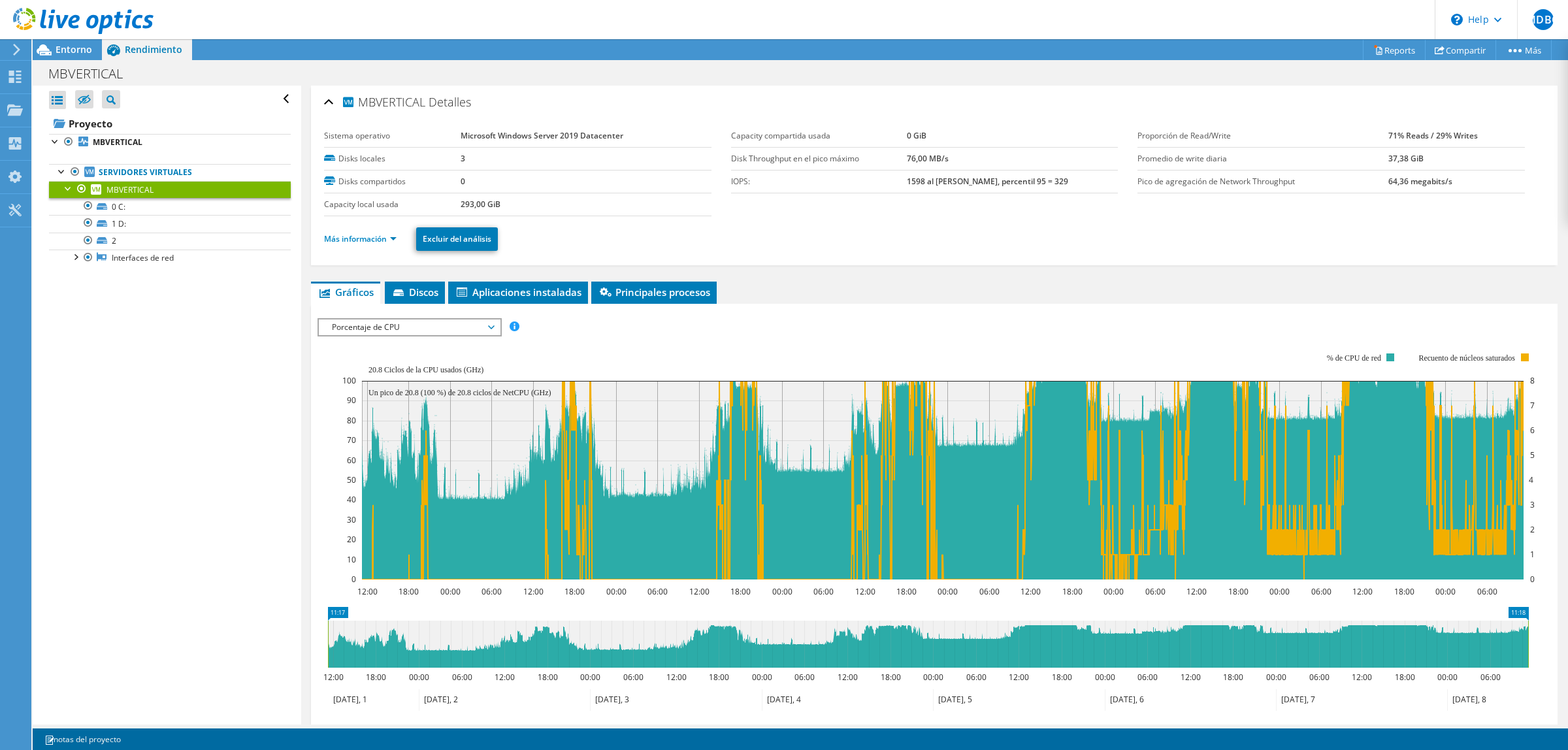
click at [356, 294] on span "Gráficos" at bounding box center [346, 292] width 56 height 13
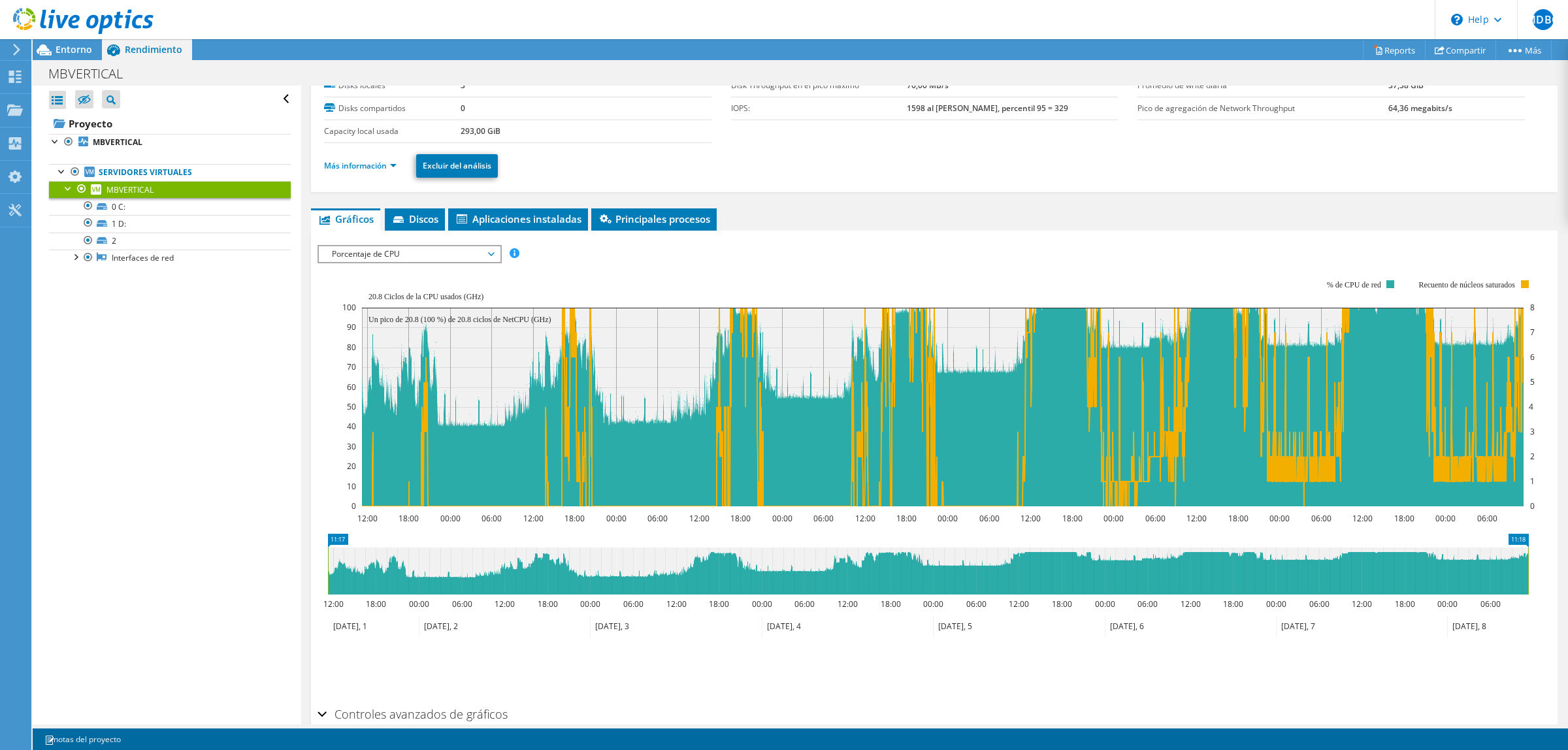
scroll to position [57, 0]
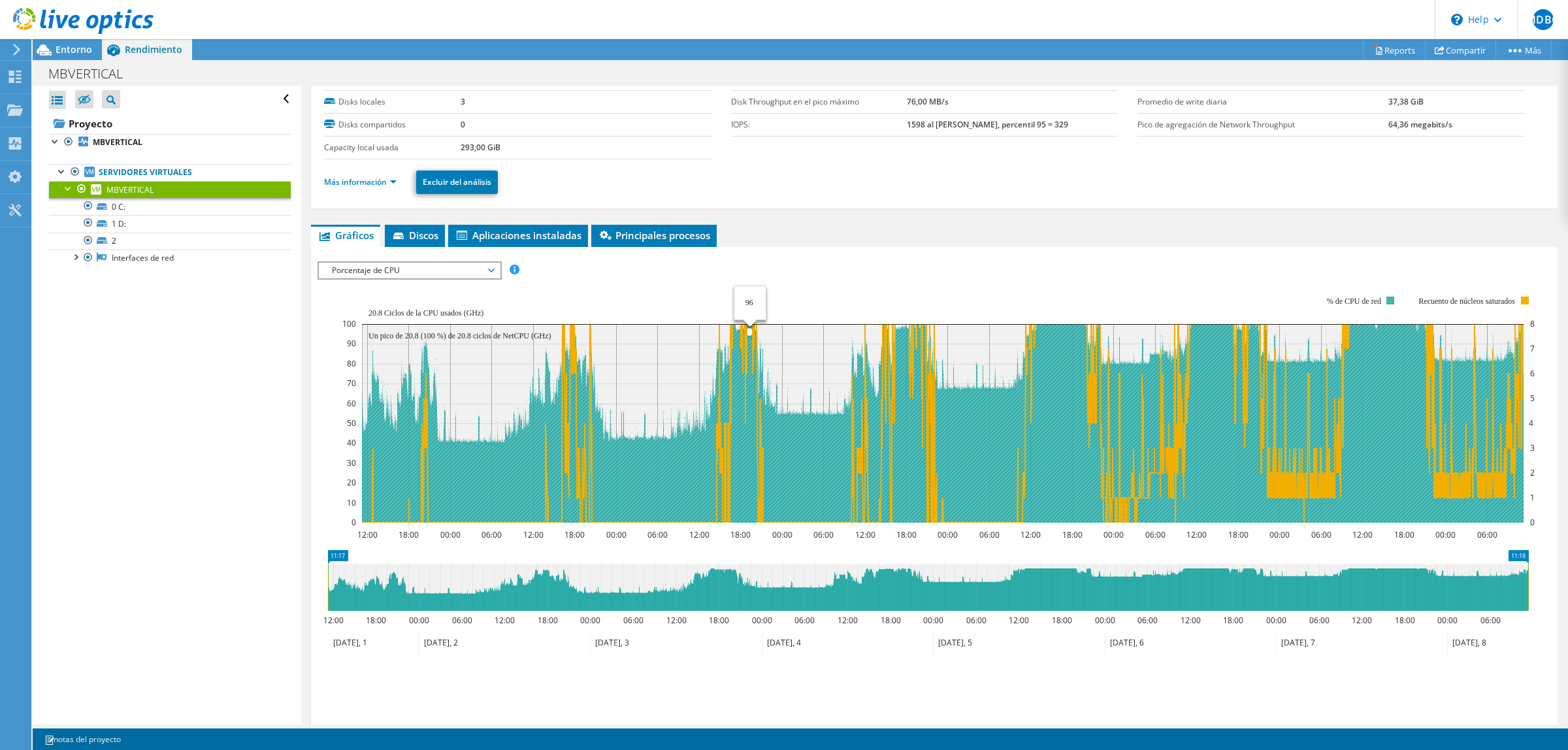
click at [750, 407] on icon at bounding box center [943, 423] width 1162 height 199
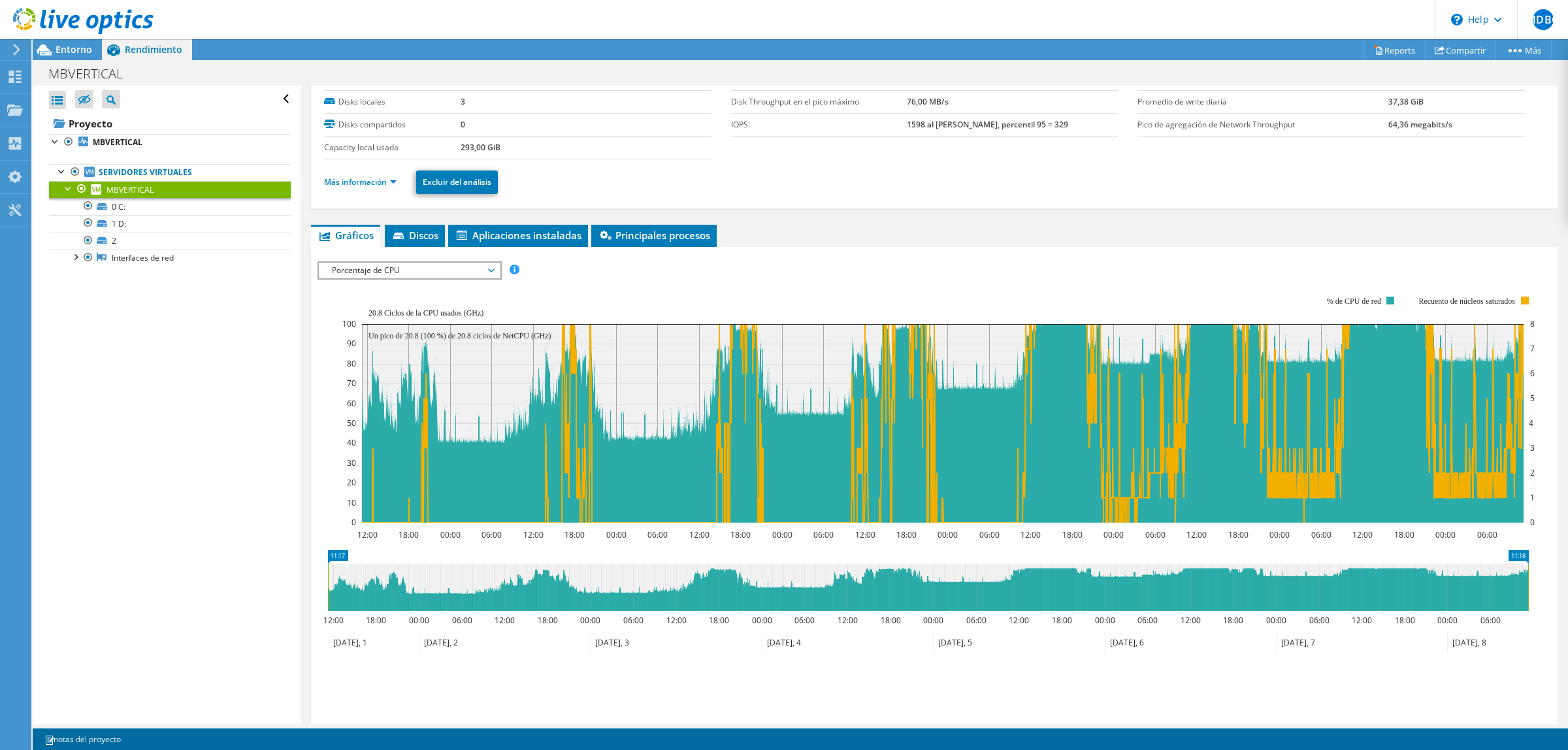
click at [461, 270] on span "Porcentaje de CPU" at bounding box center [409, 270] width 168 height 15
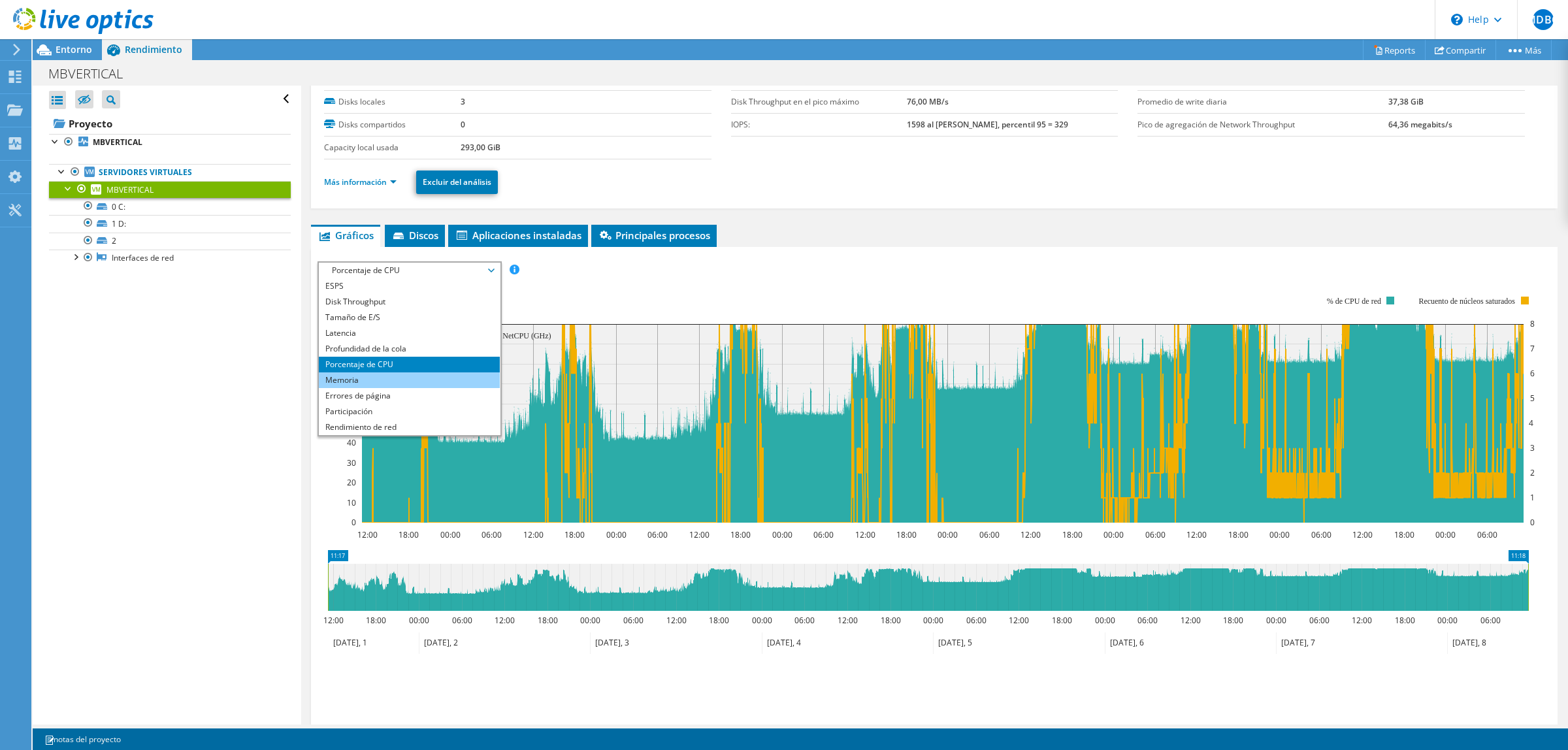
click at [409, 374] on li "Memoria" at bounding box center [409, 380] width 181 height 15
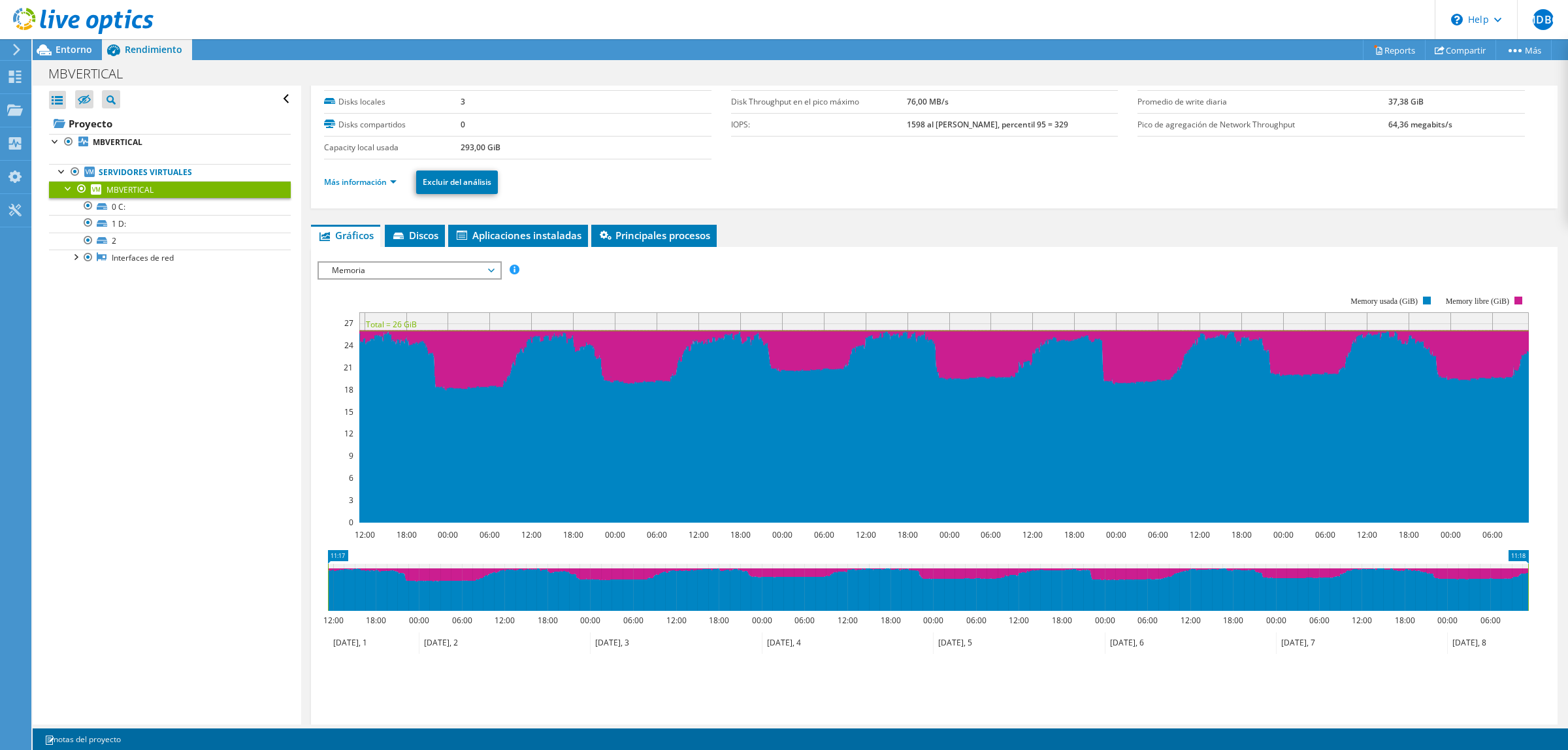
click at [485, 269] on span "Memoria" at bounding box center [409, 270] width 168 height 15
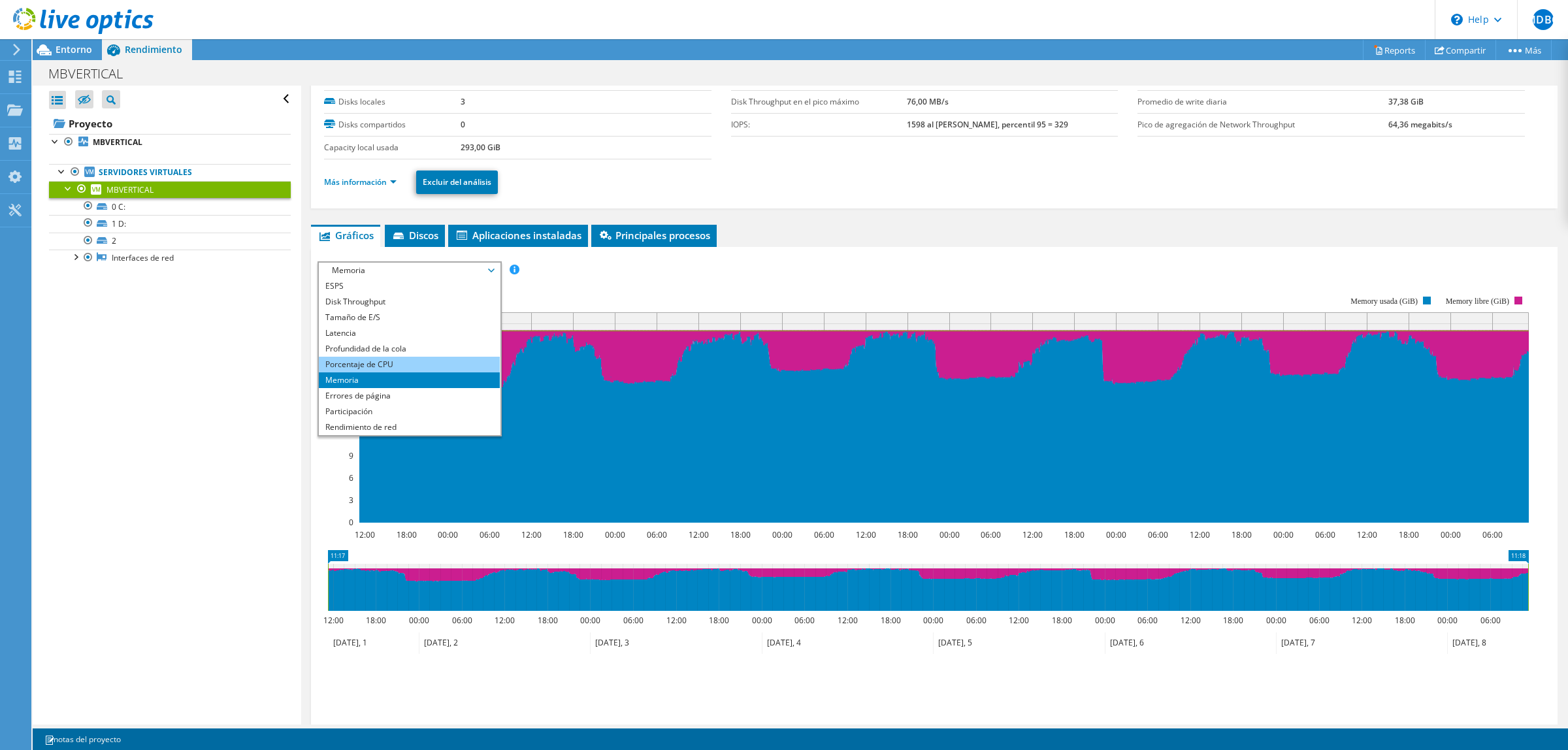
click at [404, 362] on li "Porcentaje de CPU" at bounding box center [409, 365] width 181 height 15
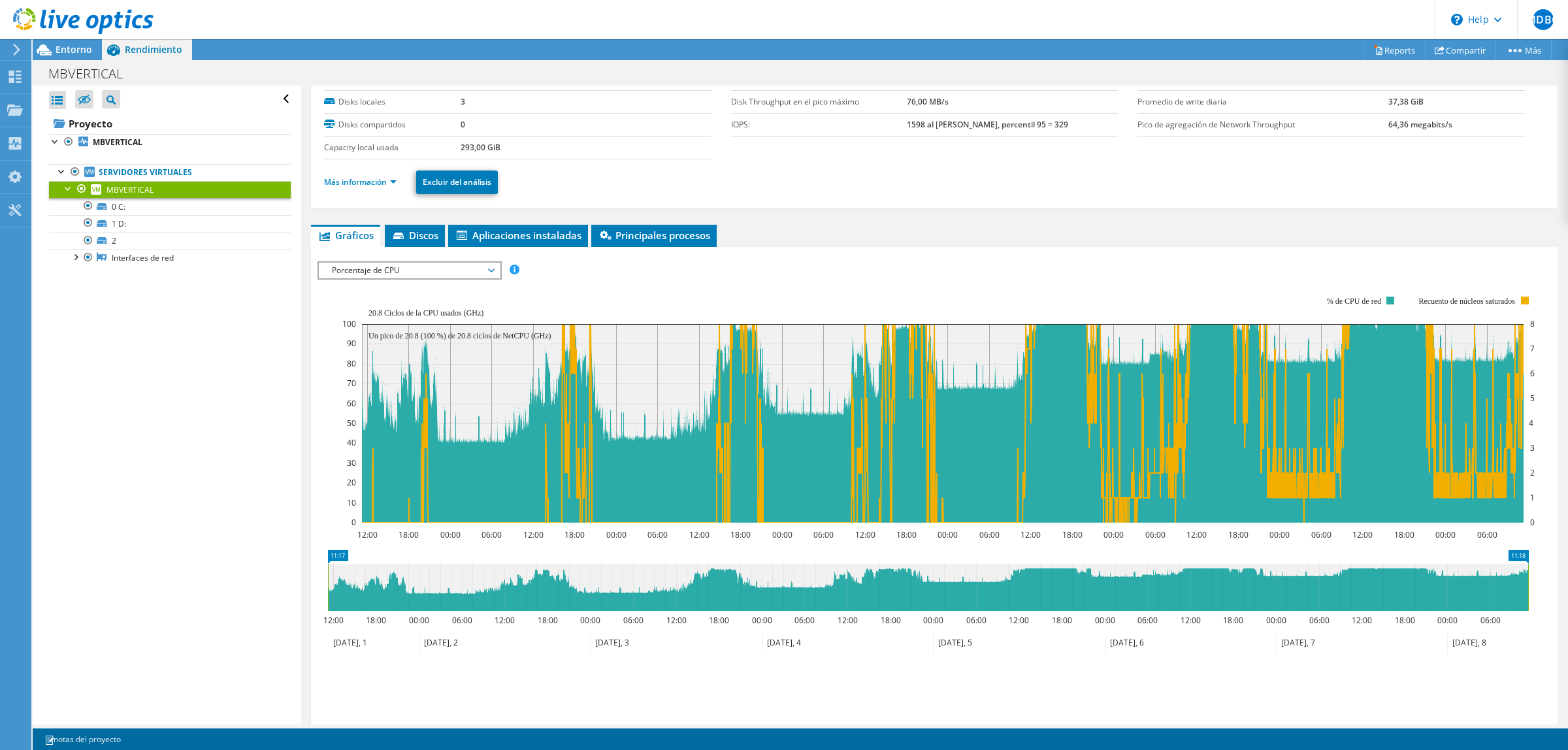
scroll to position [138, 0]
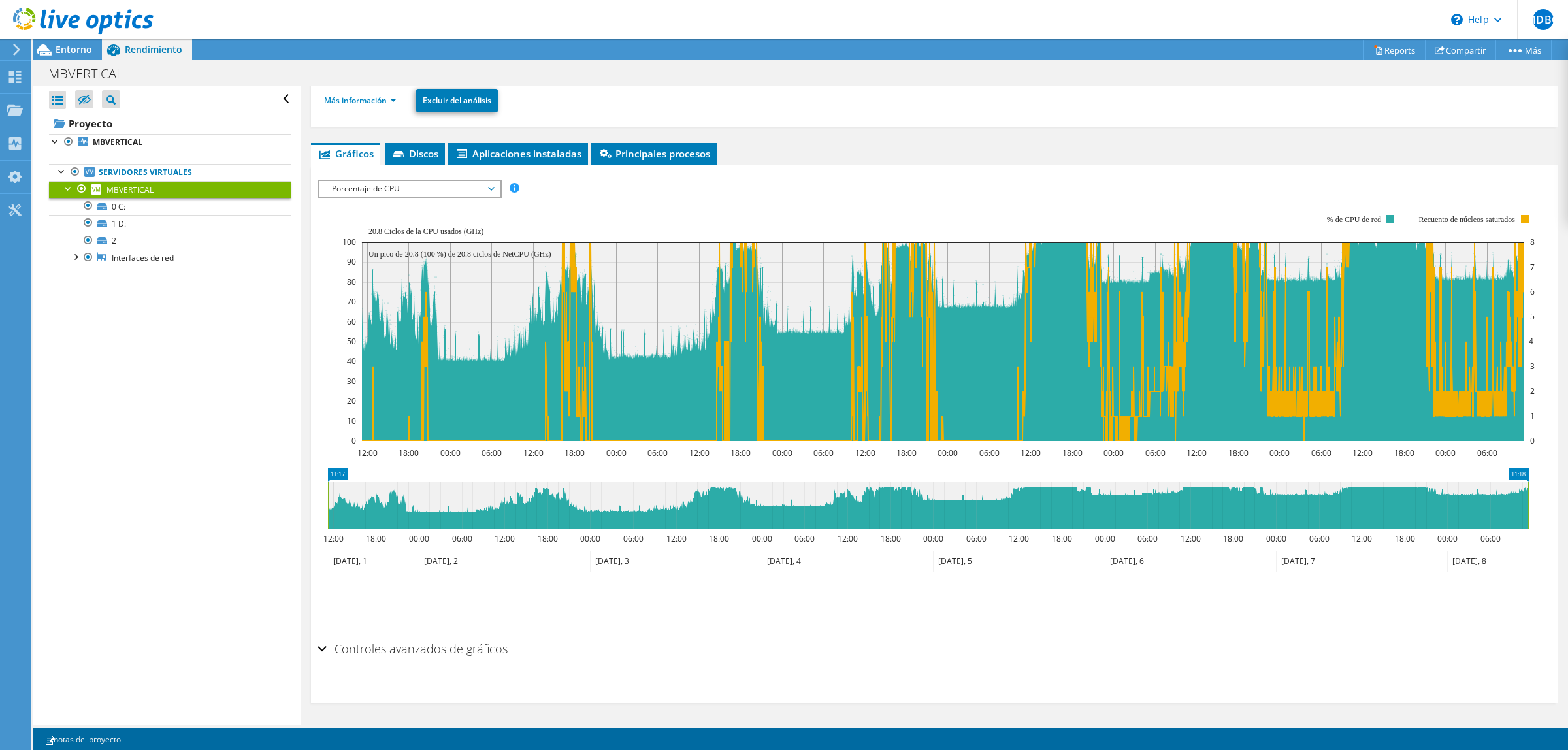
click at [412, 660] on h2 "Controles avanzados de gráficos" at bounding box center [413, 649] width 190 height 26
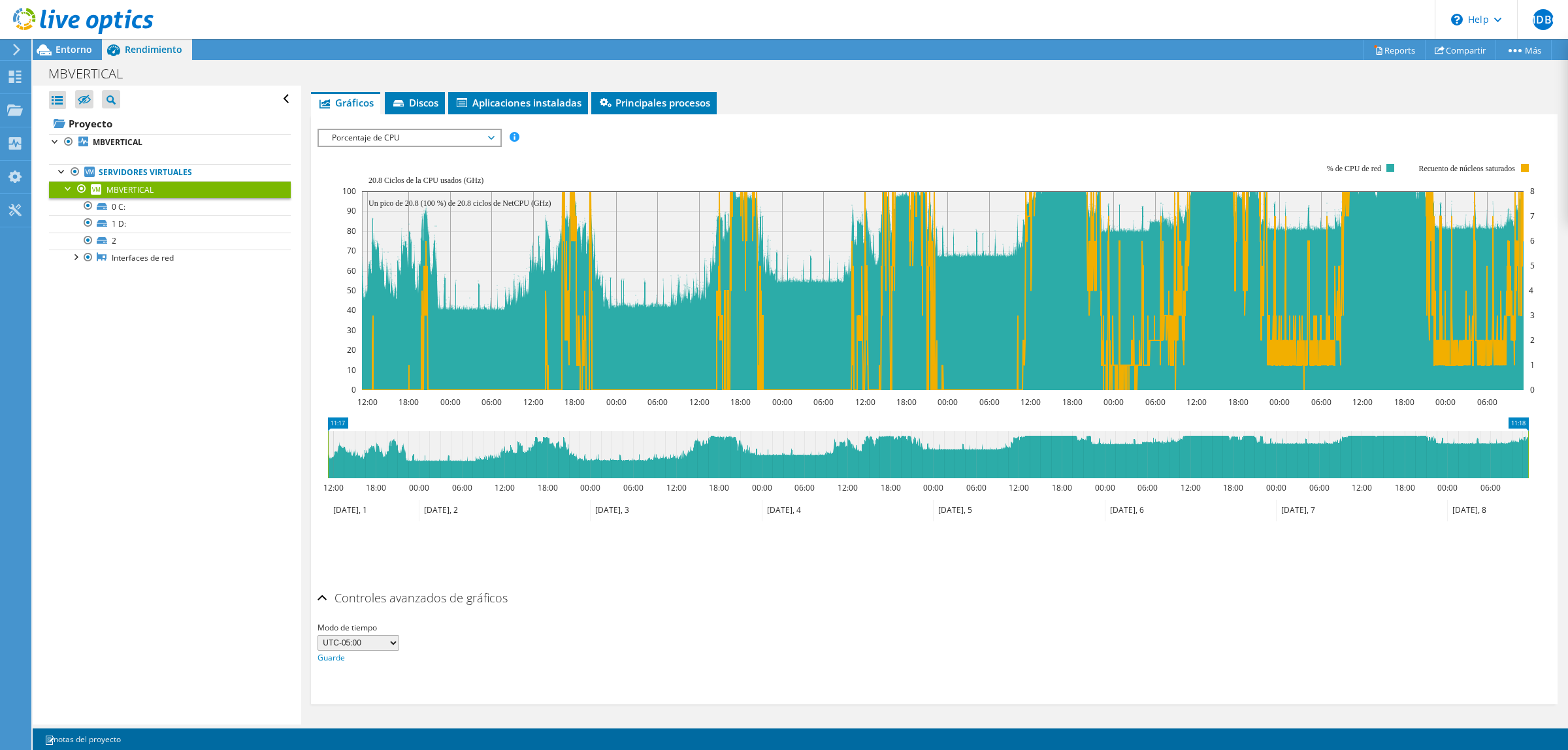
click at [436, 594] on h2 "Controles avanzados de gráficos" at bounding box center [413, 598] width 190 height 26
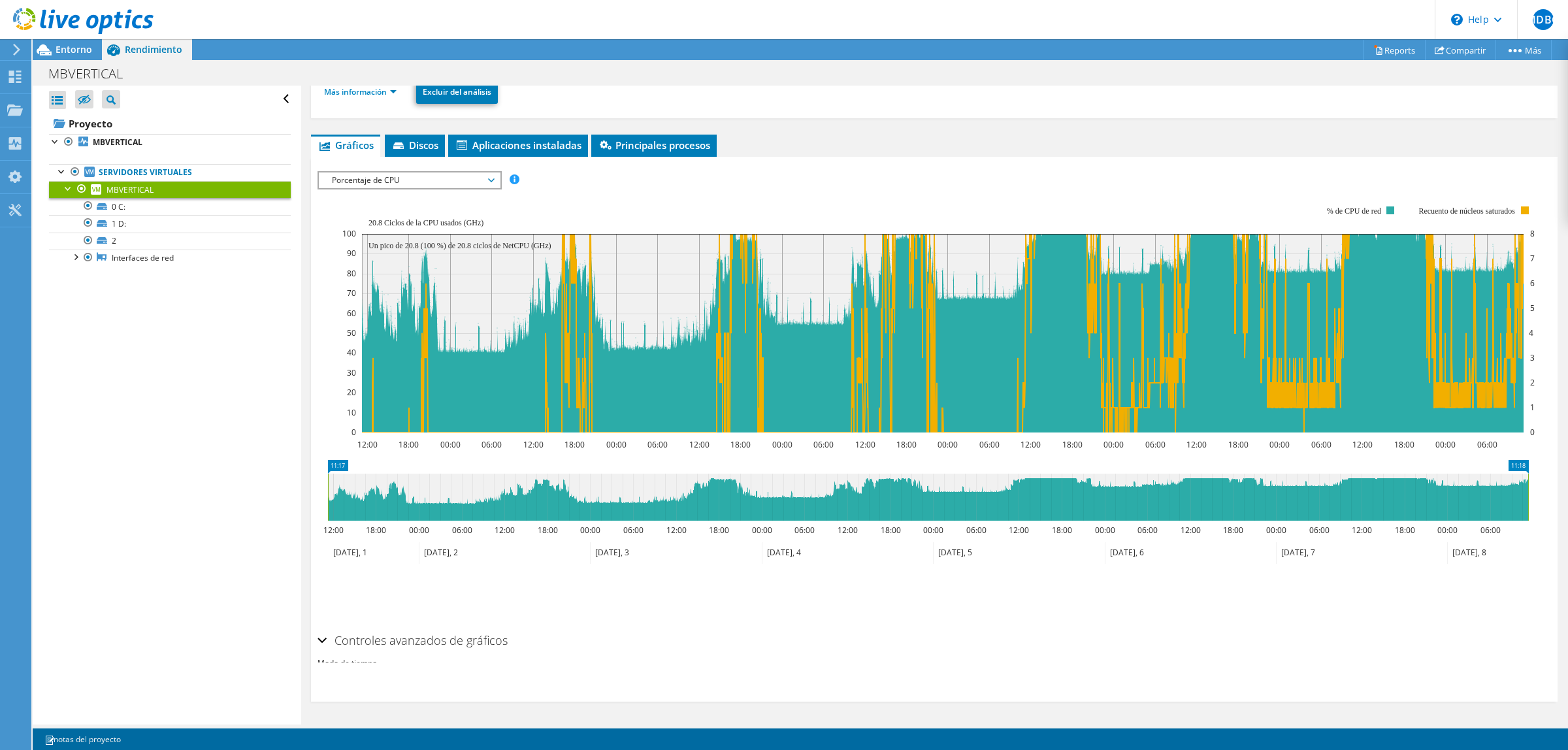
scroll to position [5, 0]
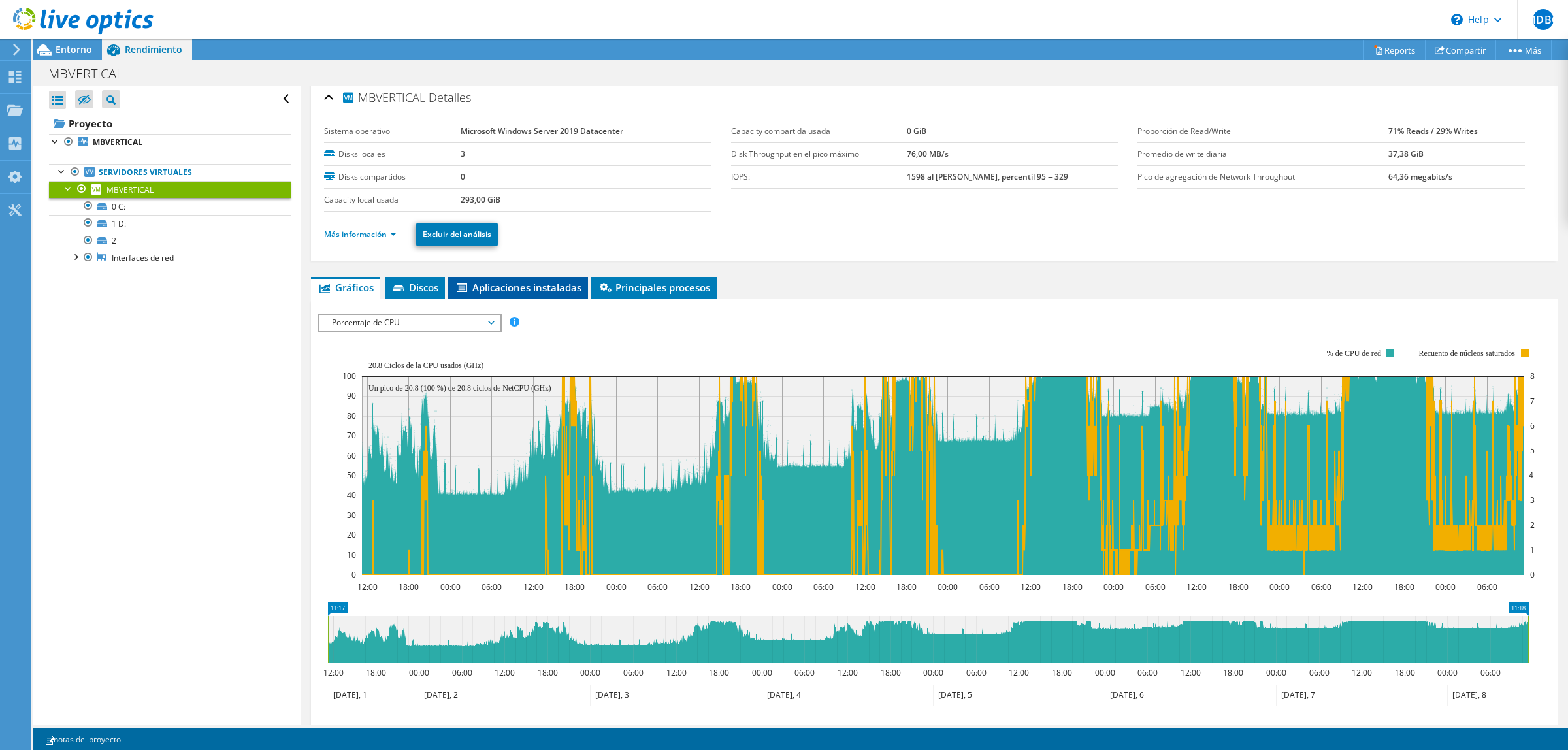
click at [516, 285] on span "Aplicaciones instaladas" at bounding box center [518, 287] width 127 height 13
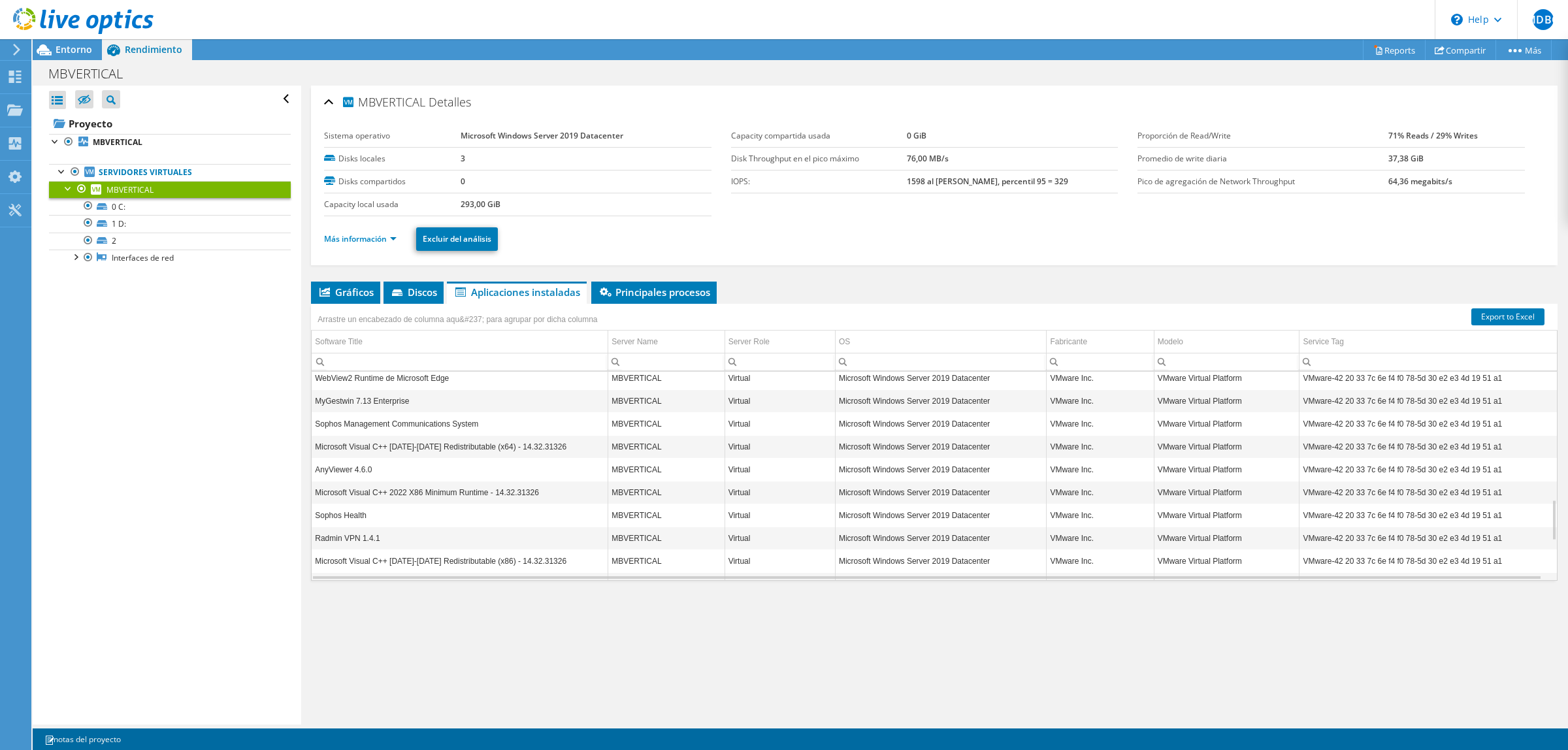
scroll to position [640, 0]
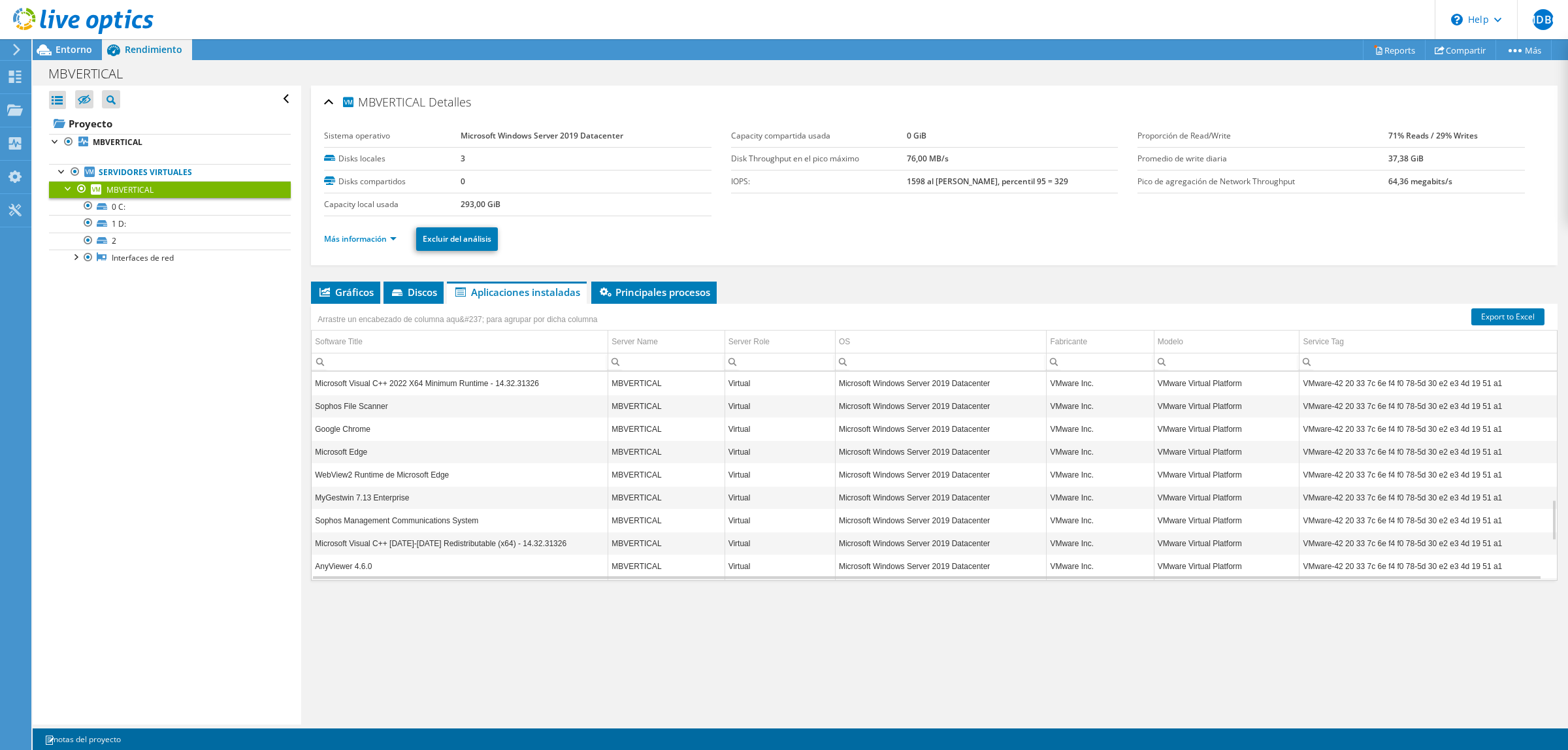
click at [383, 503] on td "MyGestwin 7.13 Enterprise" at bounding box center [459, 497] width 297 height 23
copy td "MyGestwin 7.13 Enterprise"
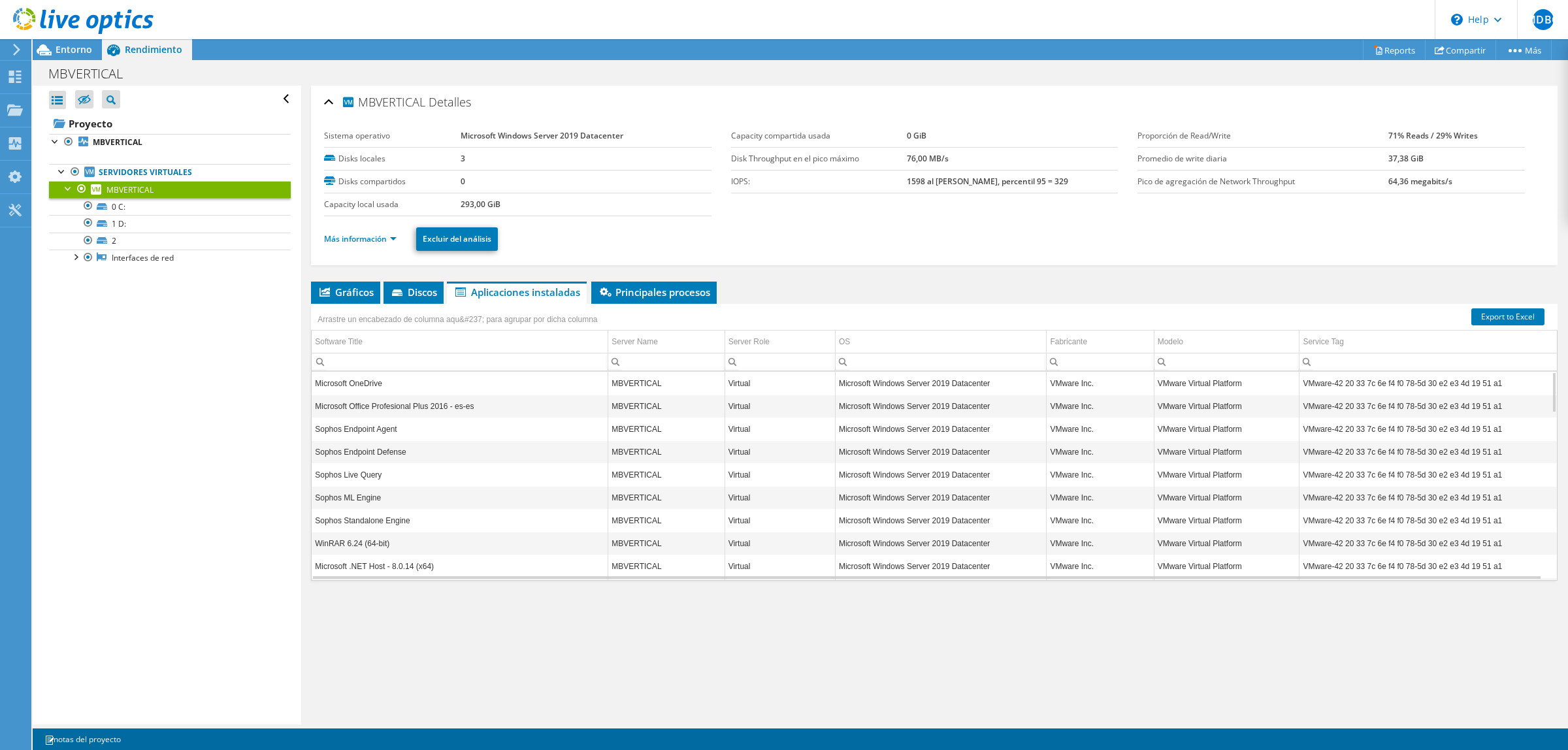
click at [364, 277] on div "MBVERTICAL [GEOGRAPHIC_DATA] Sistema operativo Microsoft Windows Server 2019 Da…" at bounding box center [934, 405] width 1266 height 639
click at [355, 288] on span "Gráficos" at bounding box center [346, 292] width 56 height 13
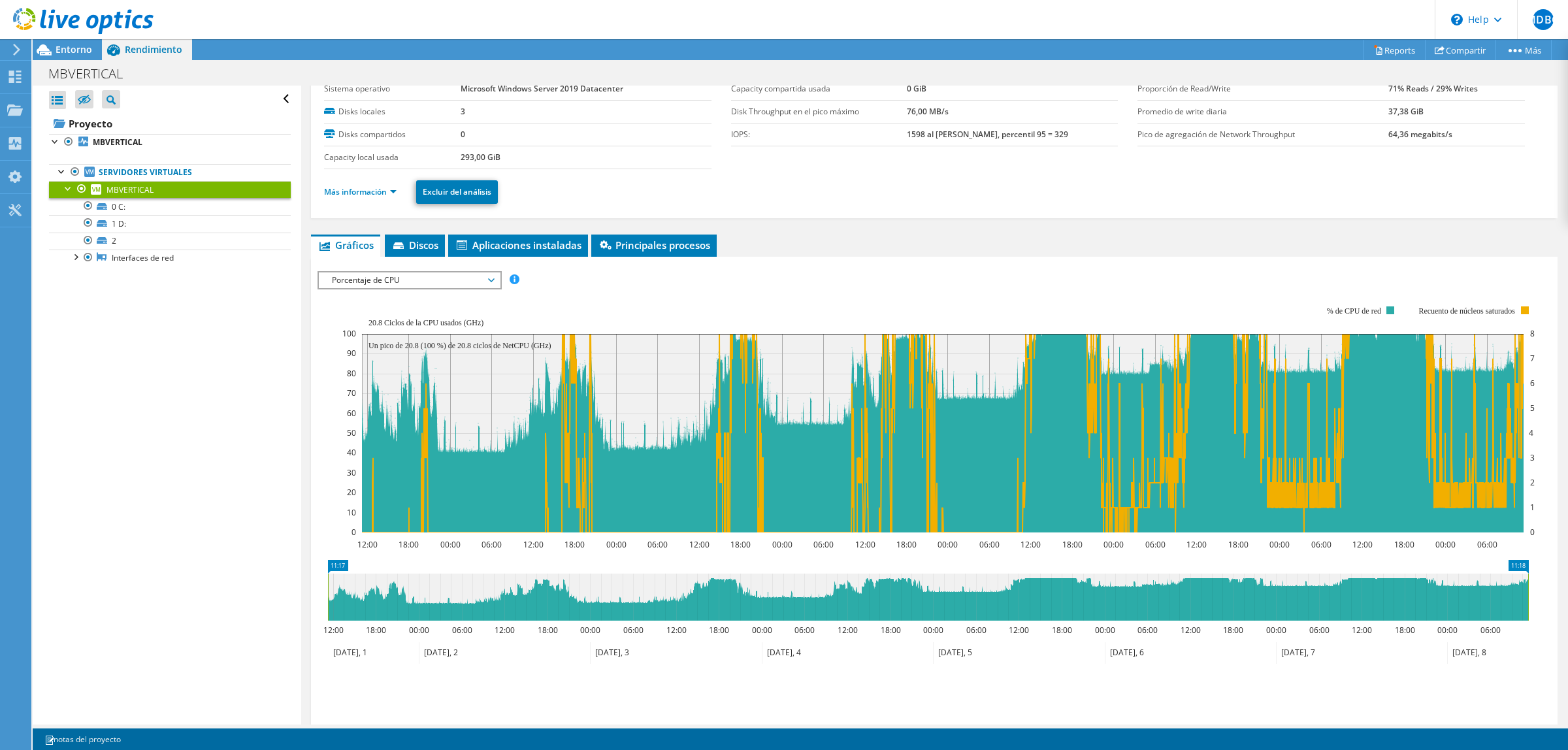
scroll to position [82, 0]
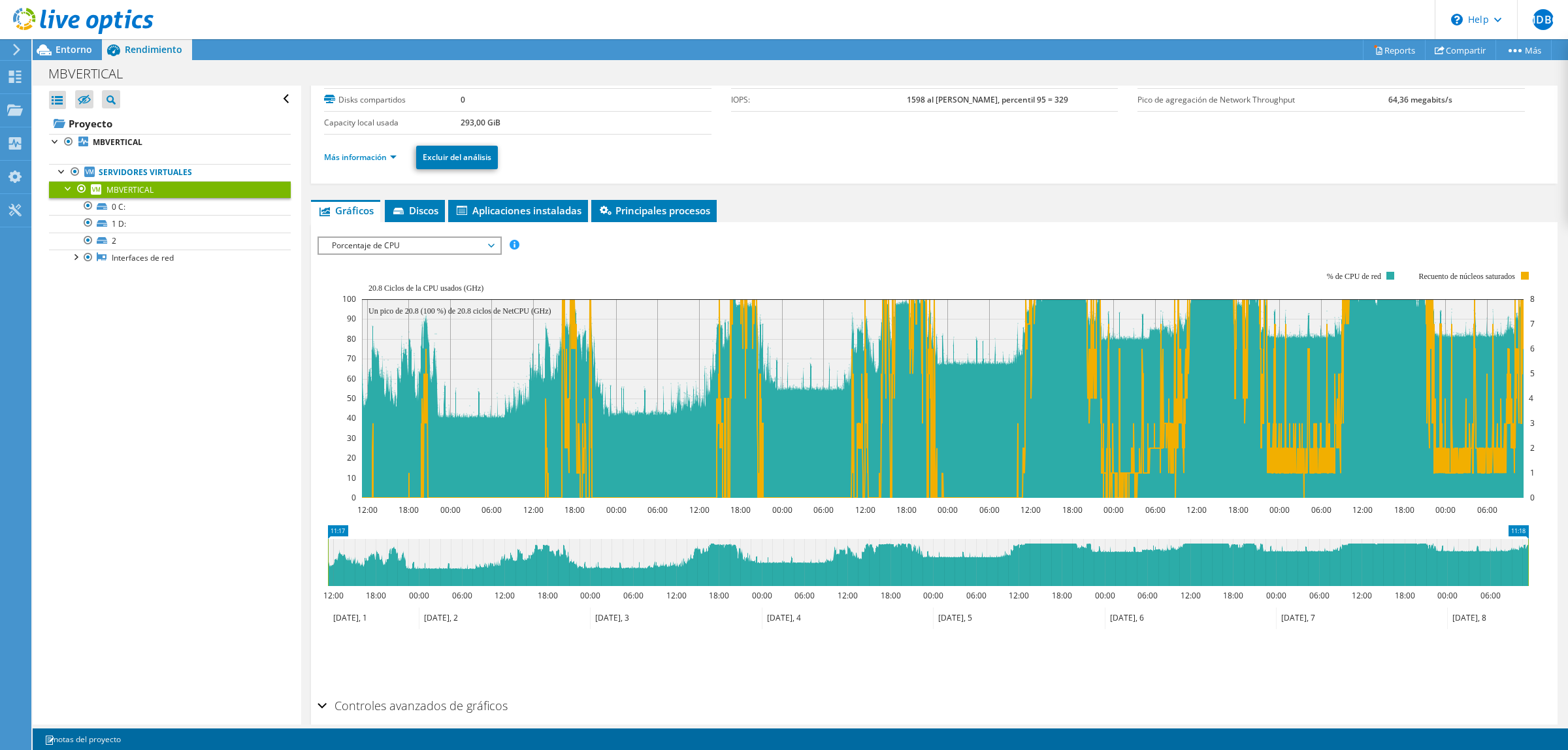
click at [413, 249] on span "Porcentaje de CPU" at bounding box center [409, 246] width 168 height 15
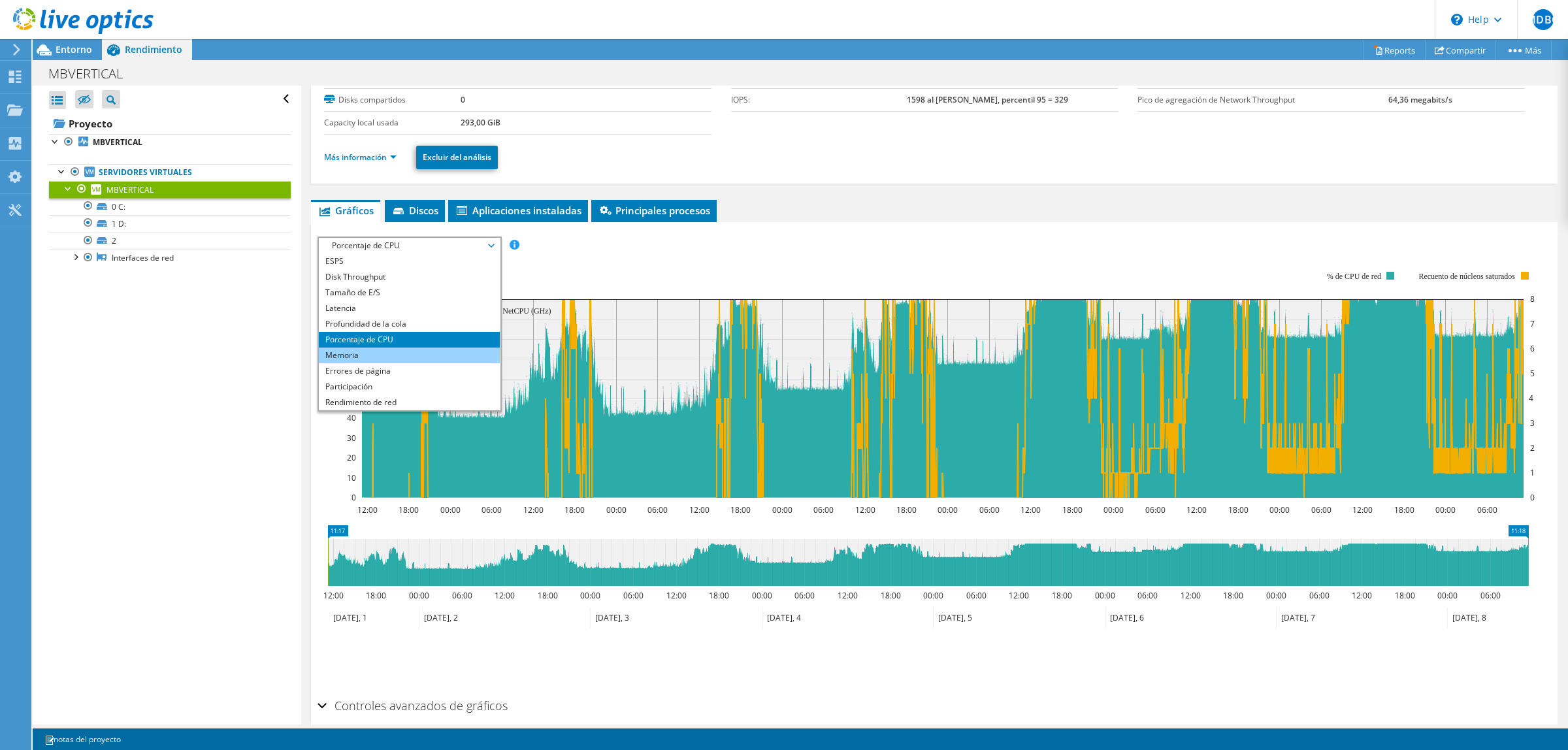
click at [390, 360] on li "Memoria" at bounding box center [409, 355] width 181 height 15
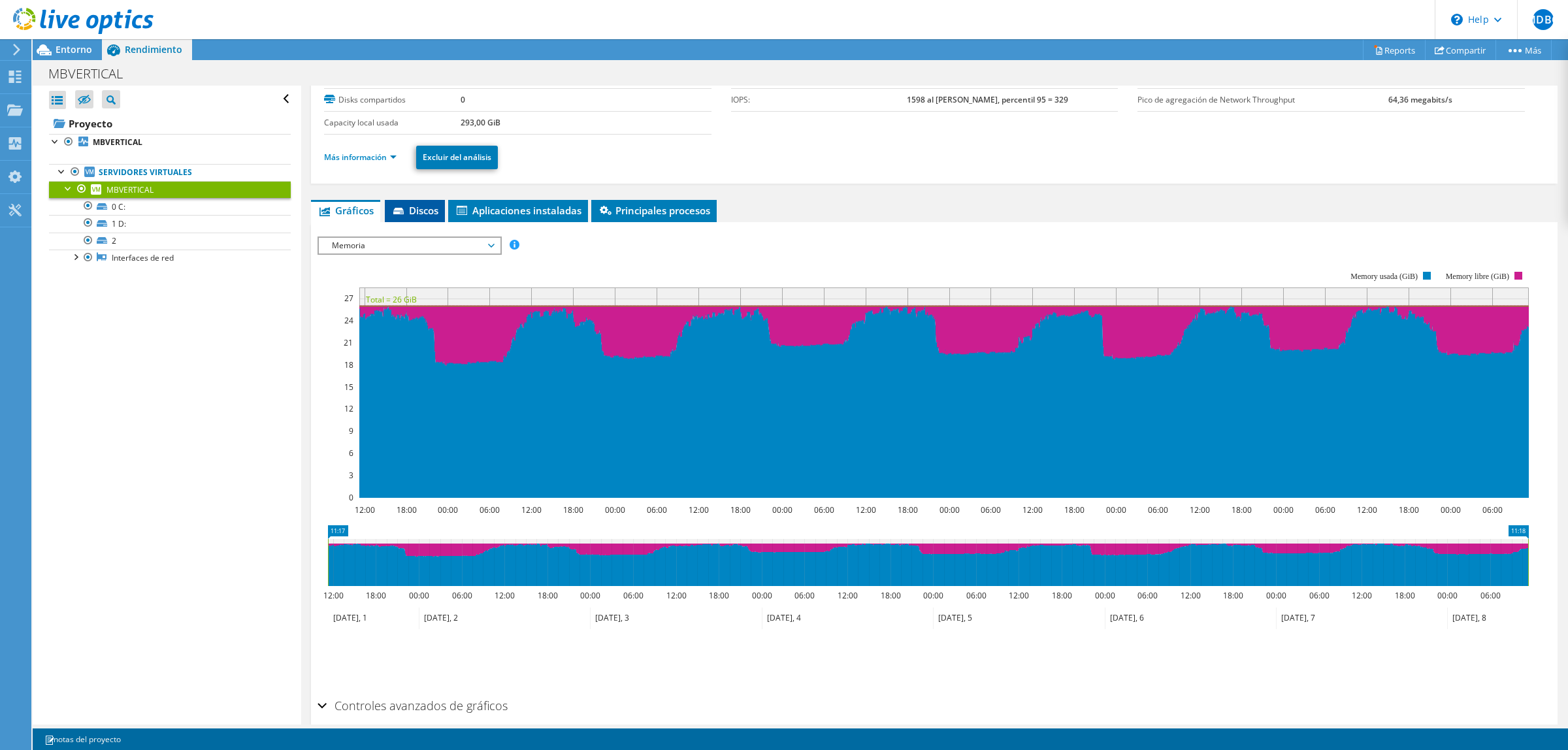
click at [432, 209] on span "Discos" at bounding box center [415, 210] width 47 height 13
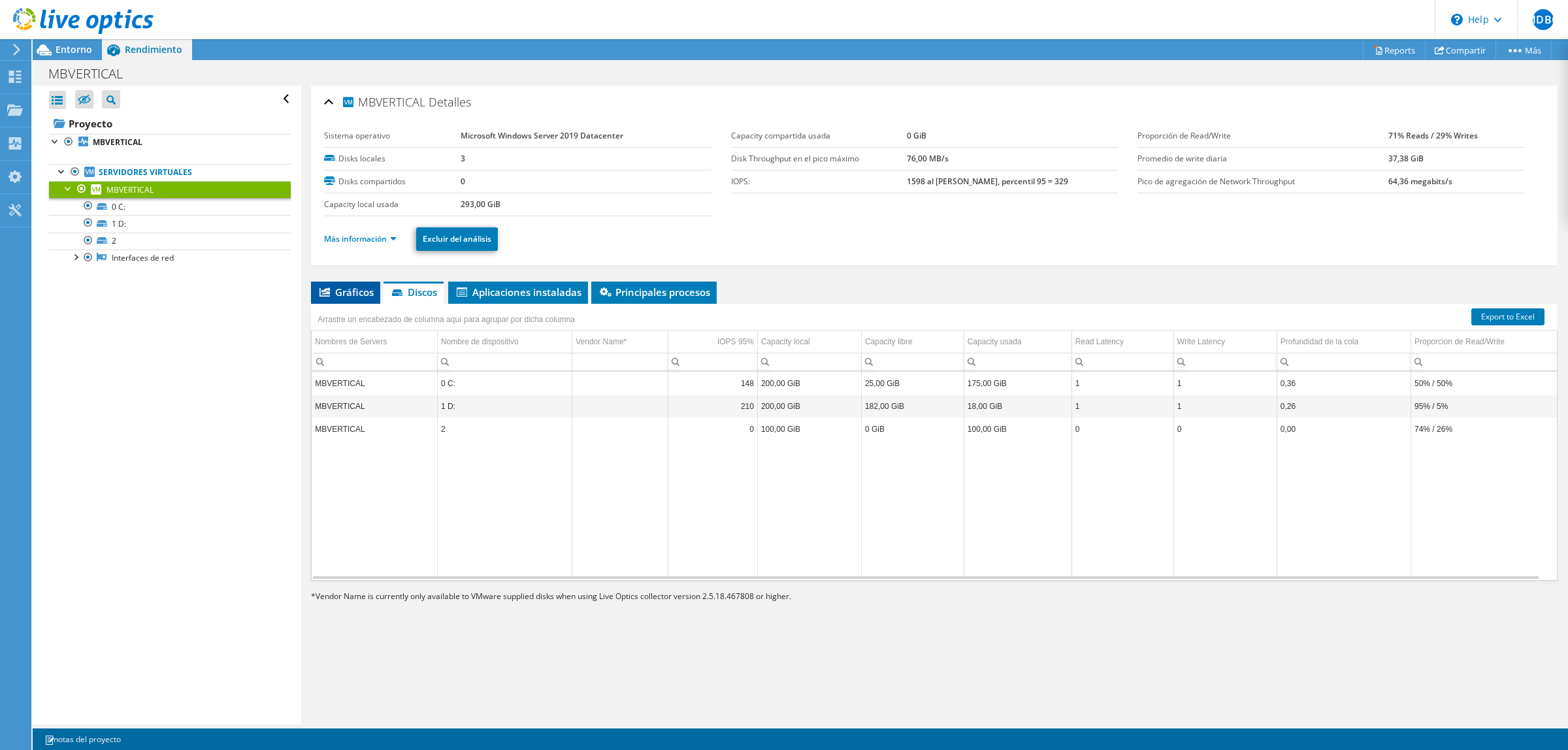
click at [357, 295] on span "Gráficos" at bounding box center [346, 292] width 56 height 13
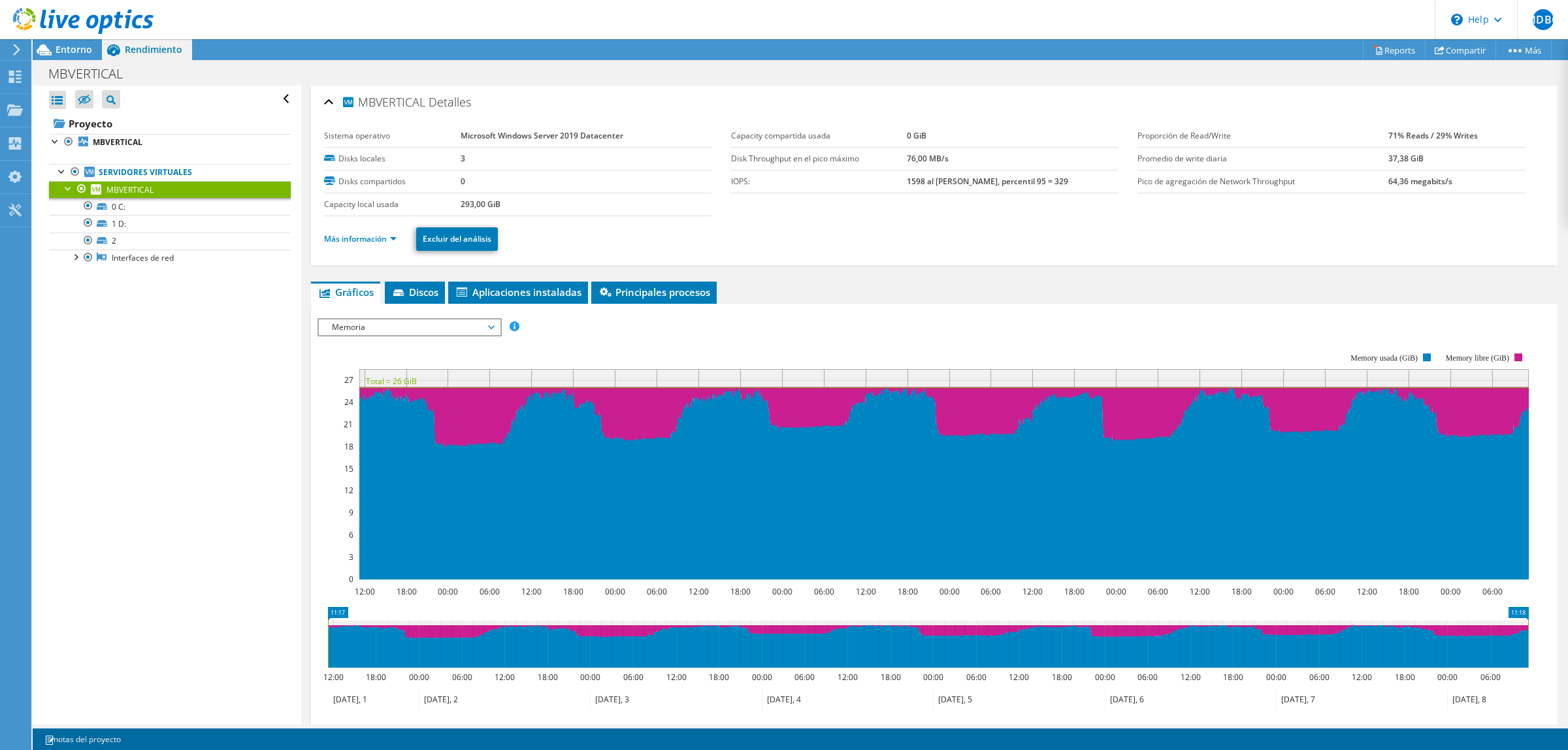
click at [445, 325] on span "Memoria" at bounding box center [409, 328] width 168 height 15
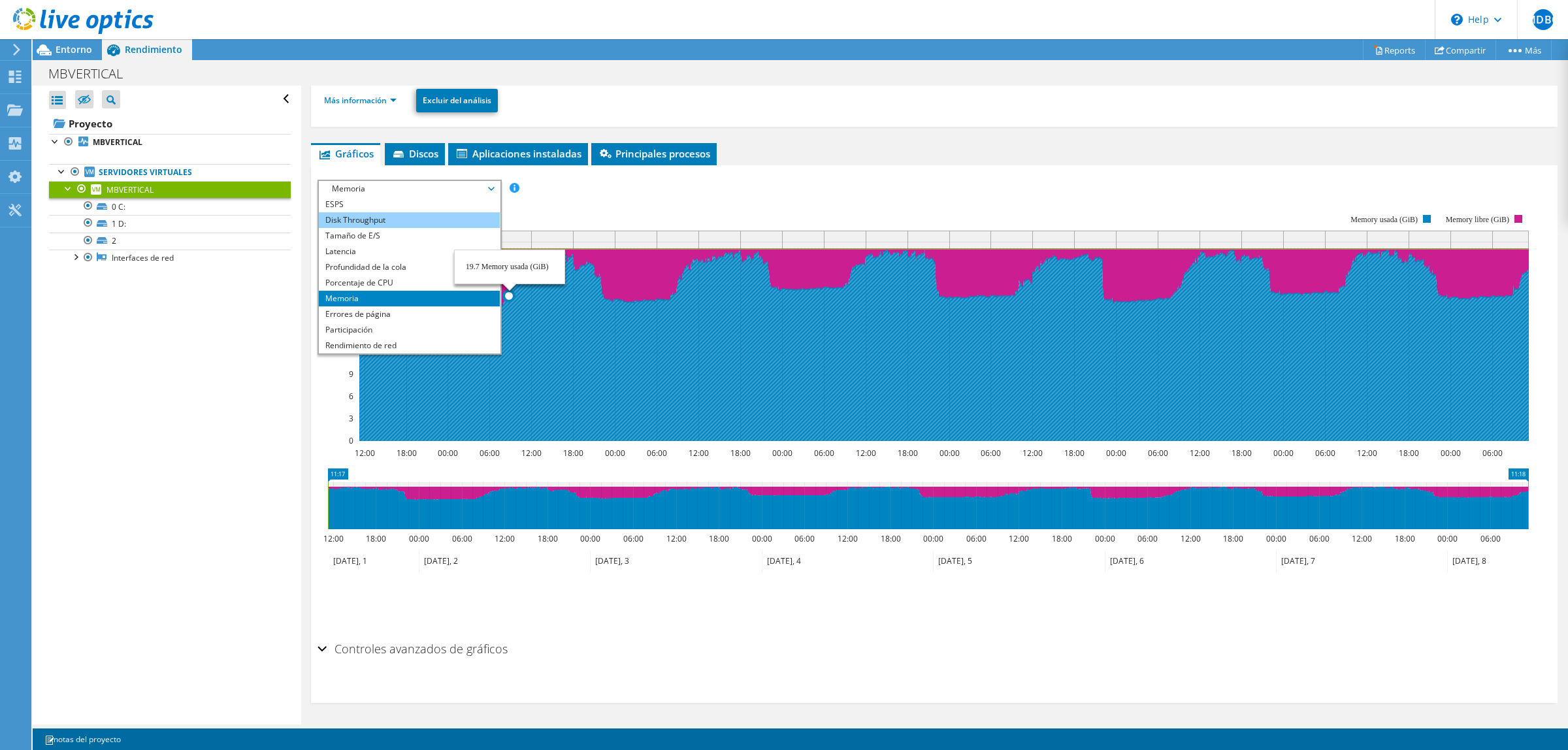
click at [431, 219] on li "Disk Throughput" at bounding box center [409, 220] width 181 height 15
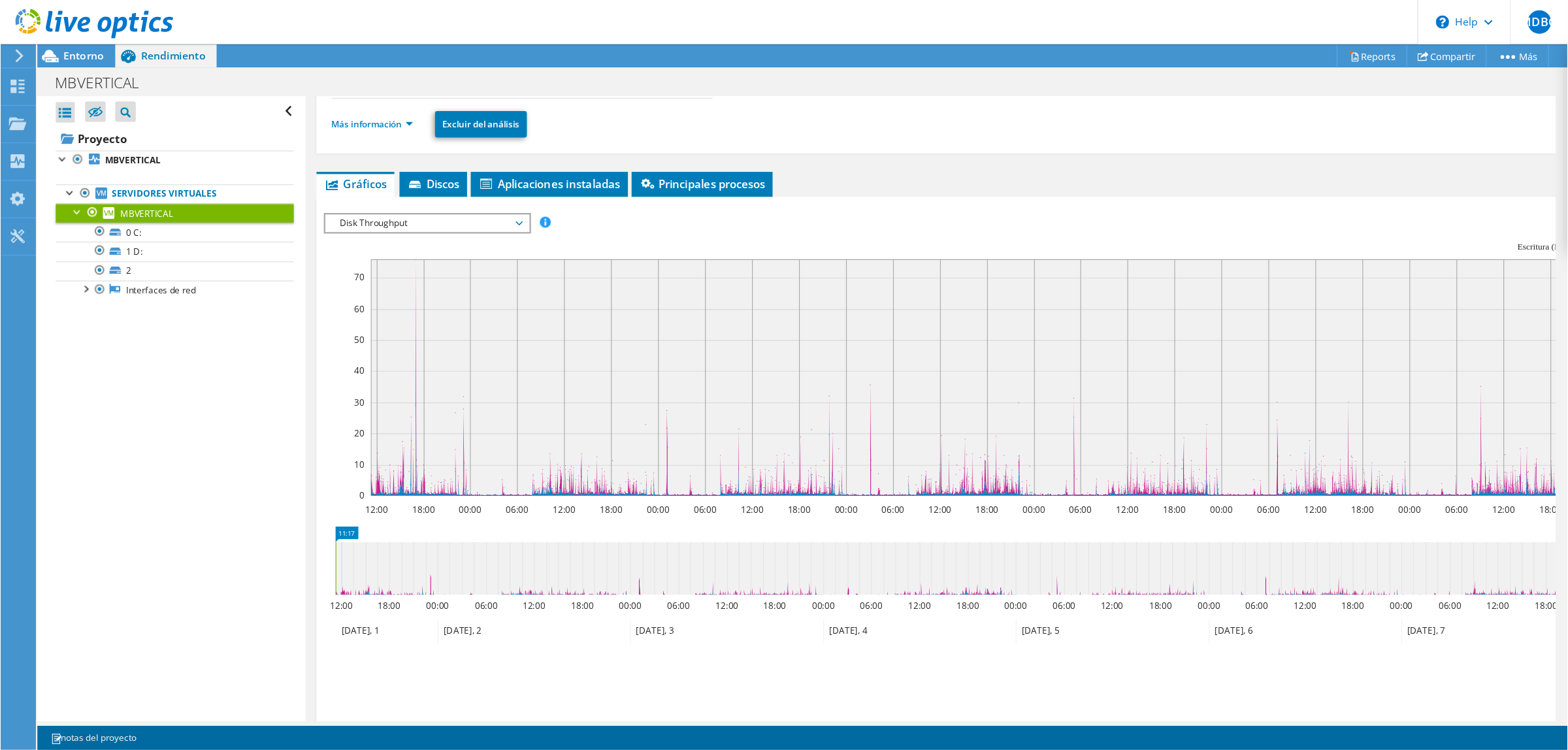
scroll to position [128, 0]
click at [593, 374] on rect at bounding box center [914, 335] width 1169 height 210
click at [593, 448] on text "00:00" at bounding box center [584, 453] width 20 height 11
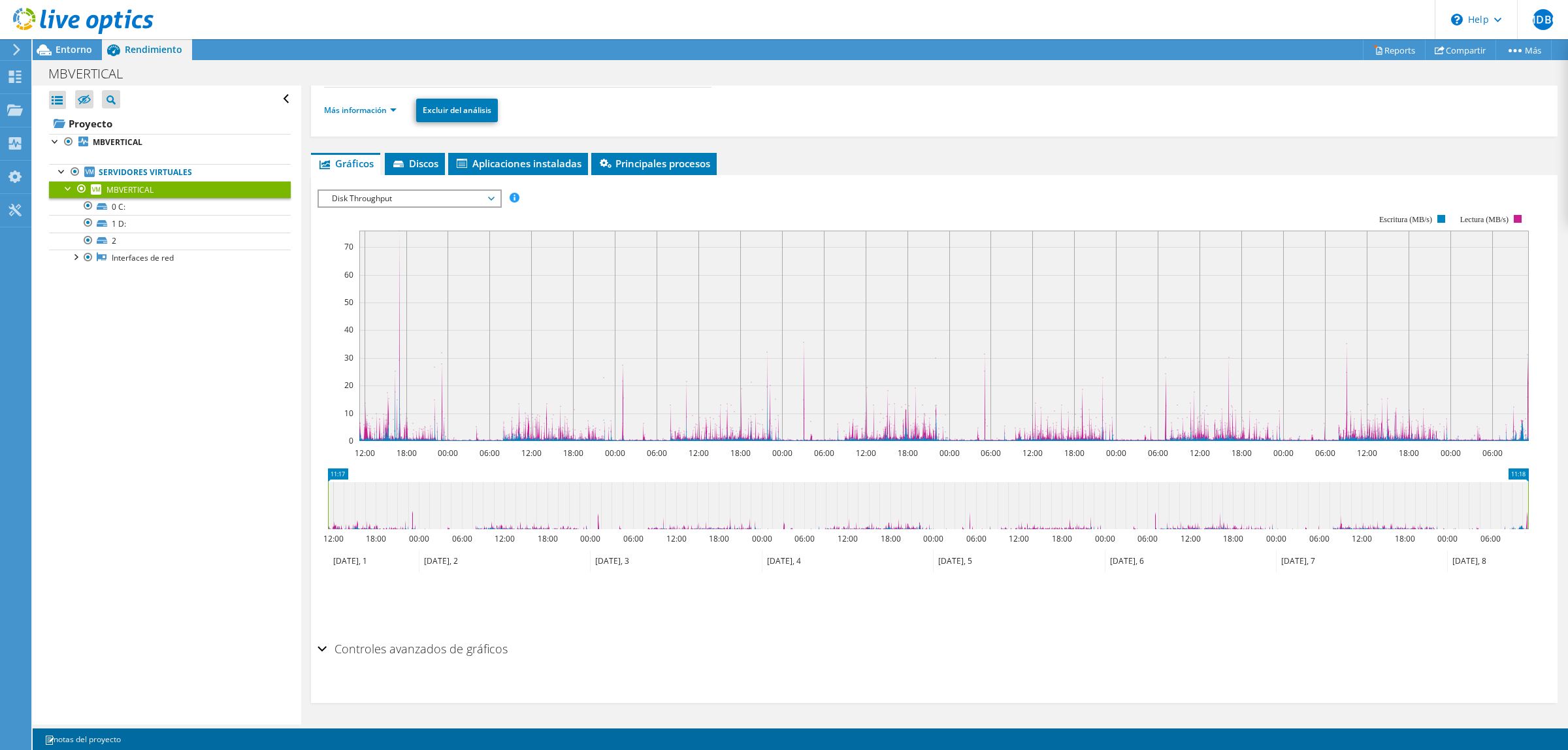
click at [485, 191] on span "Disk Throughput" at bounding box center [409, 198] width 168 height 15
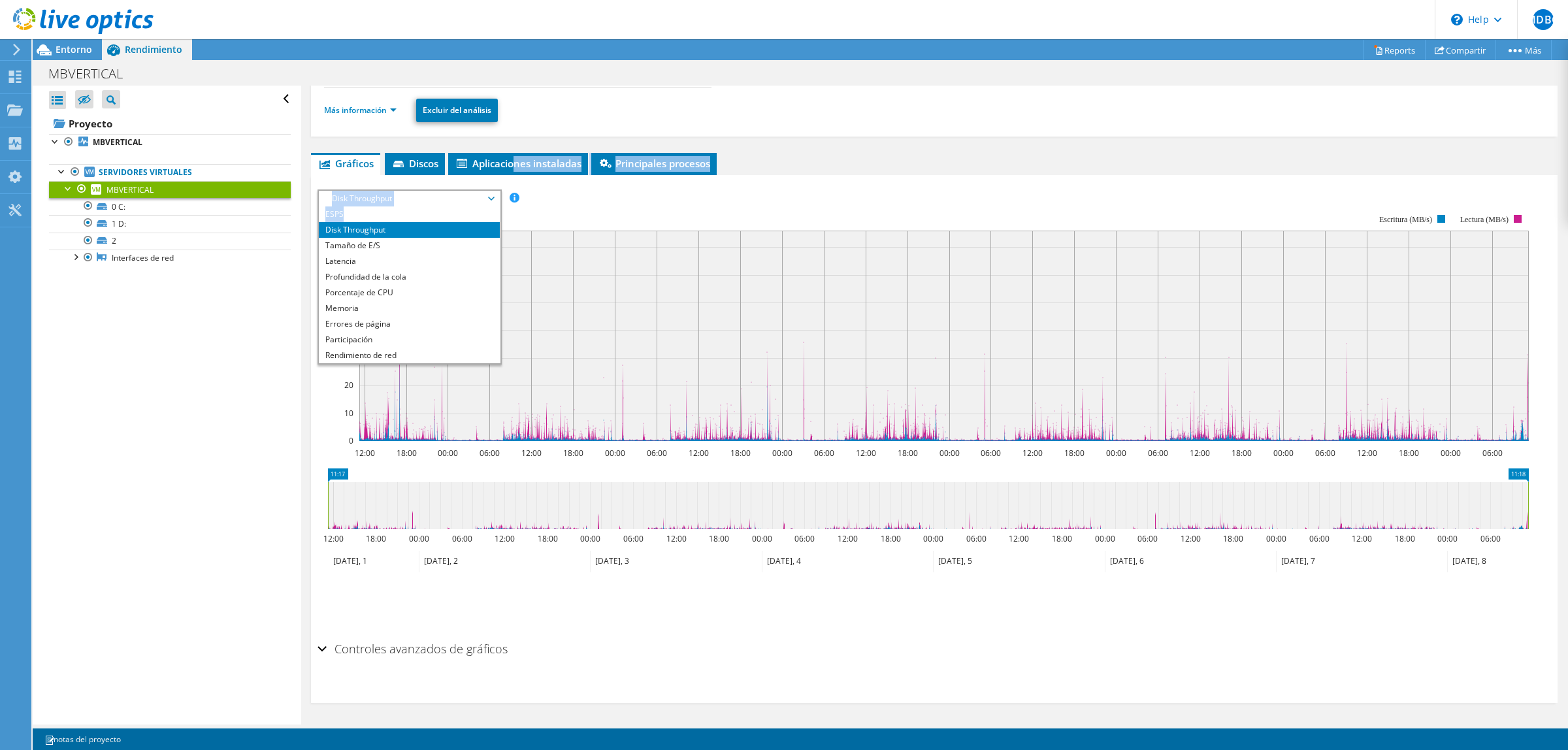
drag, startPoint x: 517, startPoint y: 156, endPoint x: 570, endPoint y: 198, distance: 67.6
click at [519, 207] on div "Gráficos Servidores Inventario Hipervisor Discos Disks del clúster ESPS" at bounding box center [935, 428] width 1247 height 550
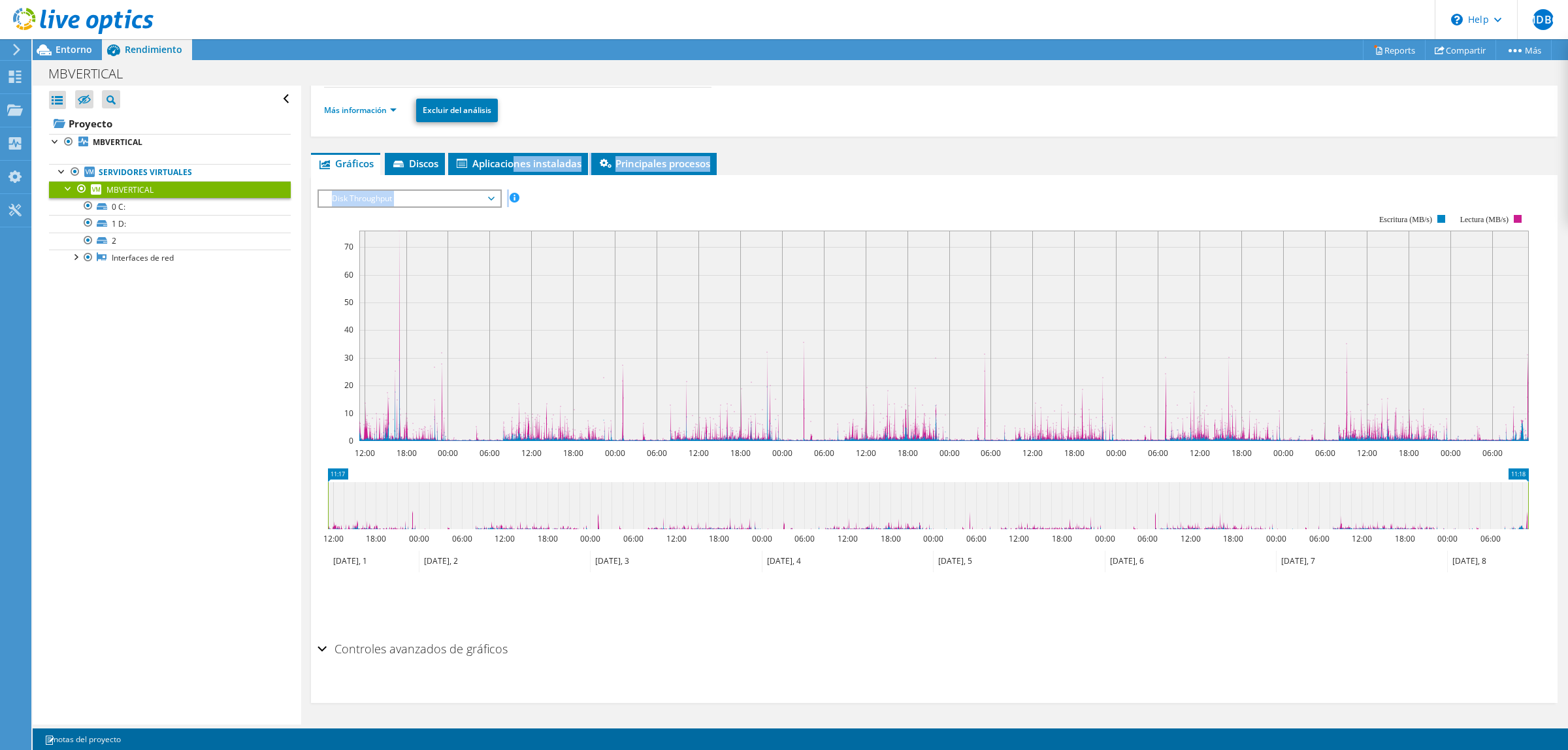
click at [500, 193] on div "Disk Throughput ESPS Disk Throughput Tamaño de E/S Latencia Profundidad de la c…" at bounding box center [410, 198] width 184 height 18
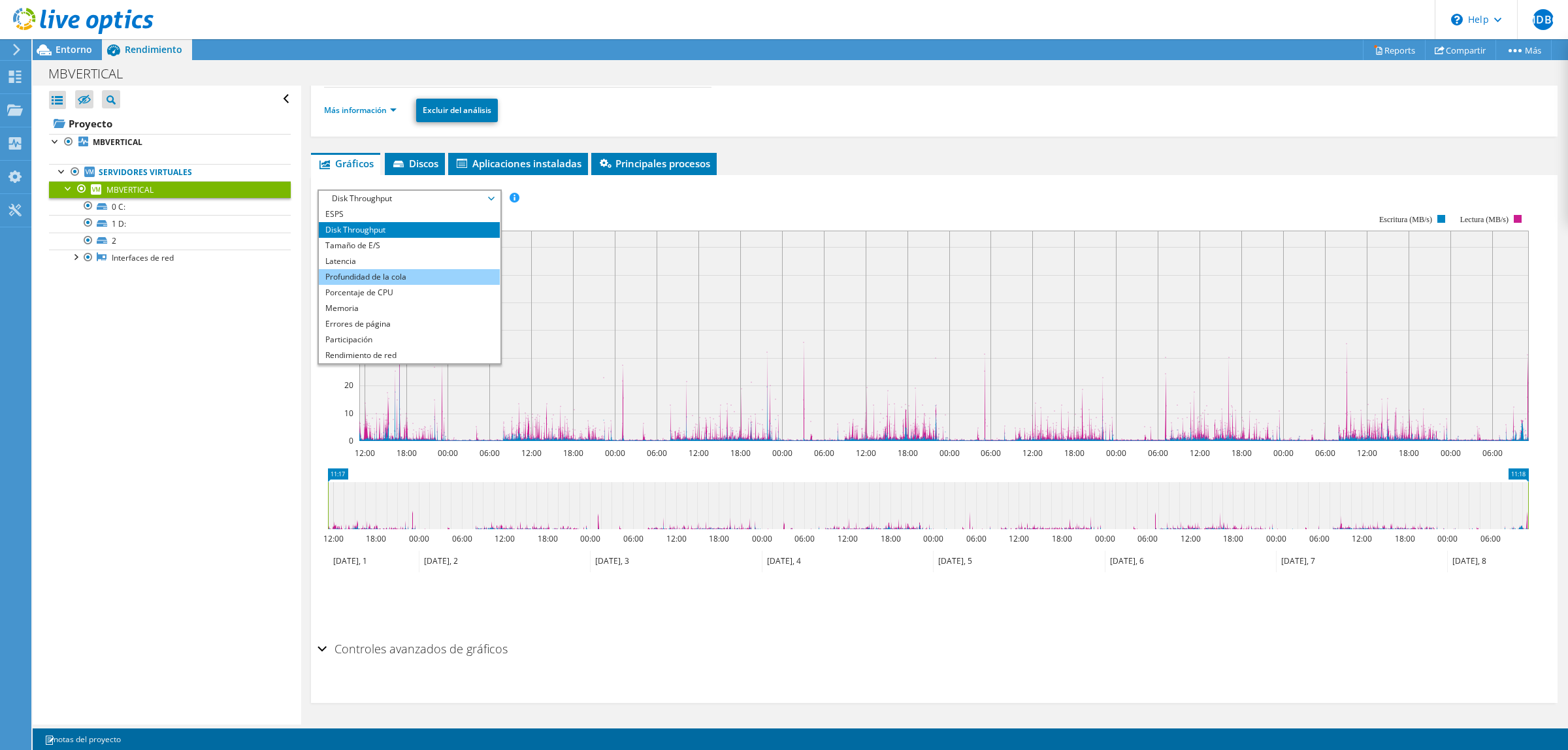
click at [443, 279] on li "Profundidad de la cola" at bounding box center [409, 277] width 181 height 15
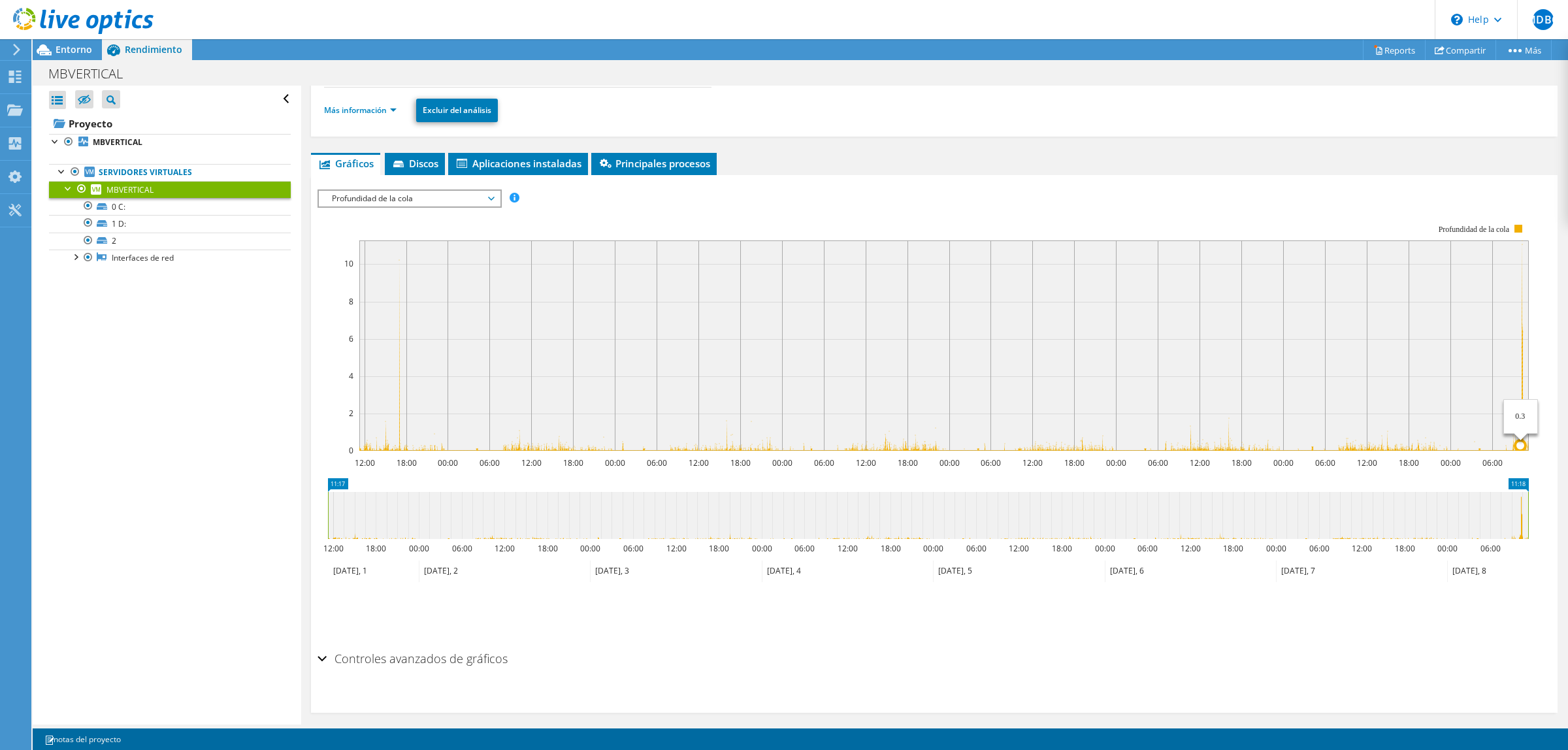
click at [1519, 445] on circle at bounding box center [1520, 446] width 10 height 10
click at [494, 197] on icon at bounding box center [491, 199] width 6 height 4
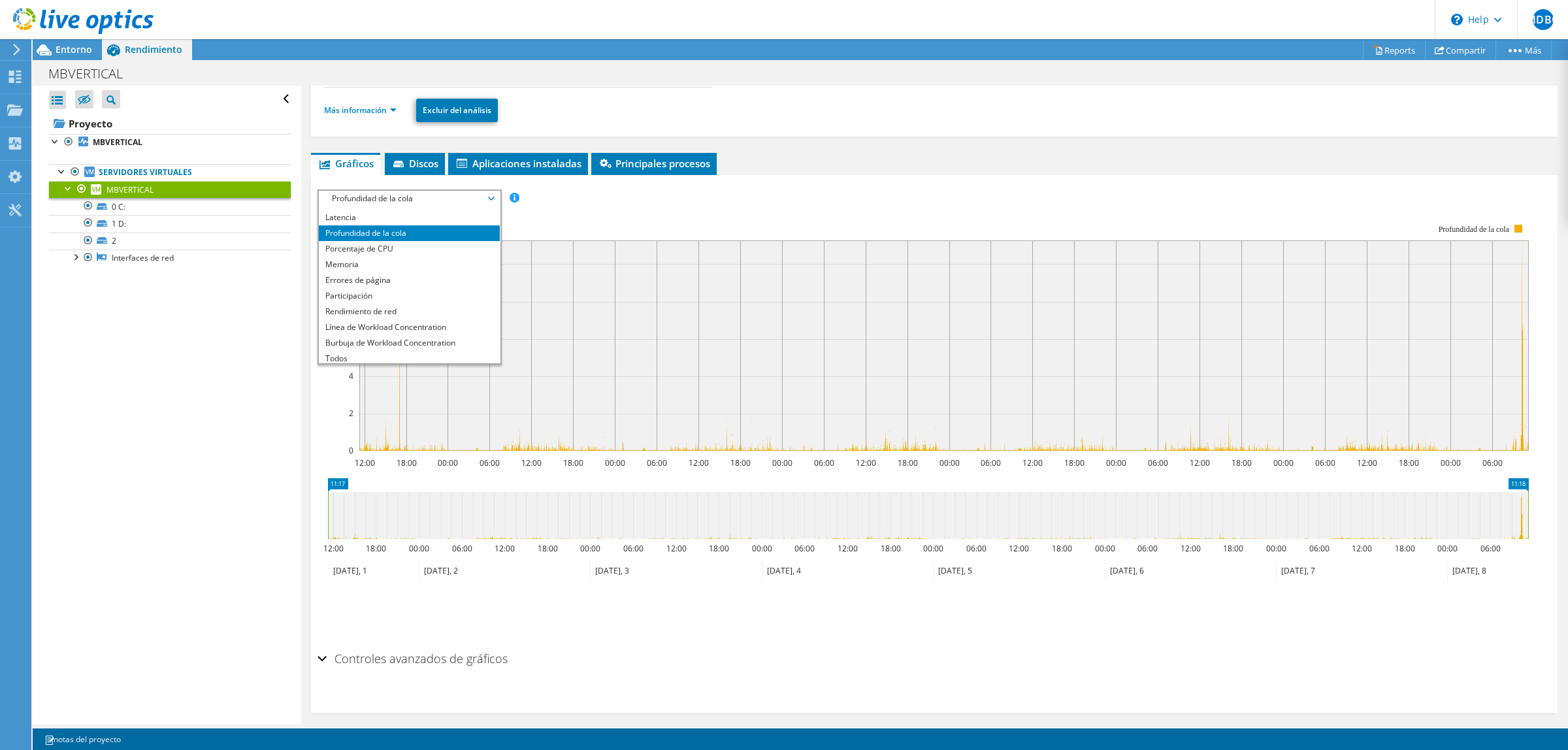
scroll to position [46, 0]
click at [539, 161] on span "Aplicaciones instaladas" at bounding box center [518, 163] width 127 height 13
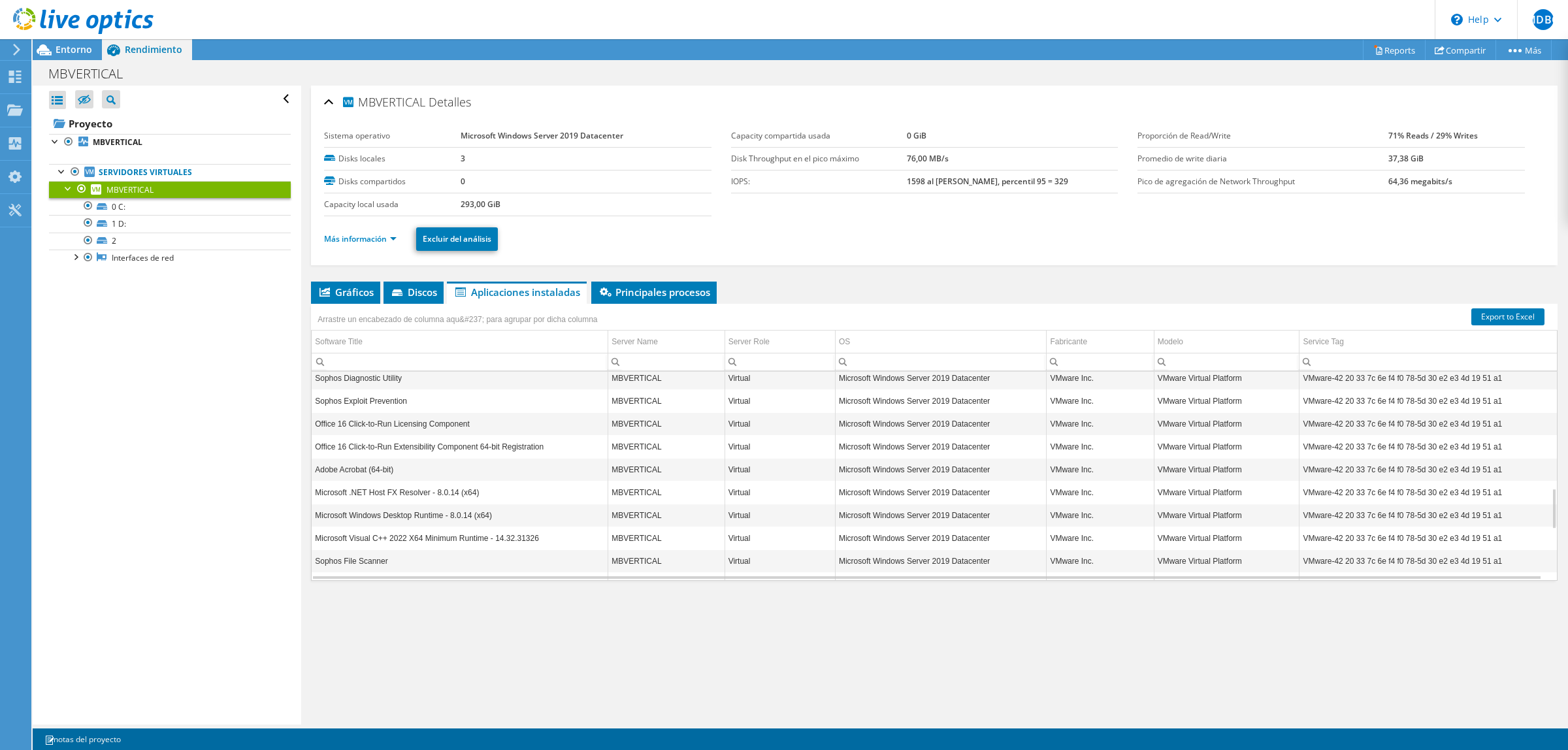
scroll to position [583, 0]
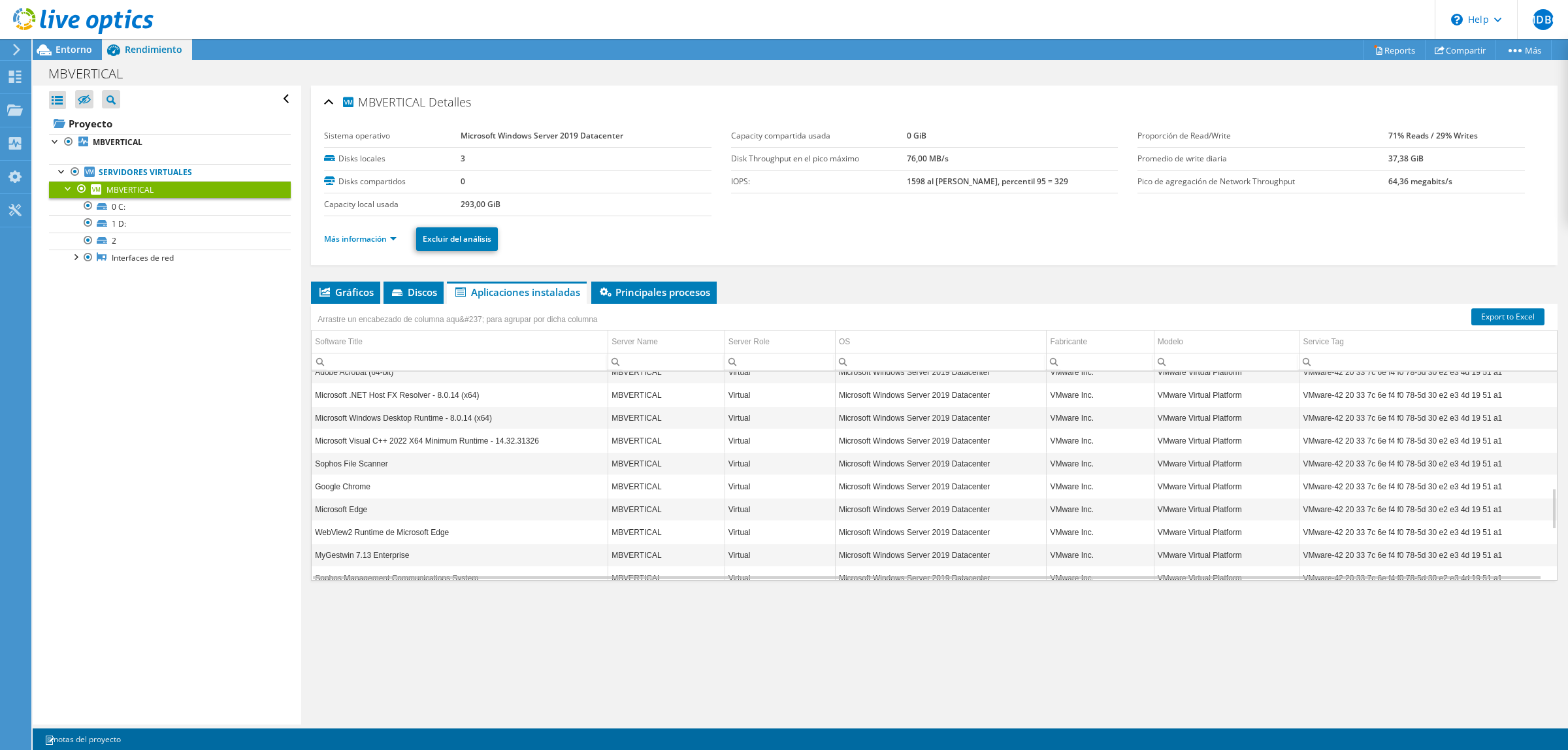
click at [332, 561] on td "MyGestwin 7.13 Enterprise" at bounding box center [459, 555] width 297 height 23
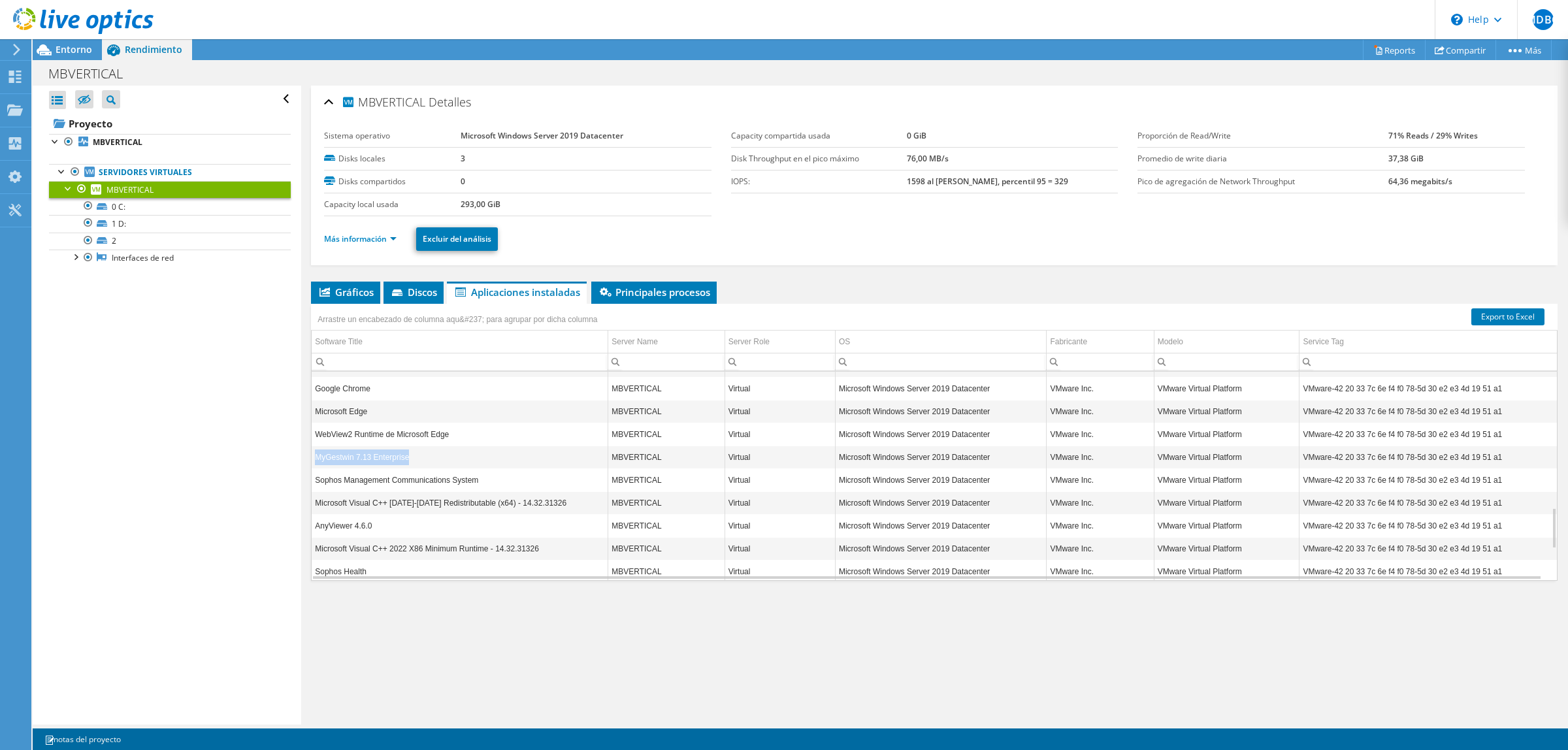
click at [390, 459] on td "MyGestwin 7.13 Enterprise" at bounding box center [459, 457] width 297 height 23
click at [449, 453] on td "MyGestwin 7.13 Enterprise" at bounding box center [459, 457] width 297 height 23
click at [644, 295] on span "Principales procesos" at bounding box center [653, 292] width 112 height 13
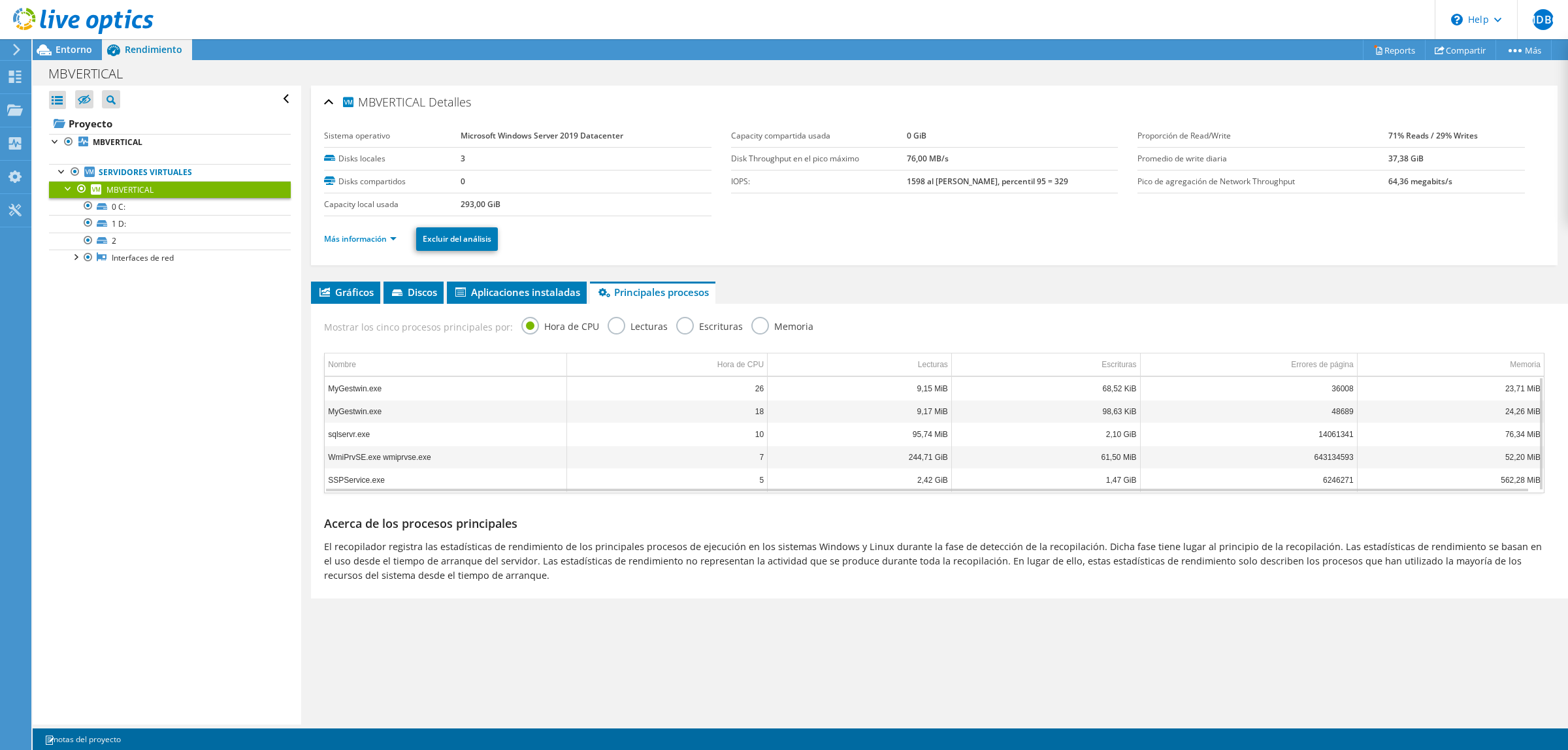
click at [356, 391] on td "MyGestwin.exe" at bounding box center [445, 388] width 242 height 23
click at [451, 386] on td "MyGestwin.exe" at bounding box center [445, 388] width 242 height 23
click at [429, 388] on td "MyGestwin.exe" at bounding box center [445, 388] width 242 height 23
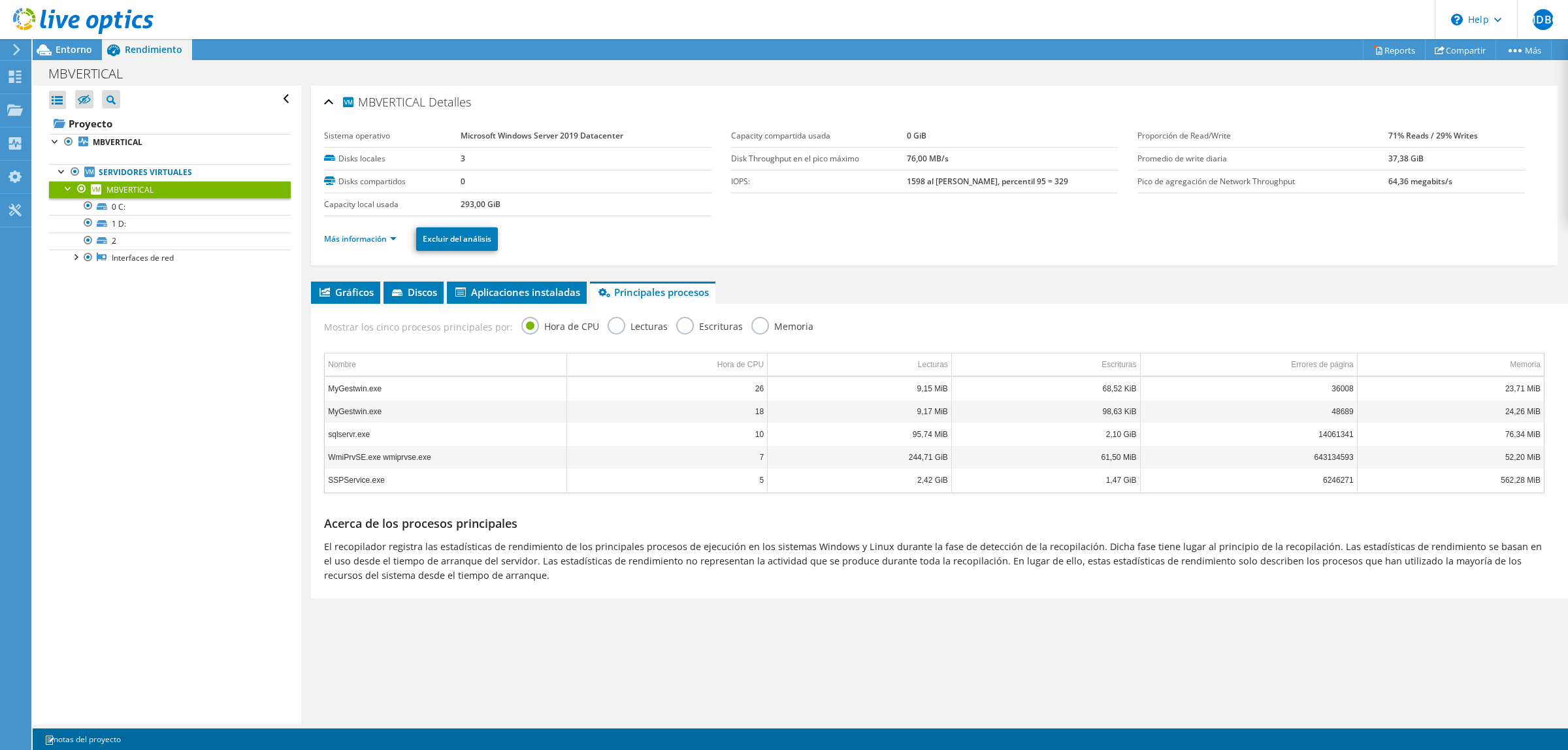
scroll to position [46, 0]
